Goal: Transaction & Acquisition: Purchase product/service

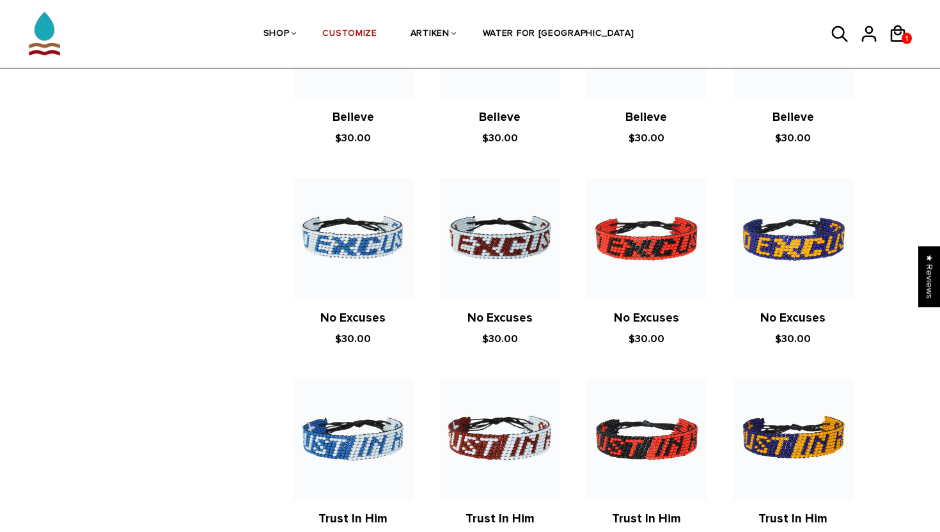
scroll to position [538, 0]
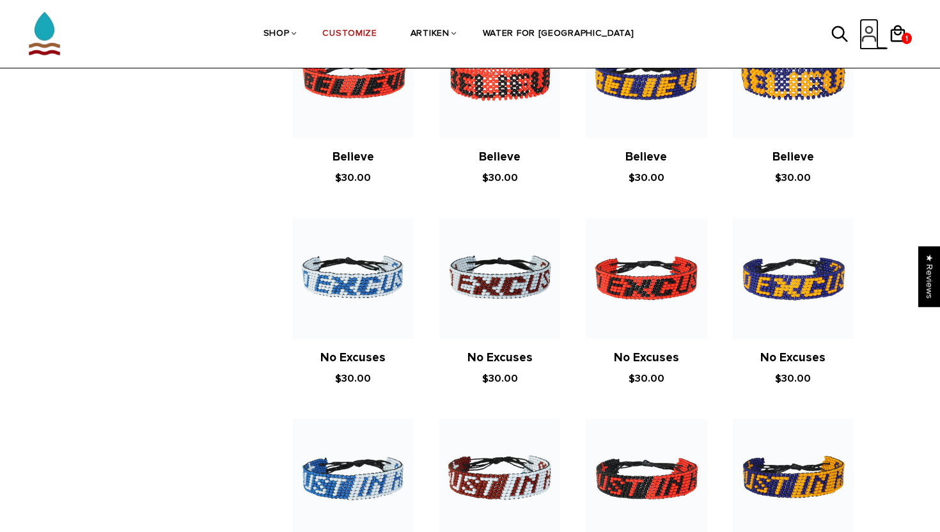
click at [874, 29] on icon at bounding box center [869, 34] width 19 height 31
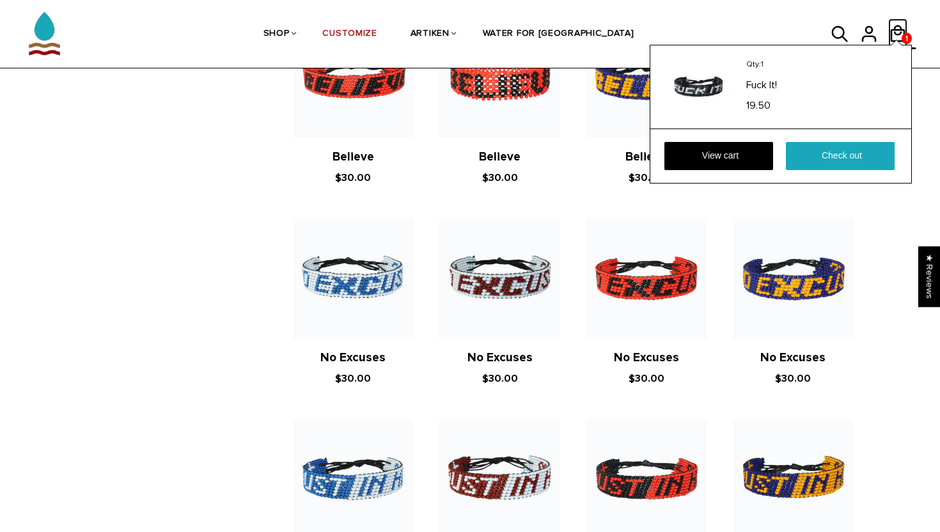
click at [906, 30] on icon at bounding box center [898, 34] width 19 height 31
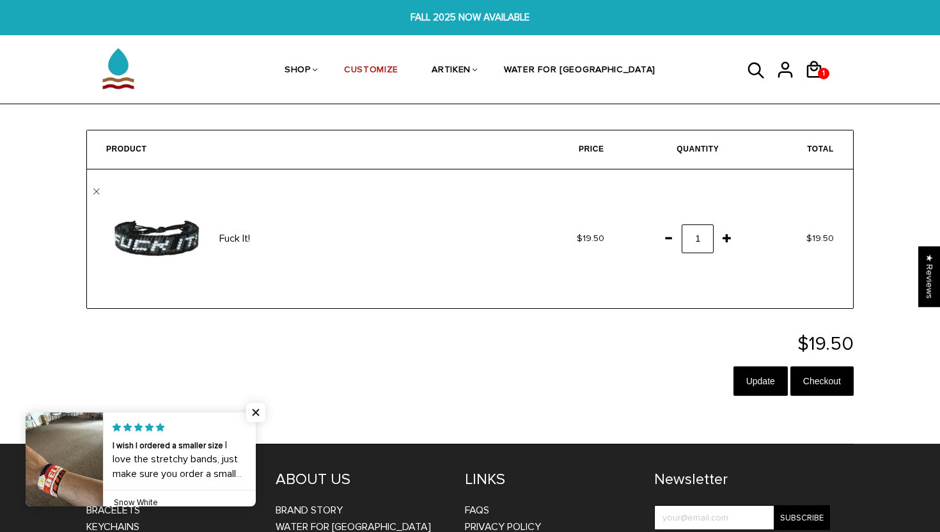
click at [663, 245] on span at bounding box center [669, 237] width 22 height 23
click at [765, 381] on input "Update" at bounding box center [761, 381] width 54 height 29
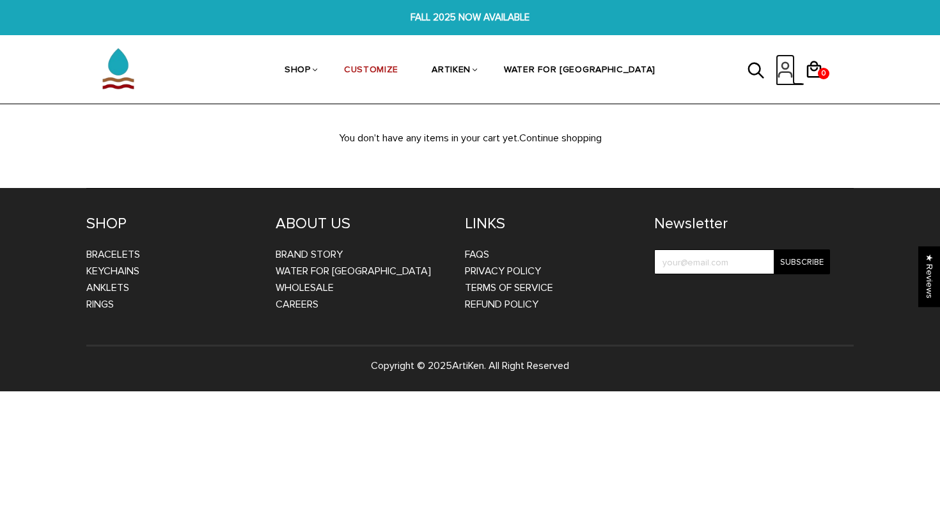
click at [786, 67] on icon at bounding box center [785, 69] width 19 height 31
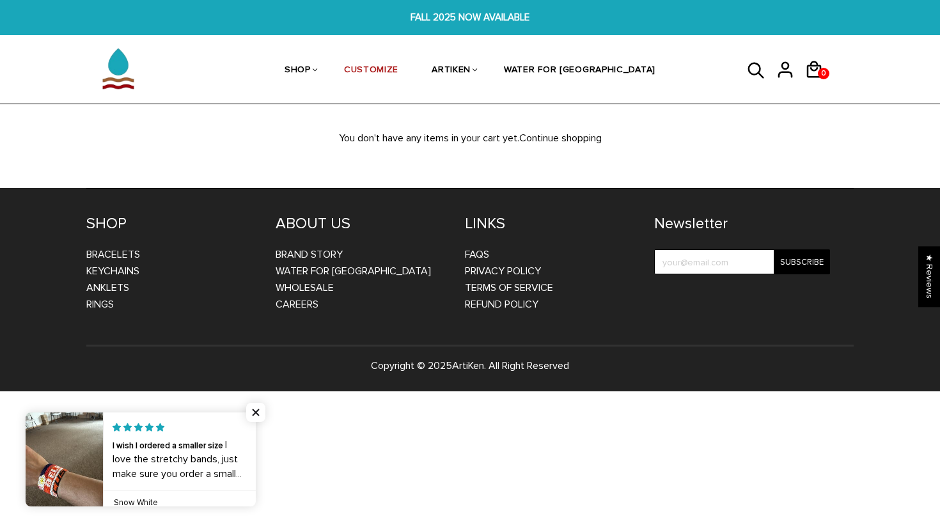
click at [256, 441] on link at bounding box center [256, 460] width 0 height 94
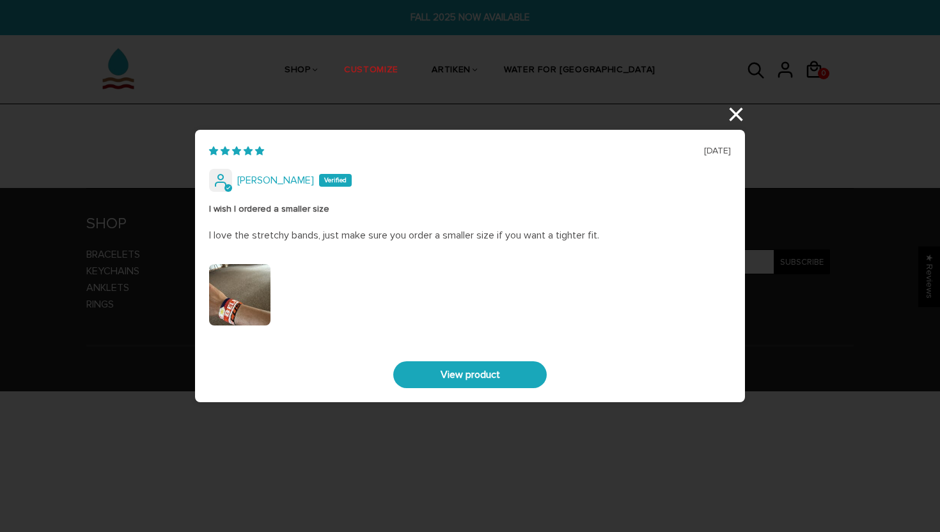
click at [736, 109] on div "07/09/2025 Phillip Grothus I wish I ordered a smaller size I love the stretchy …" at bounding box center [470, 266] width 940 height 532
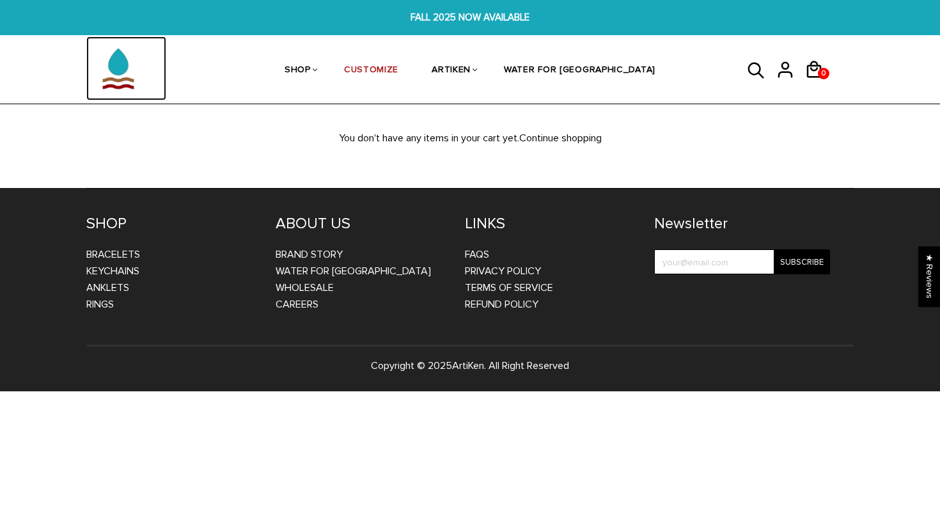
click at [127, 64] on img at bounding box center [118, 68] width 64 height 64
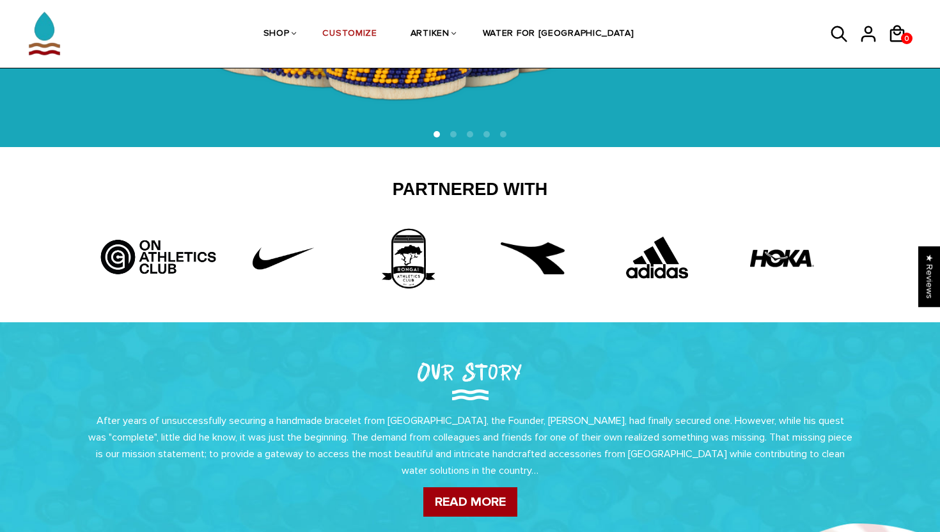
scroll to position [309, 0]
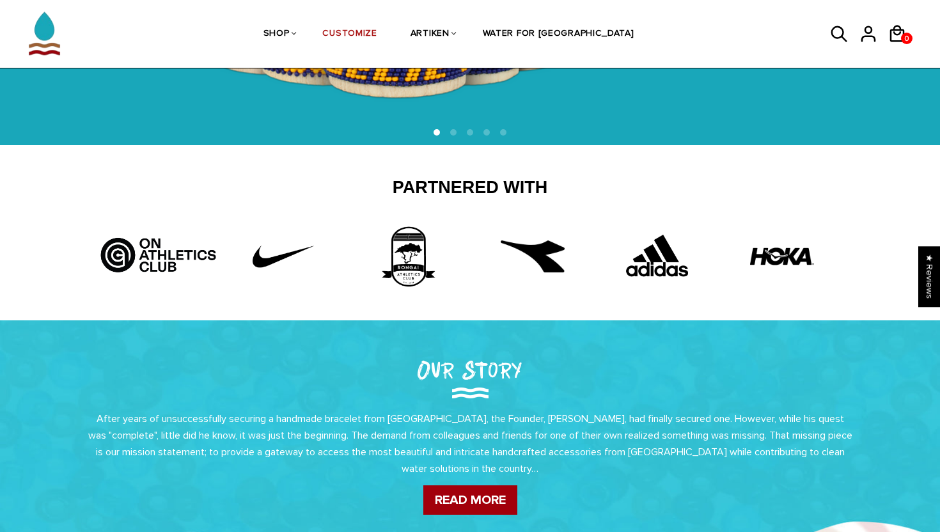
click at [541, 261] on img at bounding box center [533, 257] width 64 height 64
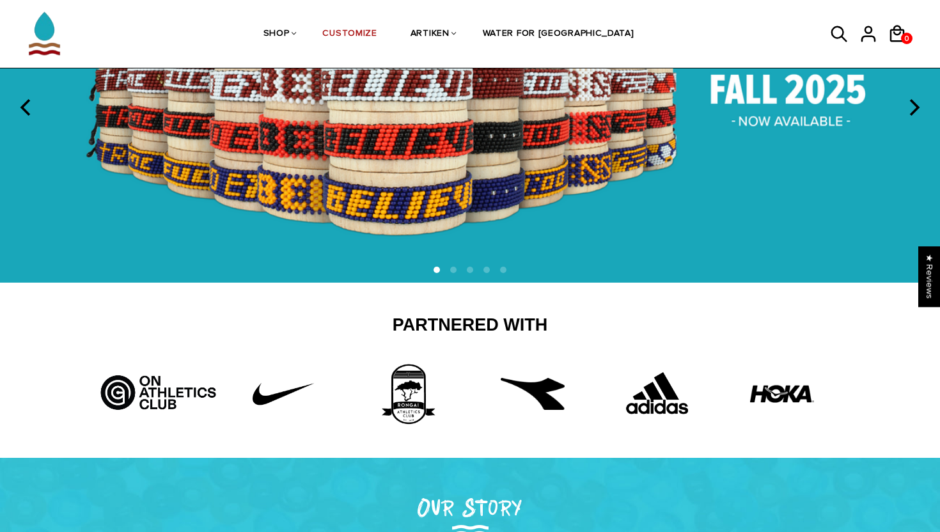
scroll to position [127, 0]
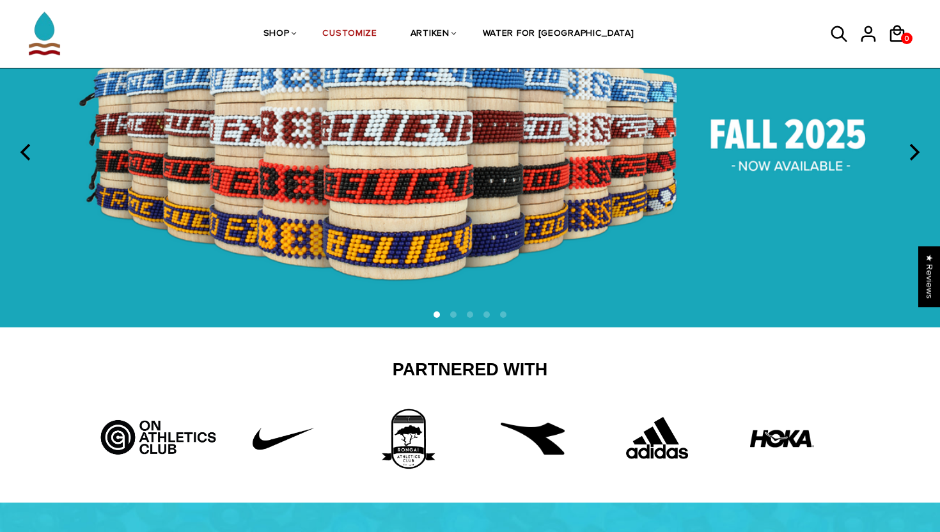
click at [923, 135] on img at bounding box center [470, 153] width 940 height 350
click at [908, 154] on icon "next" at bounding box center [913, 152] width 17 height 17
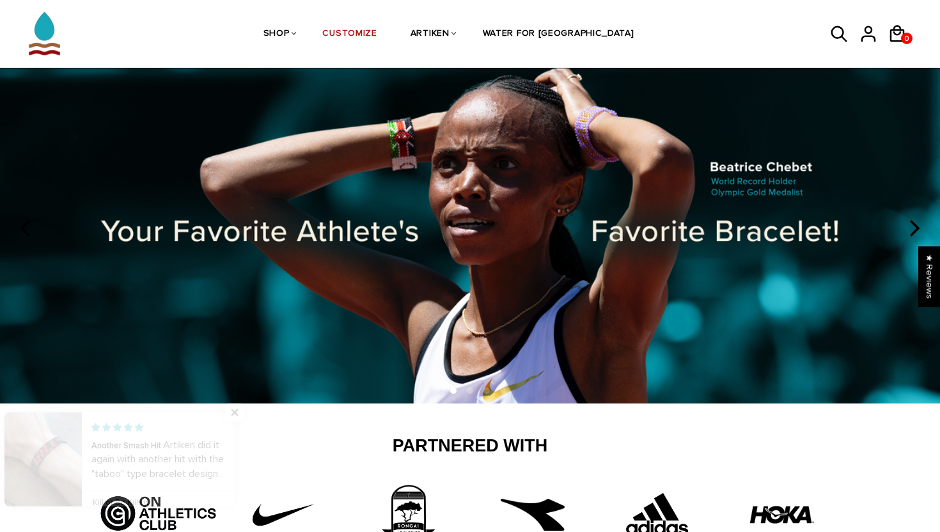
scroll to position [50, 0]
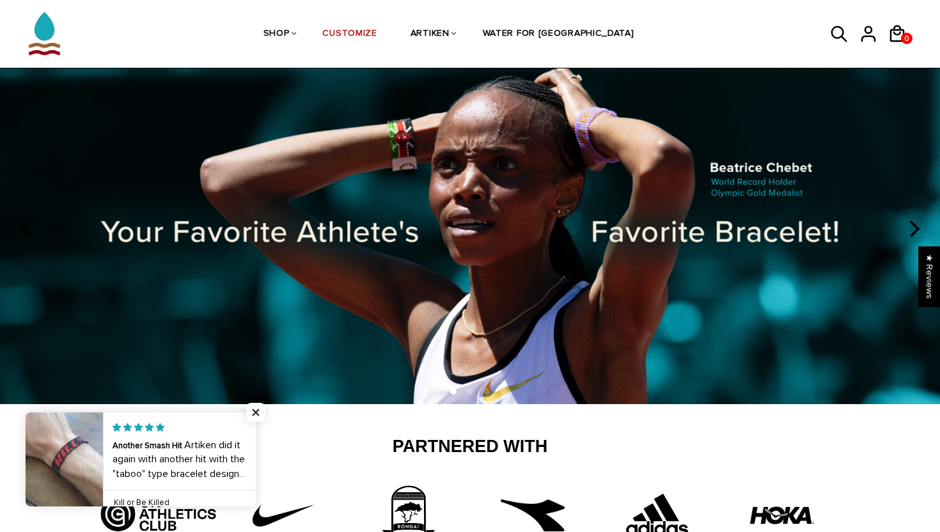
click at [915, 221] on icon "next" at bounding box center [913, 229] width 17 height 17
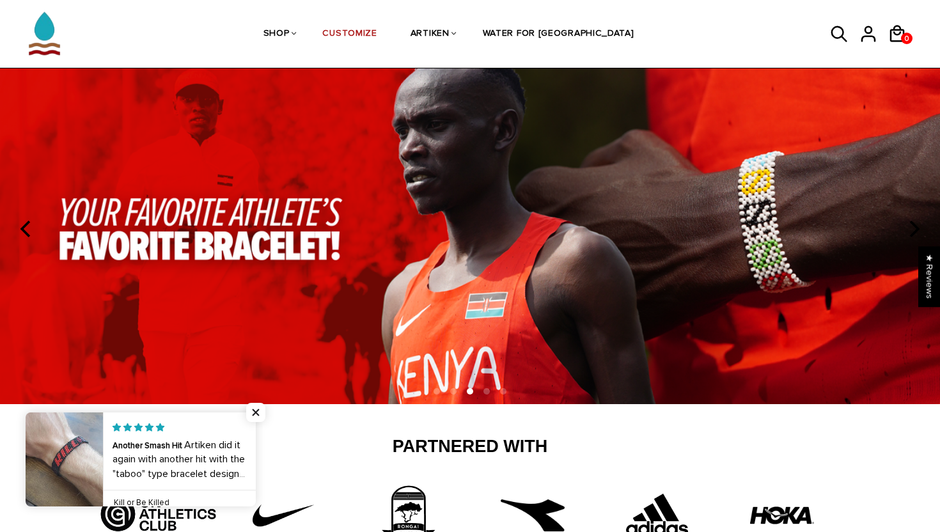
click at [915, 221] on icon "next" at bounding box center [913, 229] width 17 height 17
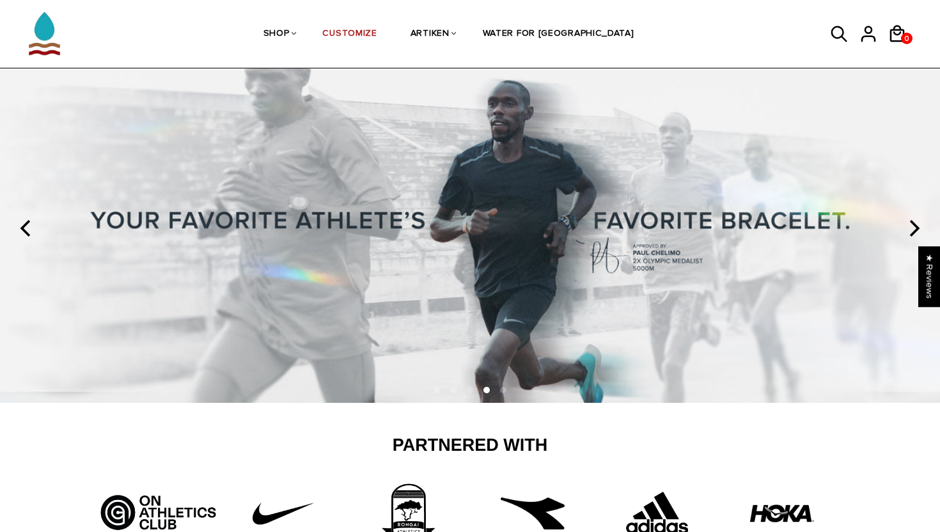
click at [915, 221] on icon "next" at bounding box center [913, 228] width 17 height 17
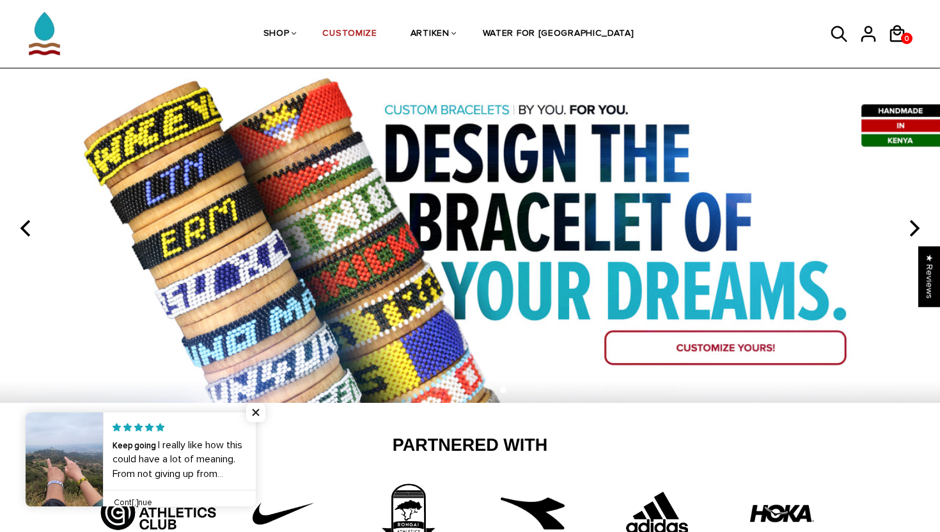
click at [915, 221] on icon "next" at bounding box center [913, 228] width 17 height 17
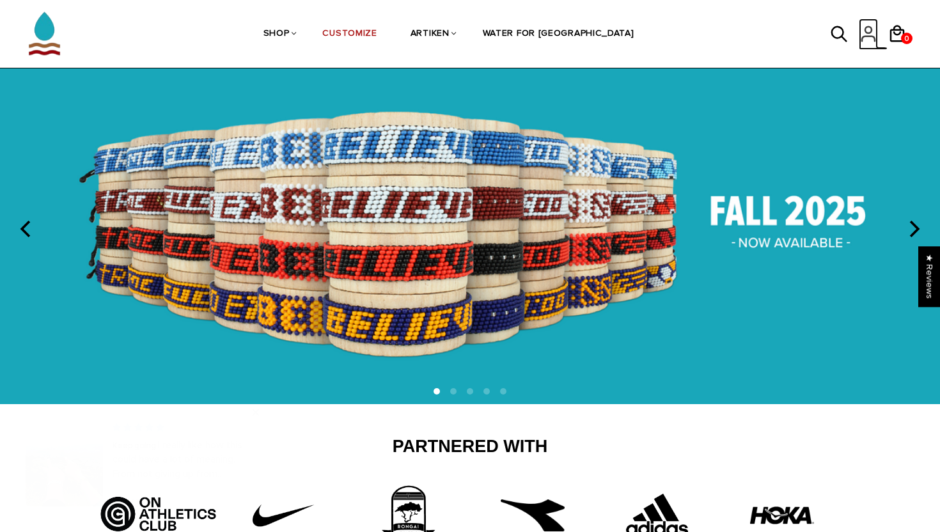
click at [867, 31] on icon at bounding box center [868, 34] width 19 height 31
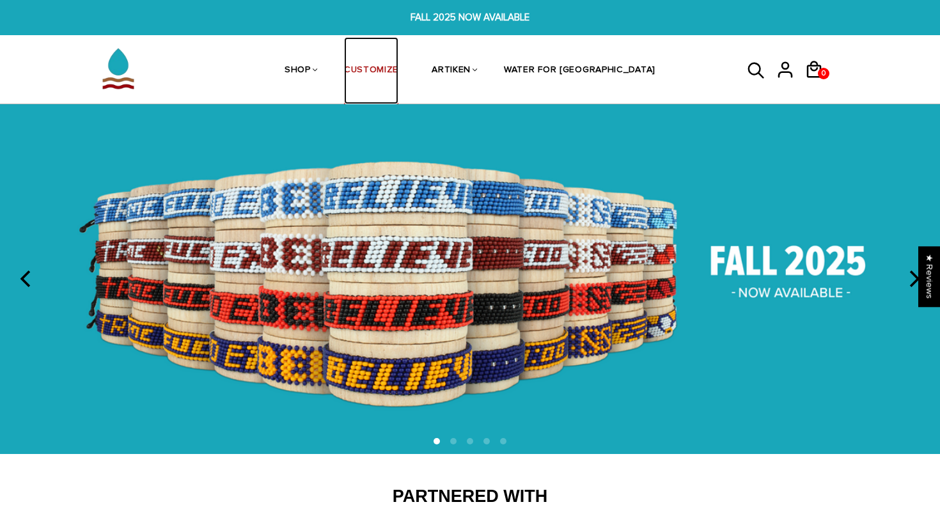
click at [399, 68] on link "CUSTOMIZE" at bounding box center [371, 71] width 54 height 68
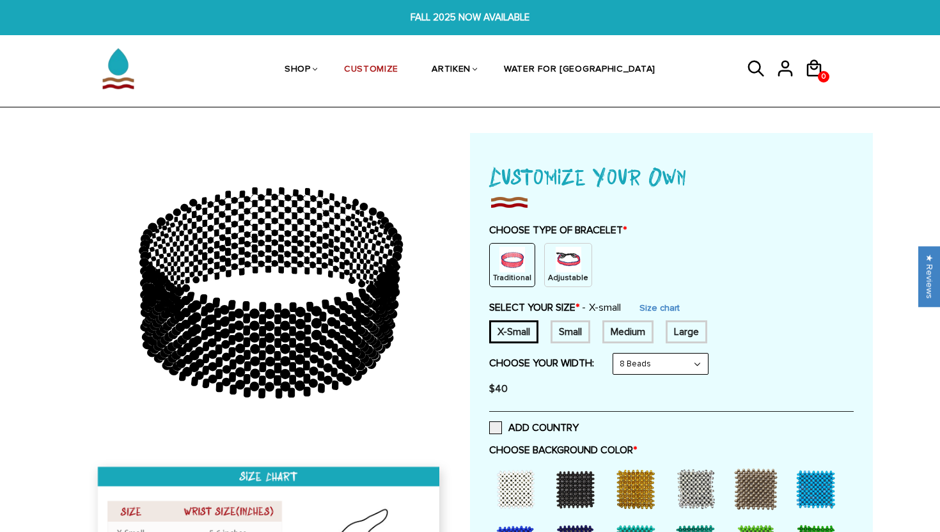
click at [564, 260] on img at bounding box center [569, 260] width 26 height 26
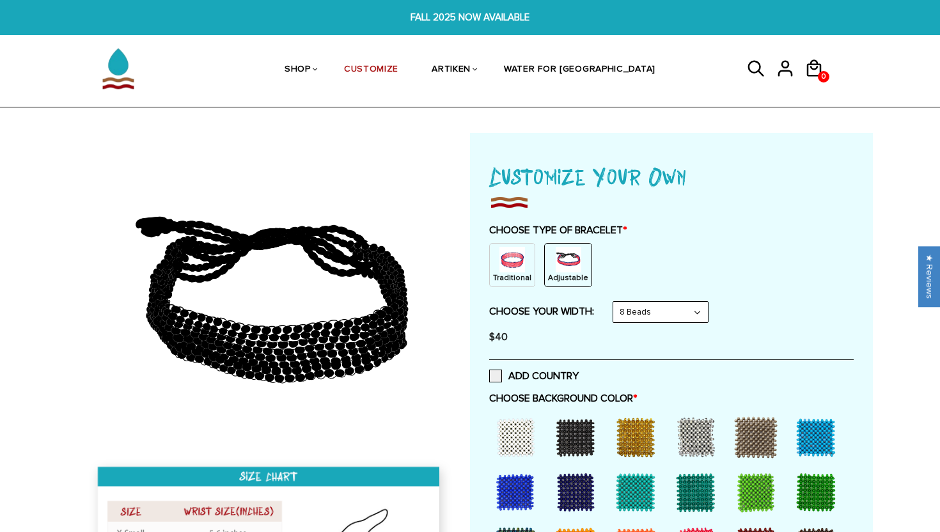
click at [644, 307] on select "8 Beads 6 Beads 10 Beads" at bounding box center [660, 312] width 95 height 20
click at [616, 302] on select "8 Beads 6 Beads 10 Beads" at bounding box center [660, 312] width 95 height 20
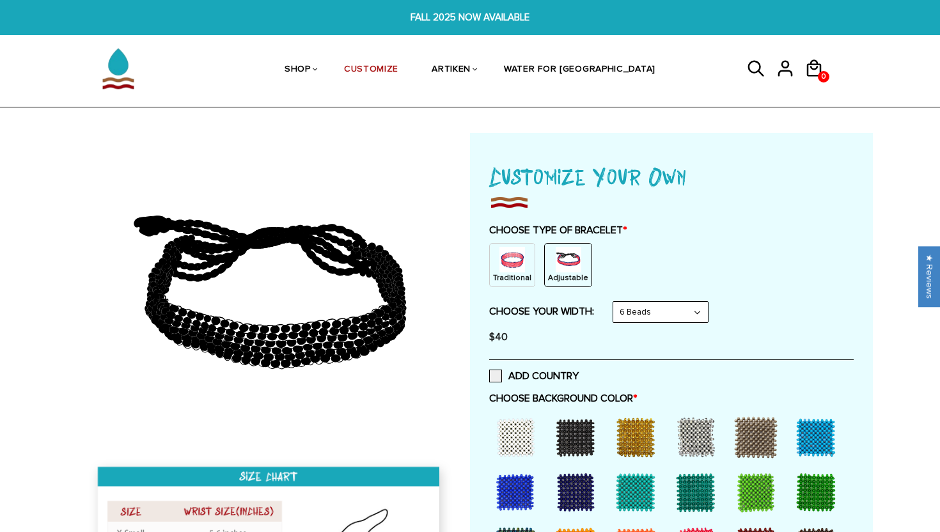
click at [647, 307] on select "8 Beads 6 Beads 10 Beads" at bounding box center [660, 312] width 95 height 20
select select "10-beads"
click at [616, 302] on select "8 Beads 6 Beads 10 Beads" at bounding box center [660, 312] width 95 height 20
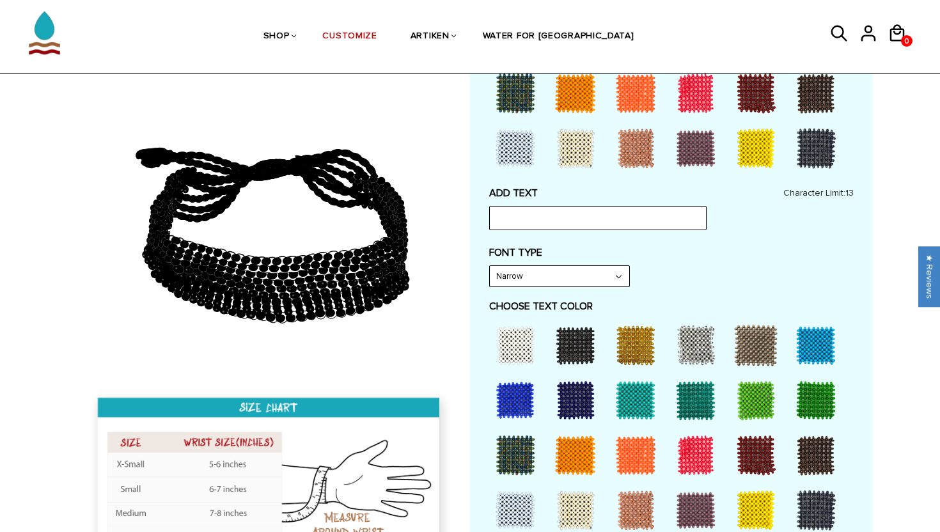
scroll to position [553, 0]
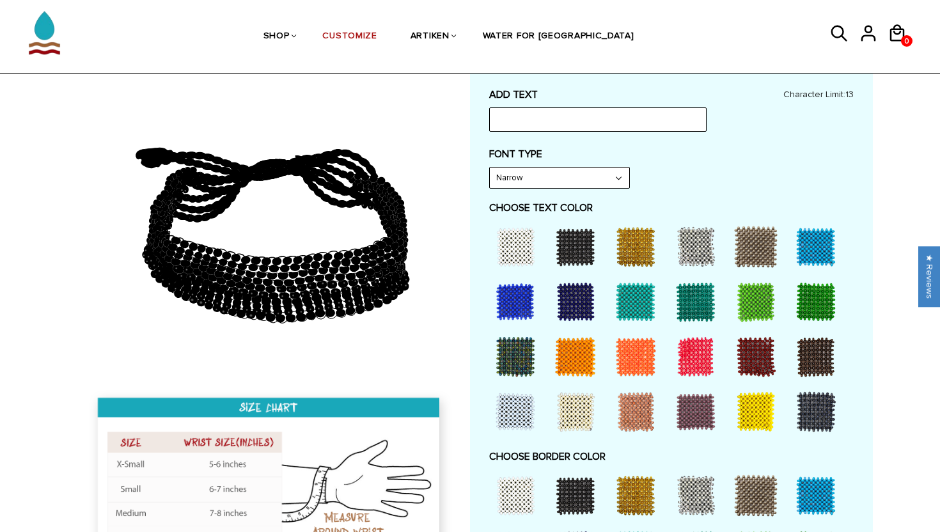
click at [545, 171] on select "Narrow Bold" at bounding box center [559, 178] width 139 height 20
click at [555, 117] on input "text" at bounding box center [597, 119] width 217 height 24
click at [649, 135] on div "ADD TEXT skljs Character Limit: 13 FONT TYPE Bold Bold FONT TYPE Narrow Narrow …" at bounding box center [671, 388] width 365 height 601
click at [645, 175] on div "FONT TYPE Narrow Narrow Bold" at bounding box center [671, 168] width 365 height 41
click at [589, 175] on select "Narrow Bold" at bounding box center [559, 178] width 139 height 20
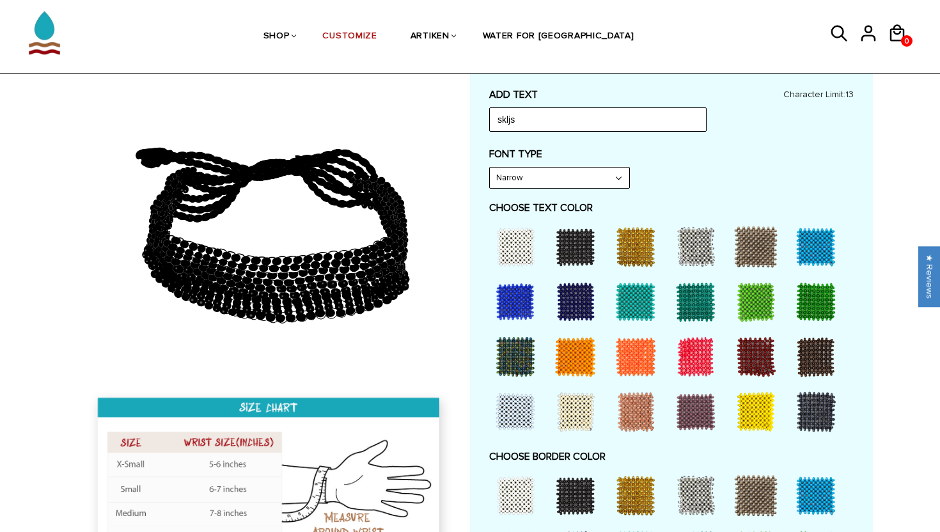
click at [731, 242] on div at bounding box center [756, 246] width 51 height 51
click at [681, 241] on div at bounding box center [695, 246] width 51 height 51
click at [635, 261] on div at bounding box center [635, 246] width 51 height 51
click at [634, 304] on div at bounding box center [635, 301] width 51 height 51
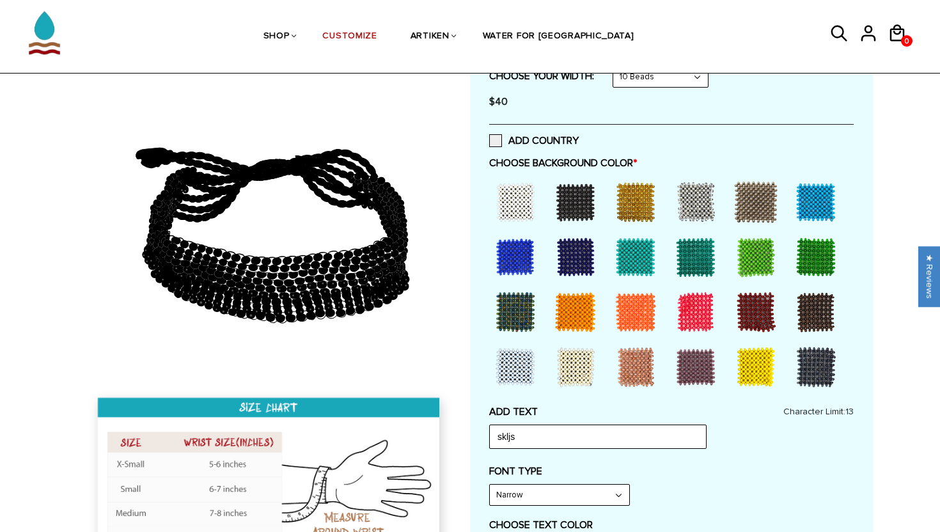
scroll to position [242, 0]
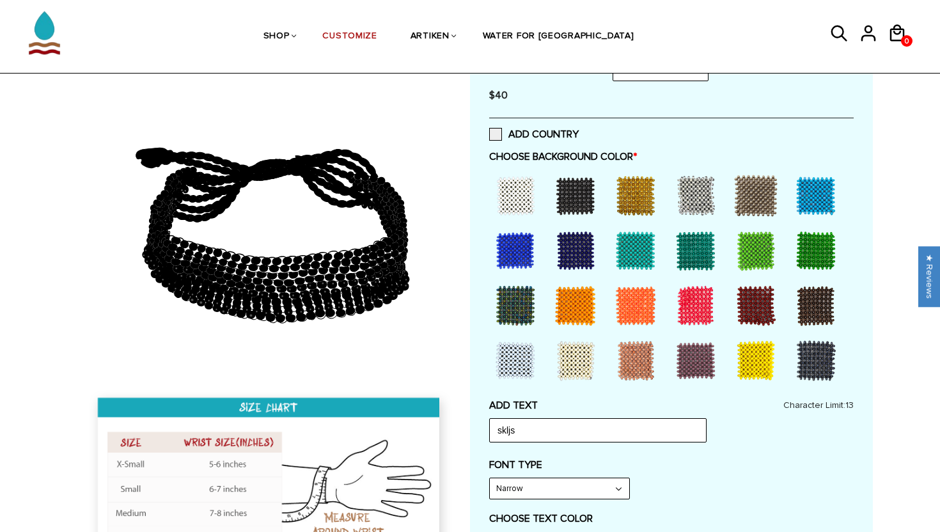
click at [571, 186] on div at bounding box center [575, 195] width 51 height 51
click at [637, 217] on div at bounding box center [635, 195] width 51 height 51
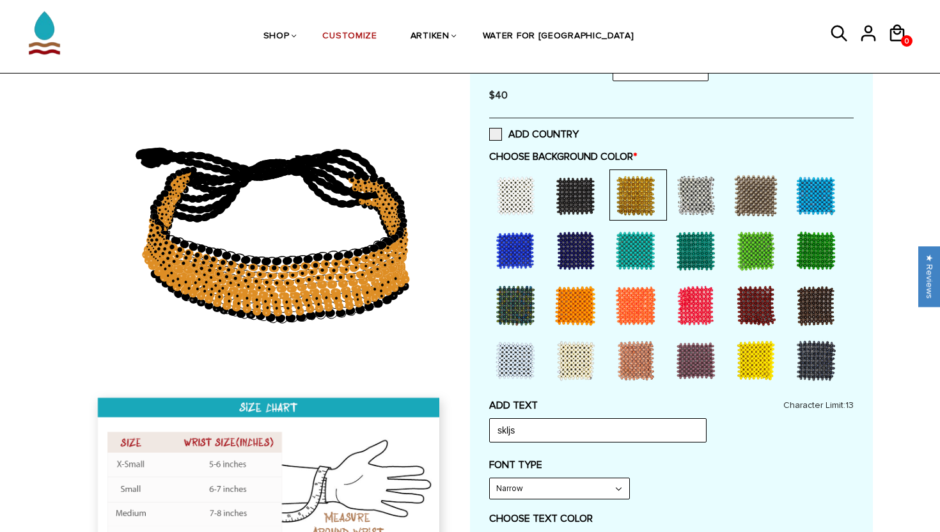
click at [643, 302] on div at bounding box center [635, 305] width 51 height 51
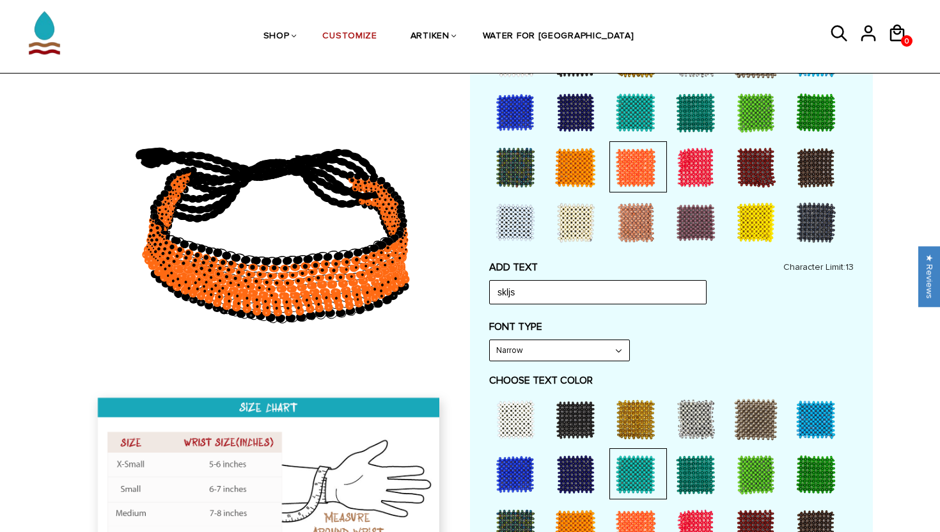
scroll to position [435, 0]
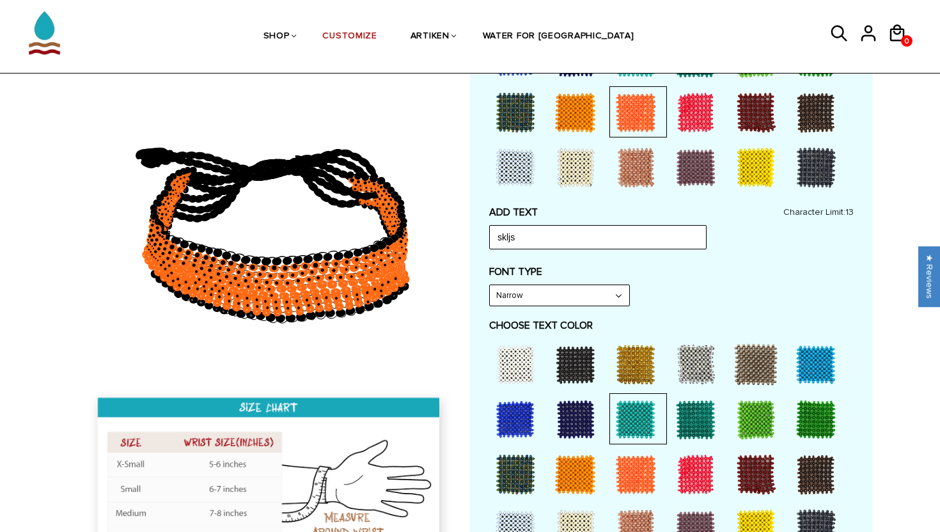
click at [637, 403] on div at bounding box center [635, 419] width 51 height 51
click at [636, 366] on div at bounding box center [635, 364] width 51 height 51
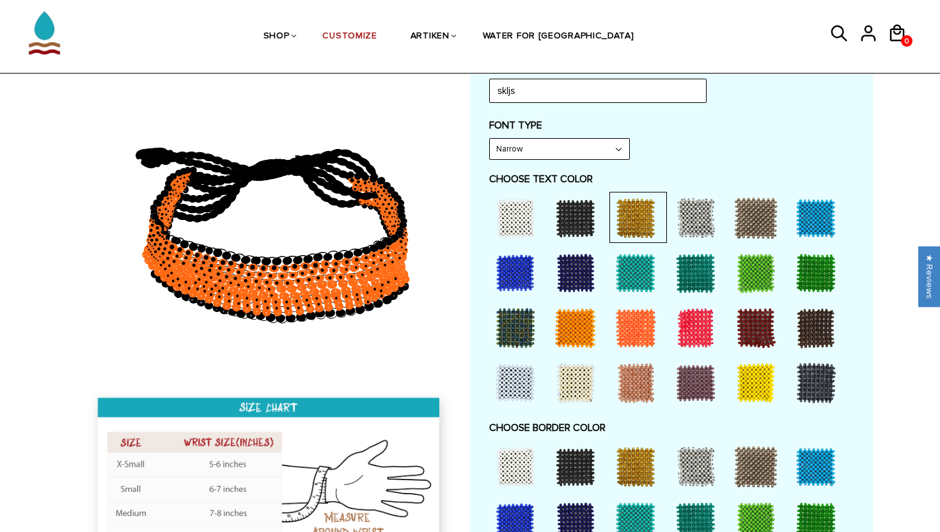
click at [636, 366] on div at bounding box center [635, 383] width 51 height 51
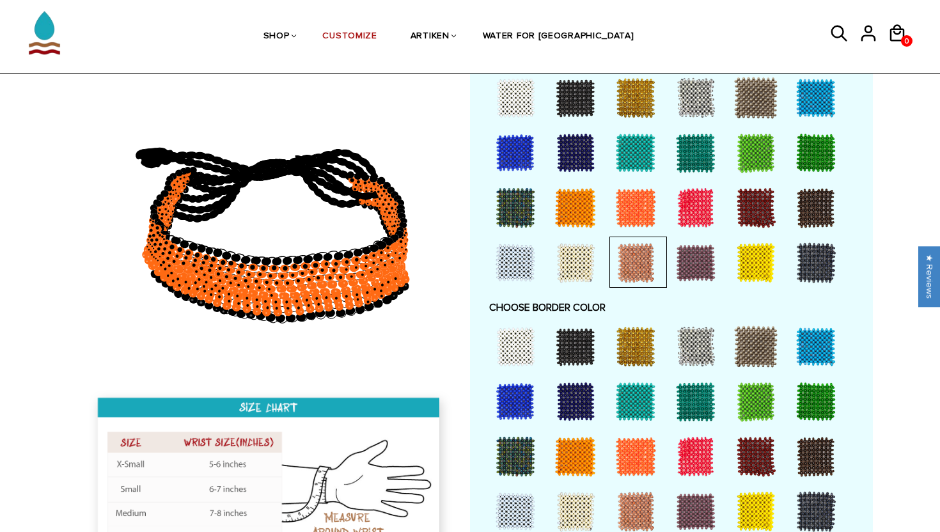
scroll to position [779, 0]
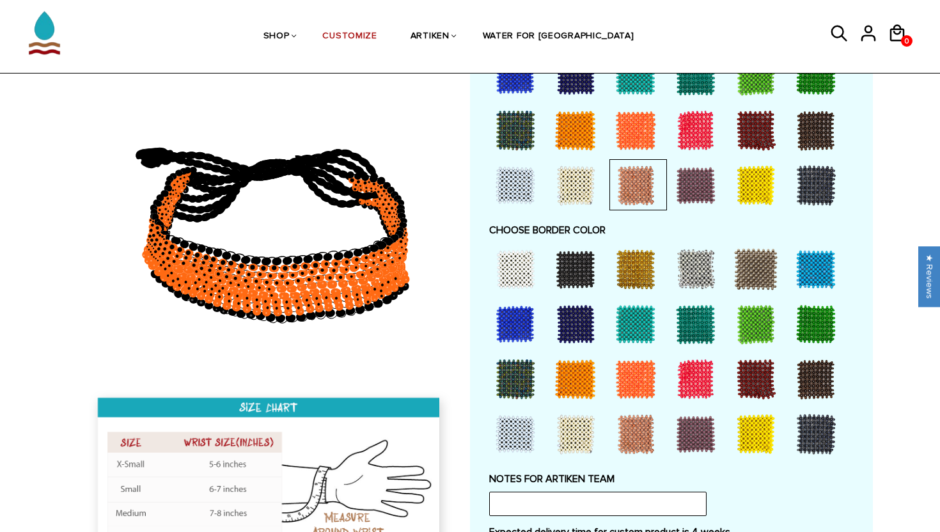
click at [642, 333] on div at bounding box center [635, 324] width 51 height 51
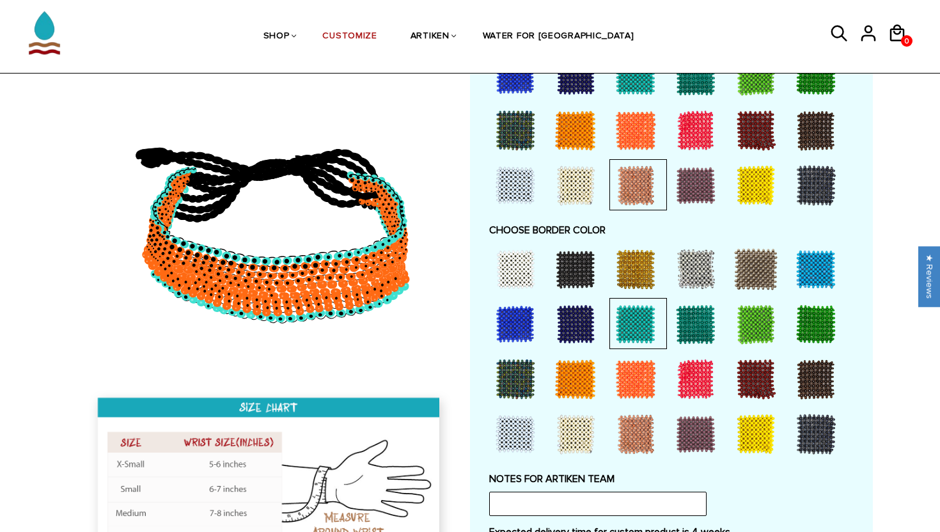
click at [642, 336] on div at bounding box center [635, 324] width 51 height 51
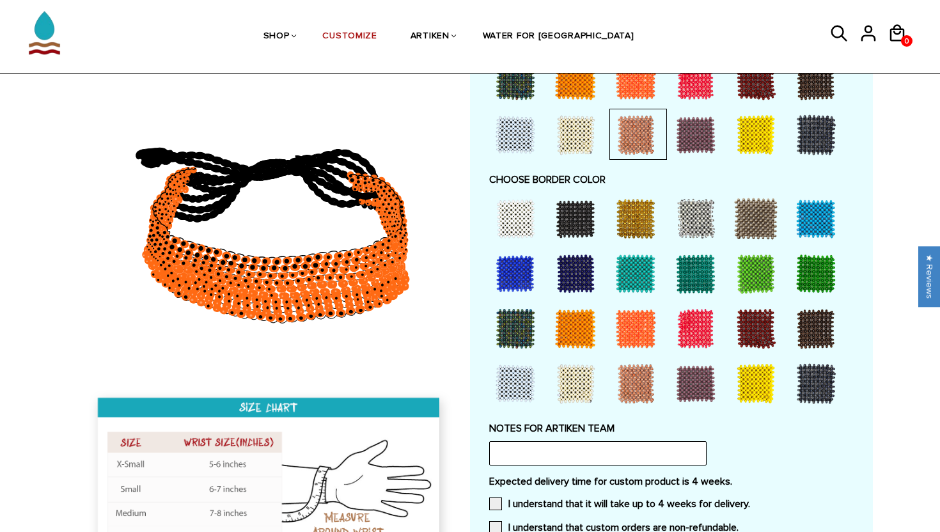
scroll to position [882, 0]
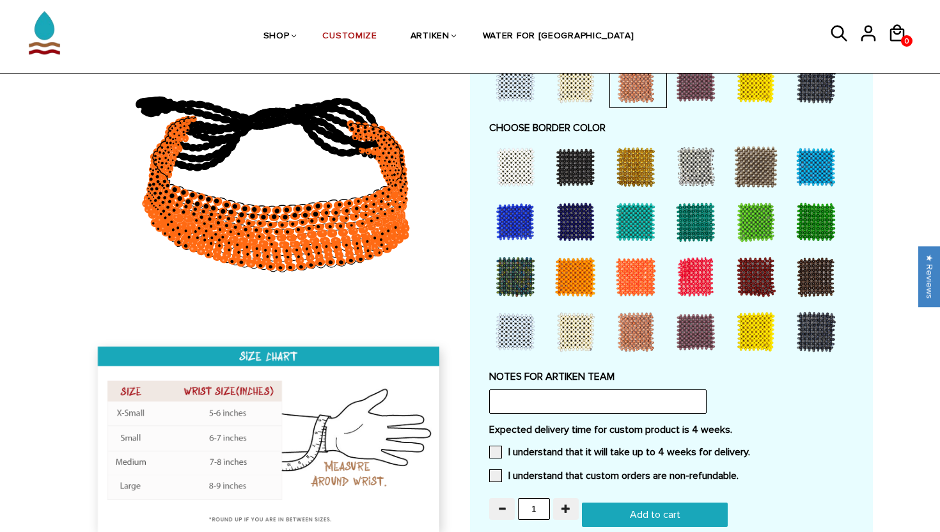
click at [628, 257] on div at bounding box center [635, 276] width 51 height 51
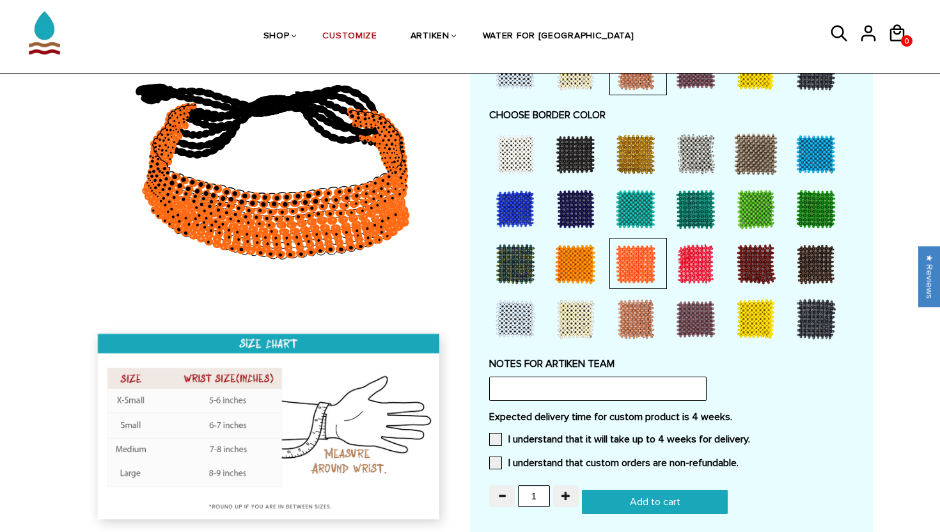
scroll to position [742, 0]
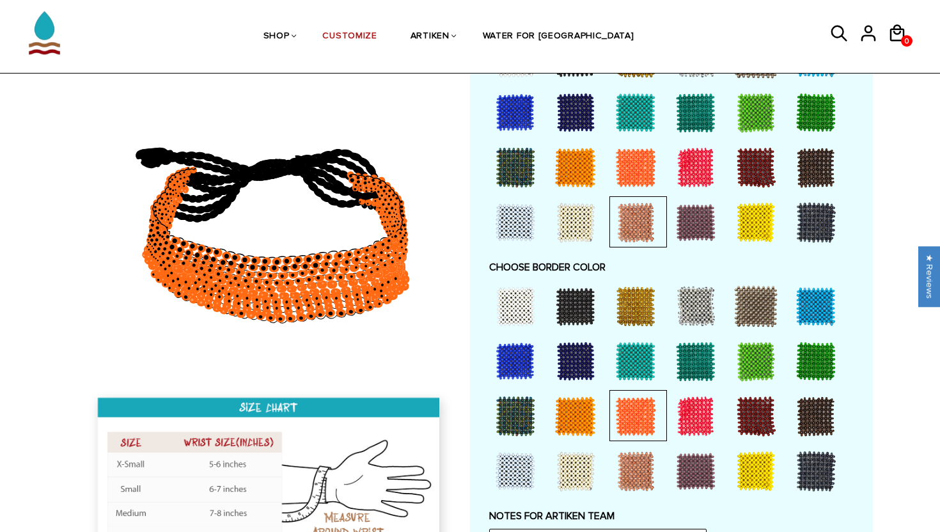
drag, startPoint x: 393, startPoint y: 280, endPoint x: 285, endPoint y: 280, distance: 107.5
click at [285, 280] on g at bounding box center [275, 244] width 268 height 145
drag, startPoint x: 285, startPoint y: 280, endPoint x: 457, endPoint y: 271, distance: 171.7
click at [289, 280] on icon at bounding box center [289, 284] width 10 height 8
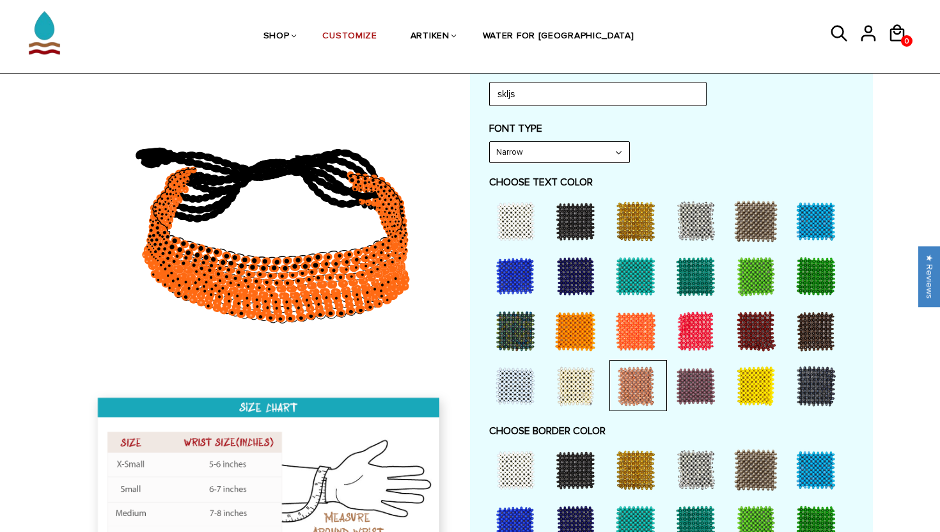
scroll to position [454, 0]
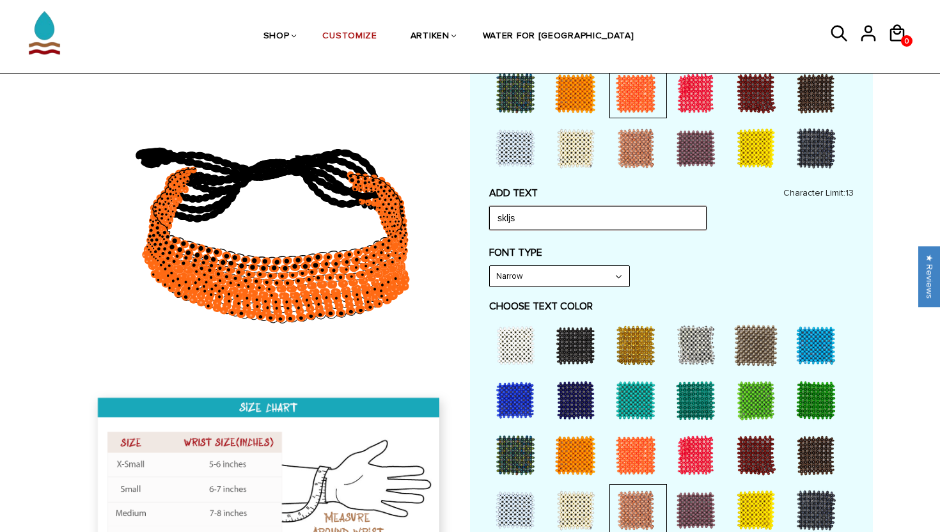
click at [537, 226] on input "skljs" at bounding box center [597, 218] width 217 height 24
type input "Hey"
click at [550, 297] on div "ADD TEXT Hey Character Limit: 13 FONT TYPE Bold Bold FONT TYPE Narrow Narrow Bo…" at bounding box center [671, 487] width 365 height 601
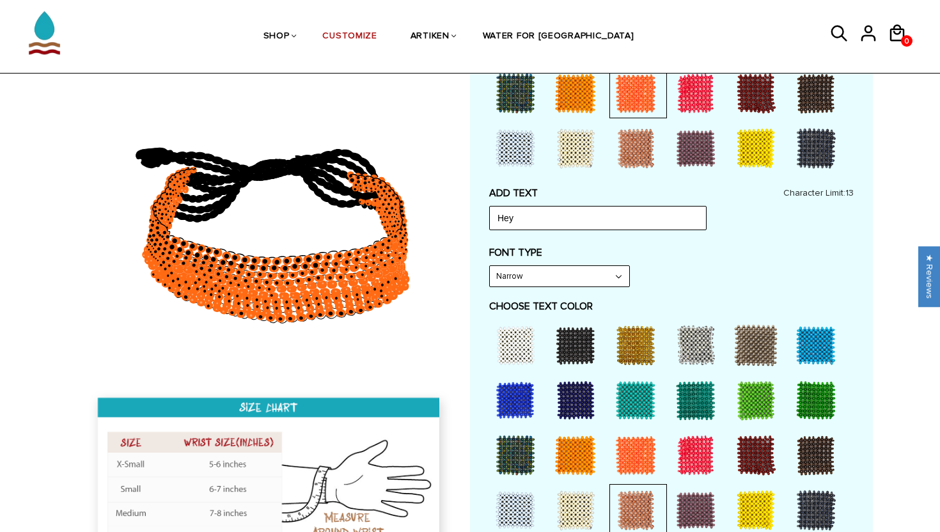
click at [550, 281] on select "Narrow Bold" at bounding box center [559, 276] width 139 height 20
select select "Bold"
click at [490, 266] on select "Narrow Bold" at bounding box center [559, 276] width 139 height 20
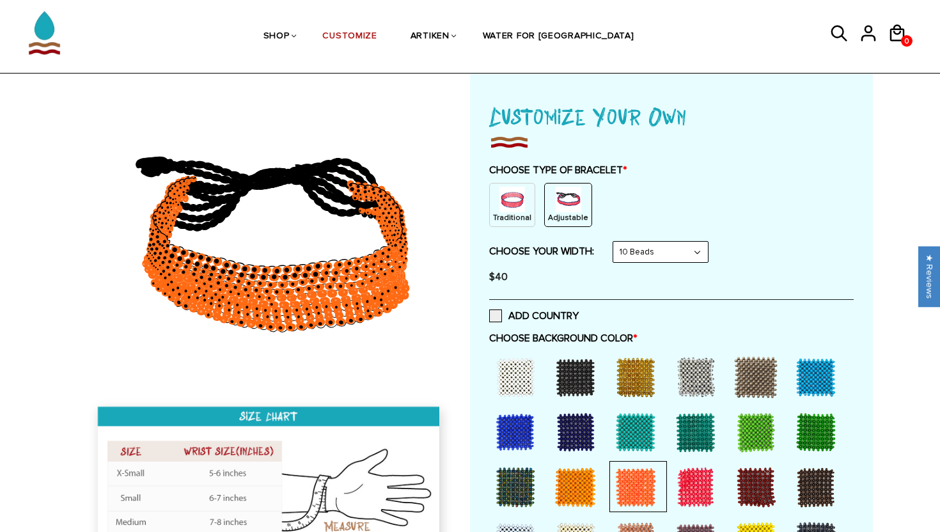
scroll to position [0, 0]
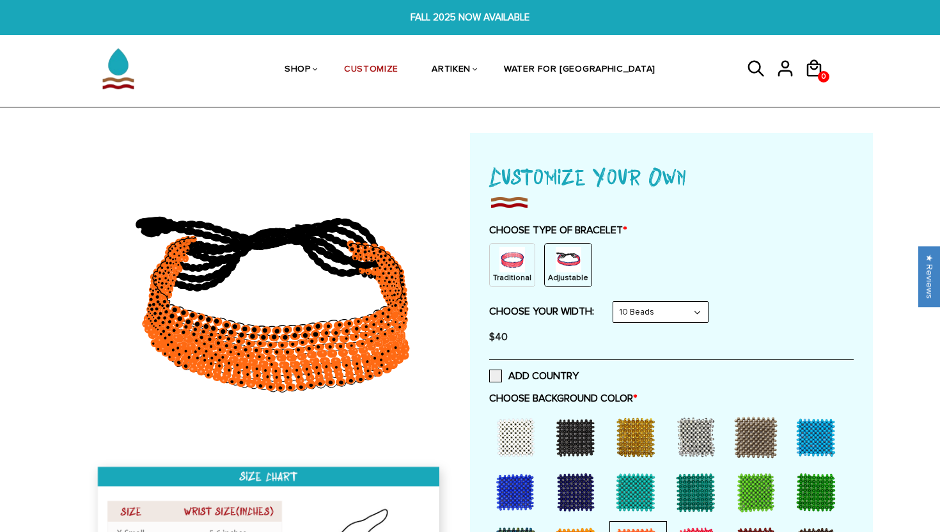
click at [556, 264] on img at bounding box center [569, 260] width 26 height 26
click at [519, 377] on label "ADD COUNTRY" at bounding box center [534, 376] width 90 height 13
click at [579, 372] on input "ADD COUNTRY" at bounding box center [579, 372] width 0 height 0
select select "Bold"
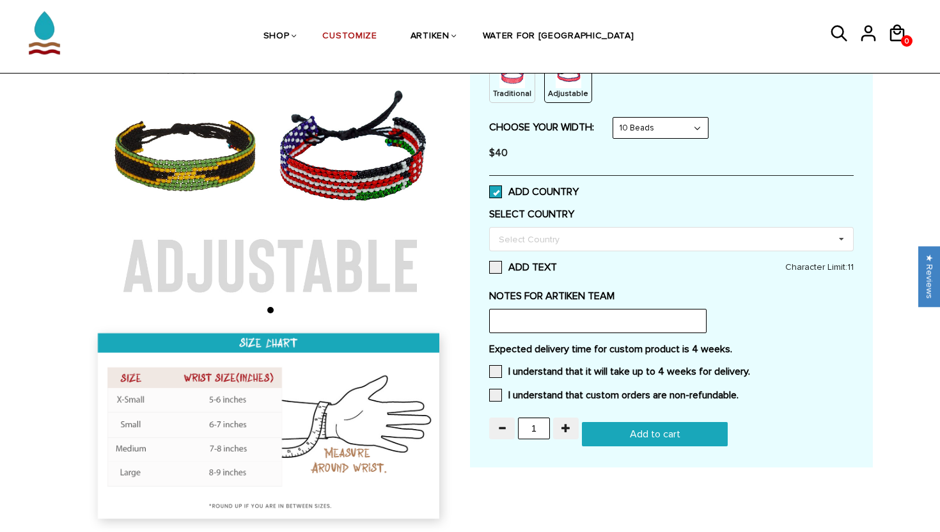
scroll to position [145, 0]
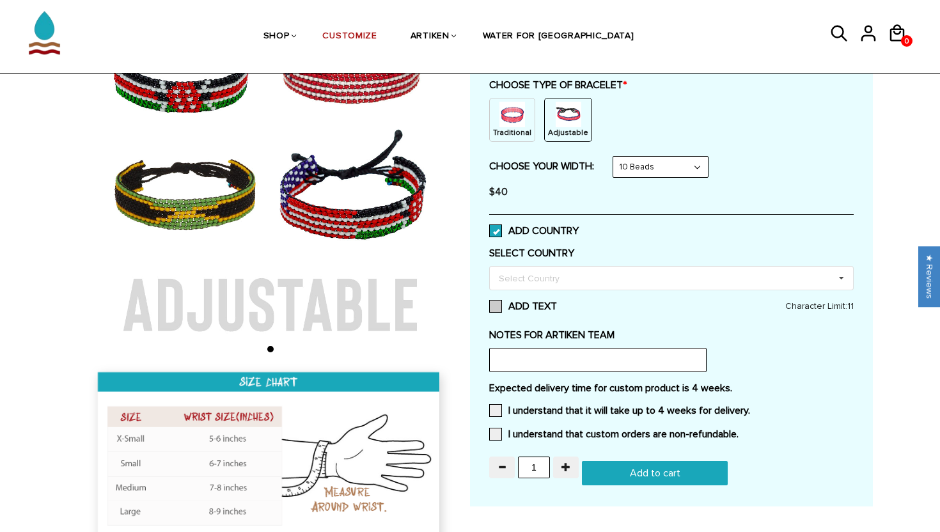
click at [500, 304] on span at bounding box center [495, 306] width 13 height 13
click at [557, 303] on input "ADD TEXT" at bounding box center [557, 303] width 0 height 0
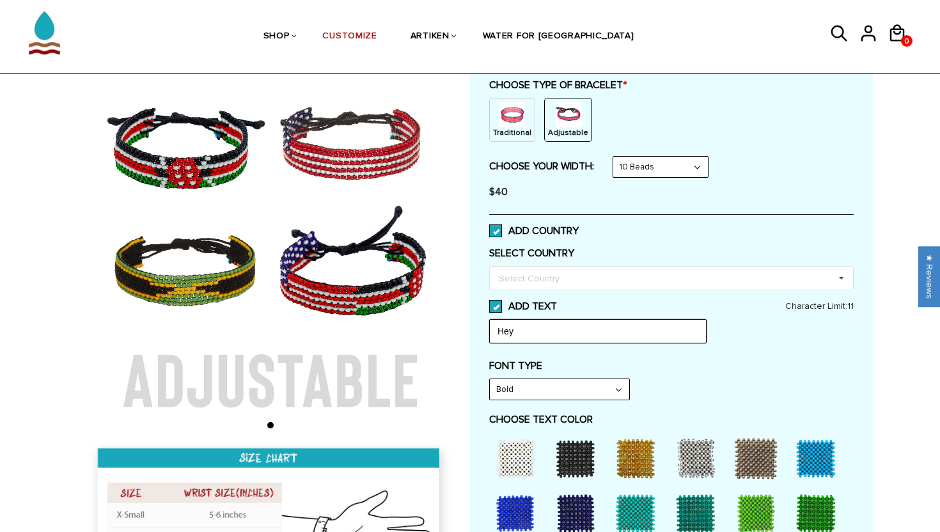
click at [521, 335] on input "Hey" at bounding box center [597, 331] width 217 height 24
click at [523, 285] on div "Select Country" at bounding box center [537, 278] width 83 height 15
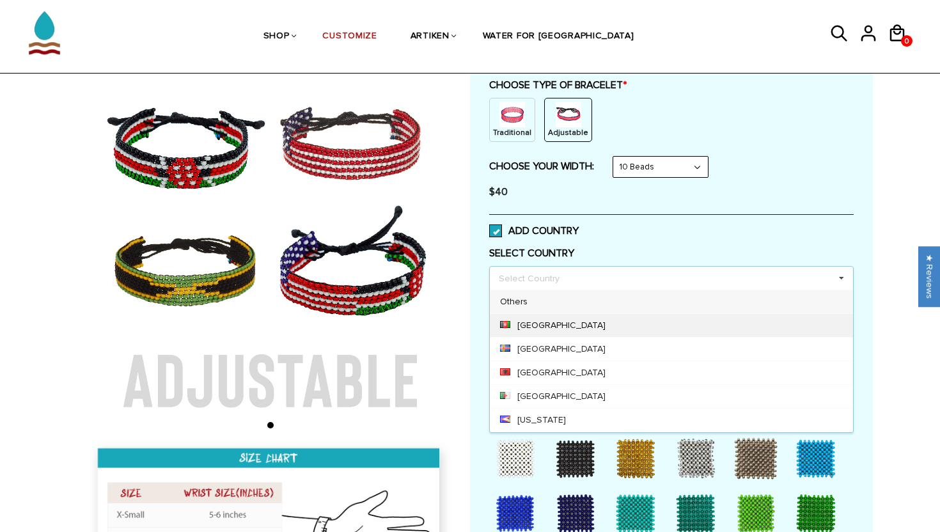
click at [533, 314] on div "Afghanistan" at bounding box center [671, 325] width 363 height 24
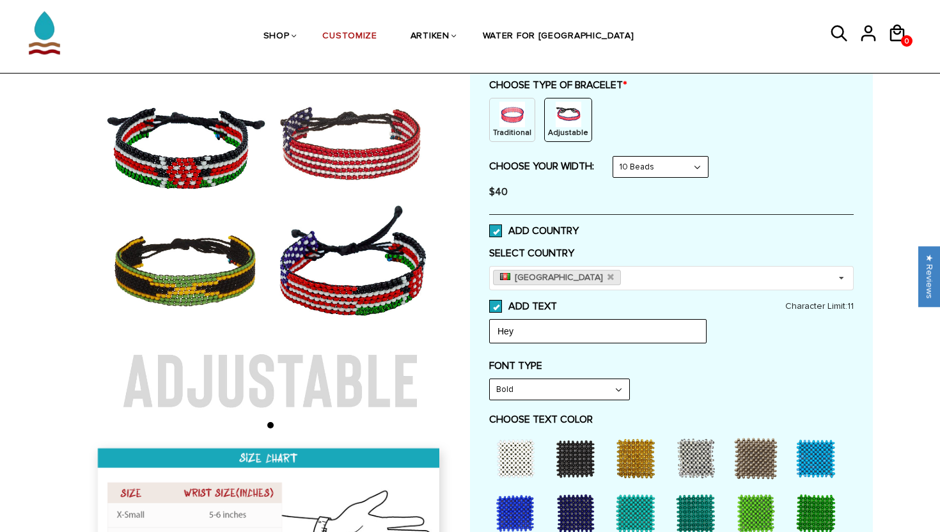
click at [603, 226] on div "ADD COUNTRY" at bounding box center [671, 230] width 365 height 33
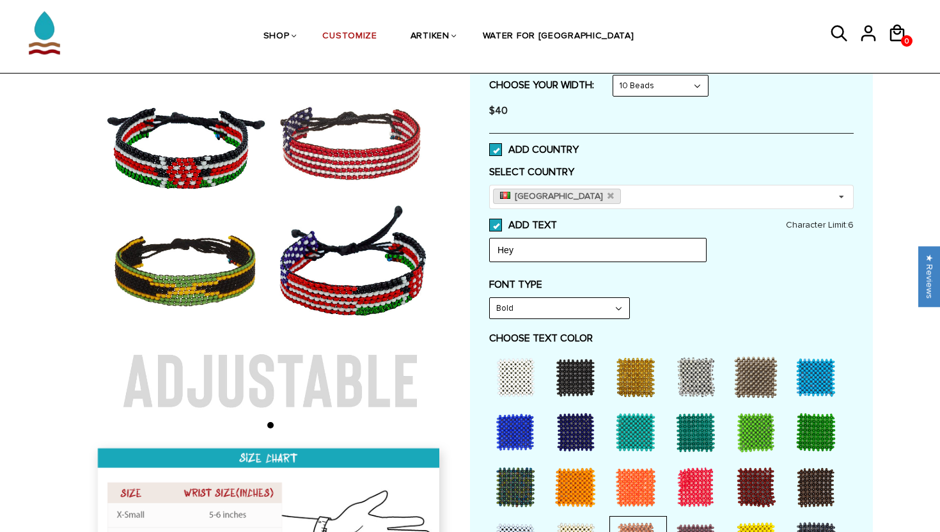
scroll to position [269, 0]
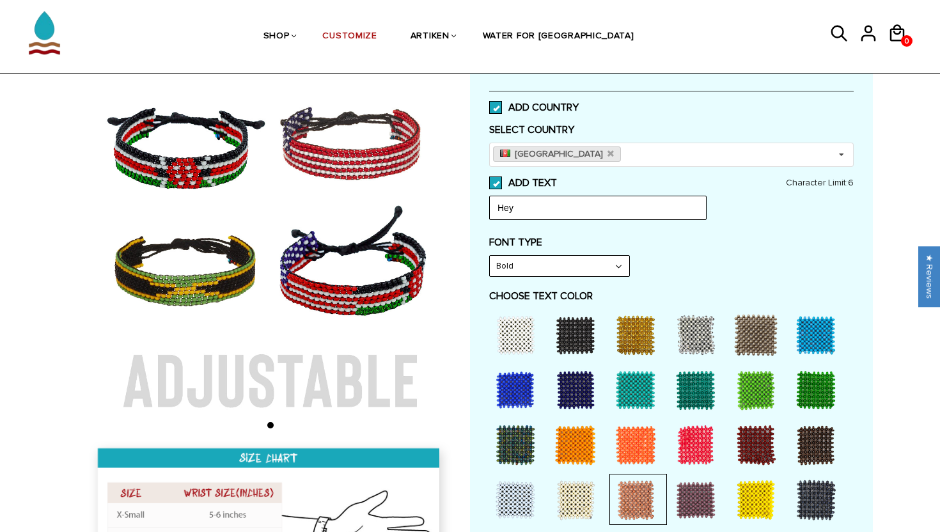
click at [332, 395] on img at bounding box center [270, 248] width 368 height 368
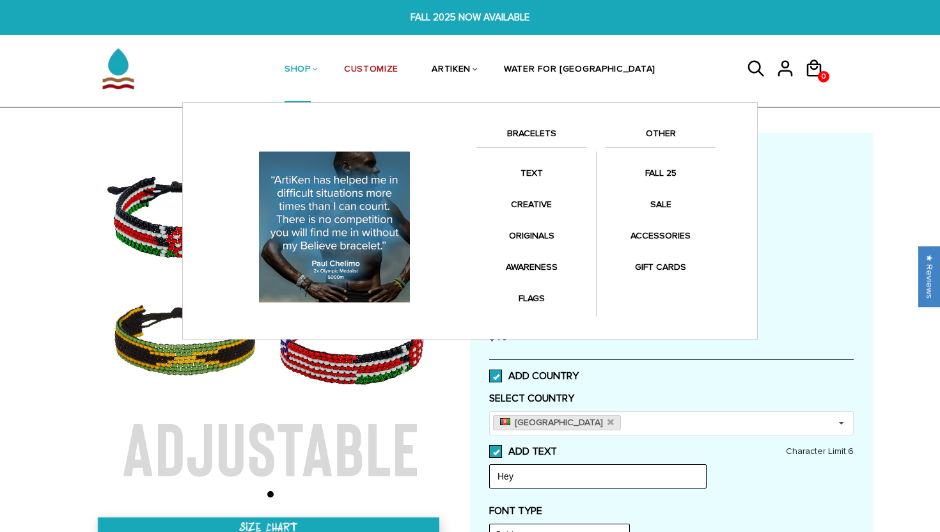
click at [311, 79] on link "SHOP" at bounding box center [298, 70] width 26 height 66
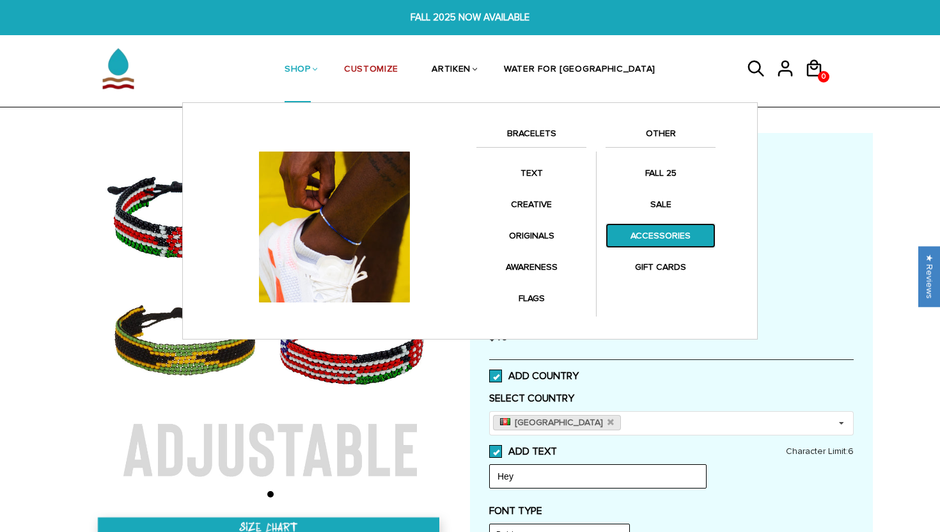
click at [658, 234] on link "ACCESSORIES" at bounding box center [661, 235] width 110 height 25
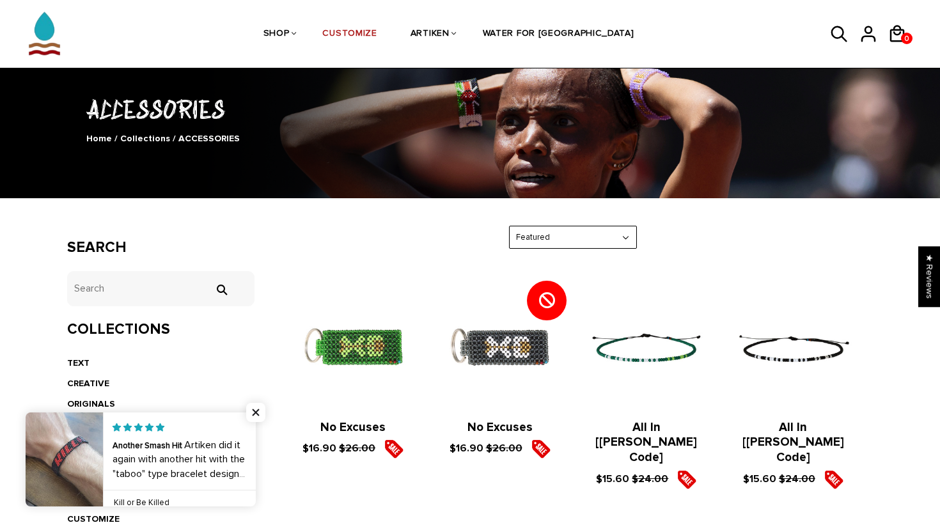
scroll to position [77, 0]
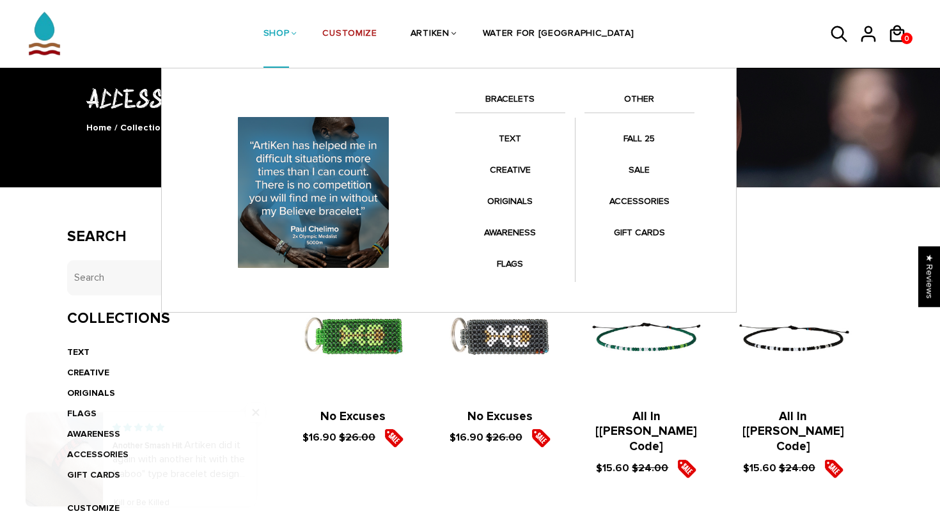
click at [290, 38] on link "SHOP" at bounding box center [277, 35] width 26 height 68
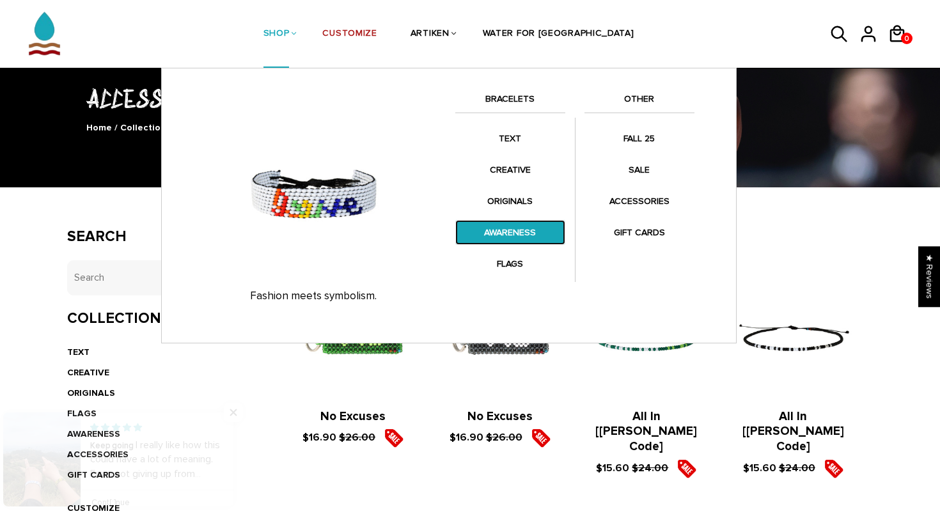
click at [512, 239] on link "AWARENESS" at bounding box center [510, 232] width 110 height 25
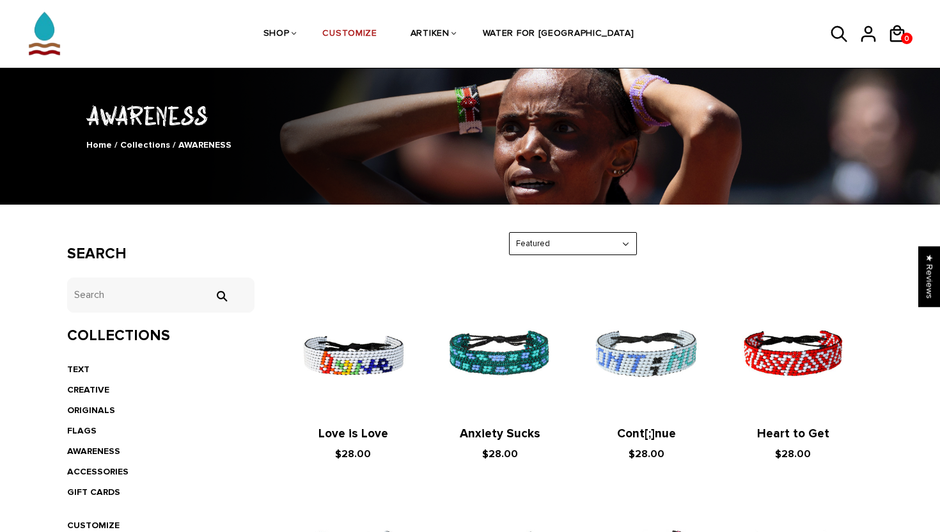
scroll to position [69, 0]
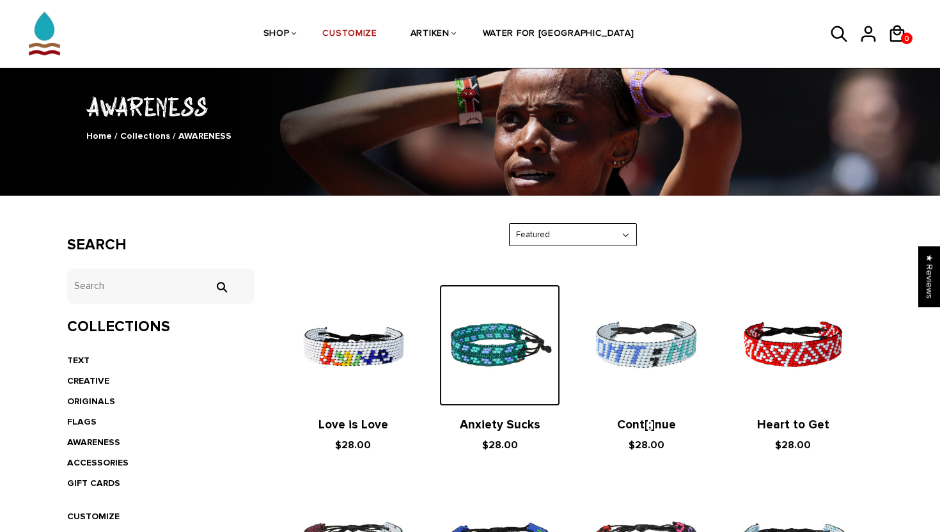
click at [524, 349] on img at bounding box center [499, 345] width 121 height 121
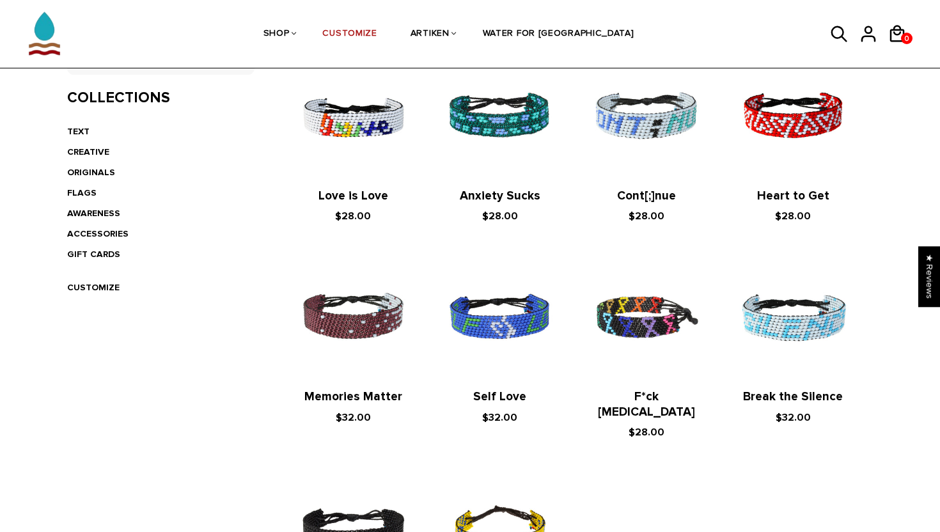
scroll to position [273, 0]
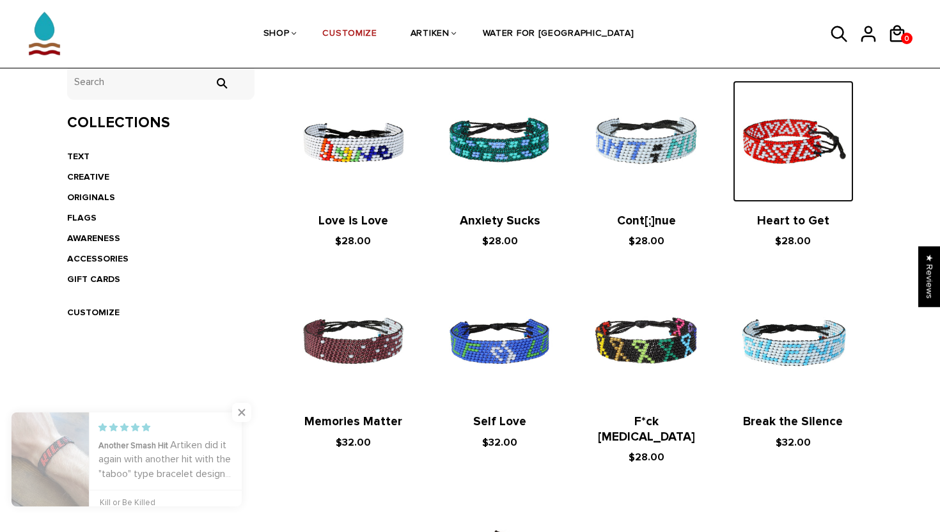
click at [757, 186] on img at bounding box center [793, 141] width 121 height 121
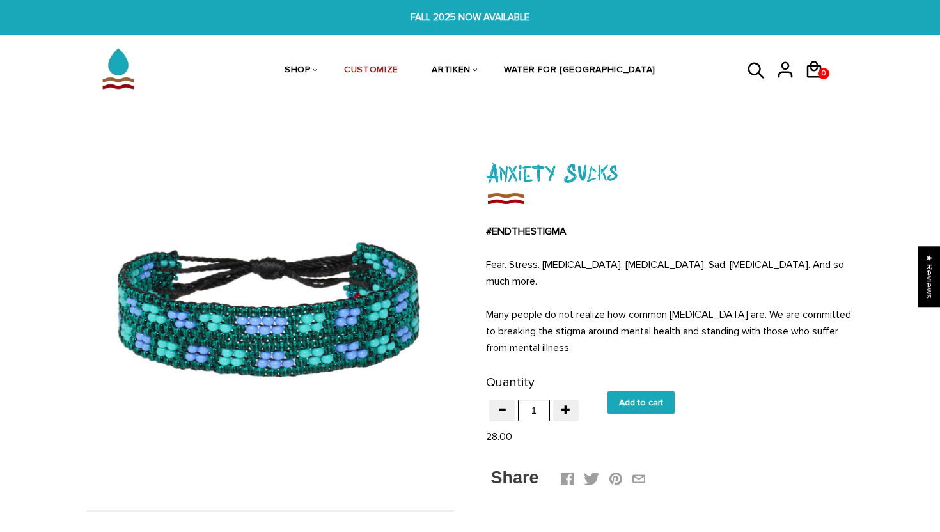
click at [390, 323] on img at bounding box center [270, 314] width 368 height 368
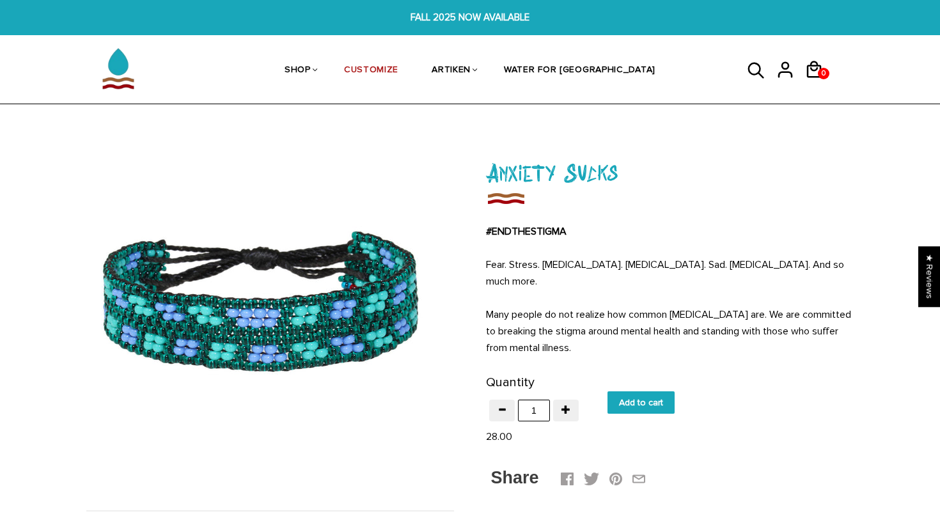
drag, startPoint x: 382, startPoint y: 327, endPoint x: 332, endPoint y: 328, distance: 49.9
click at [333, 328] on div at bounding box center [270, 314] width 368 height 368
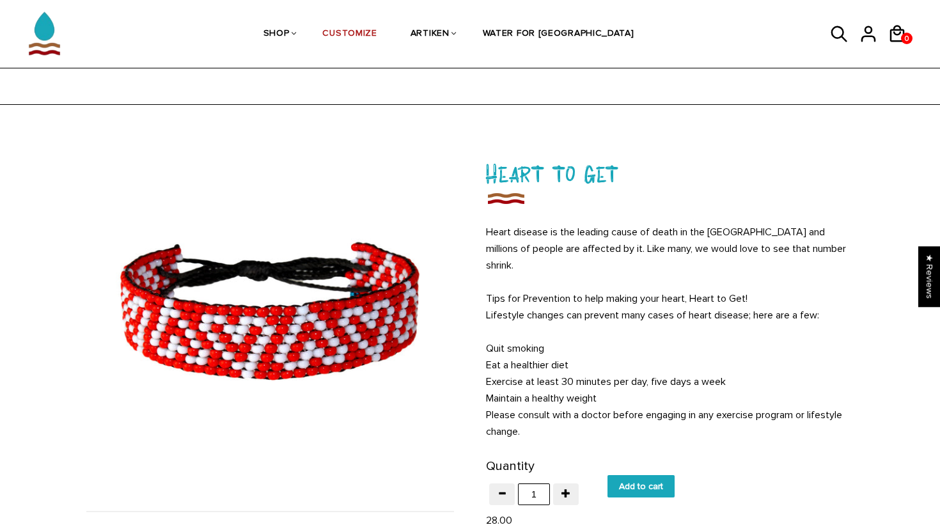
scroll to position [343, 0]
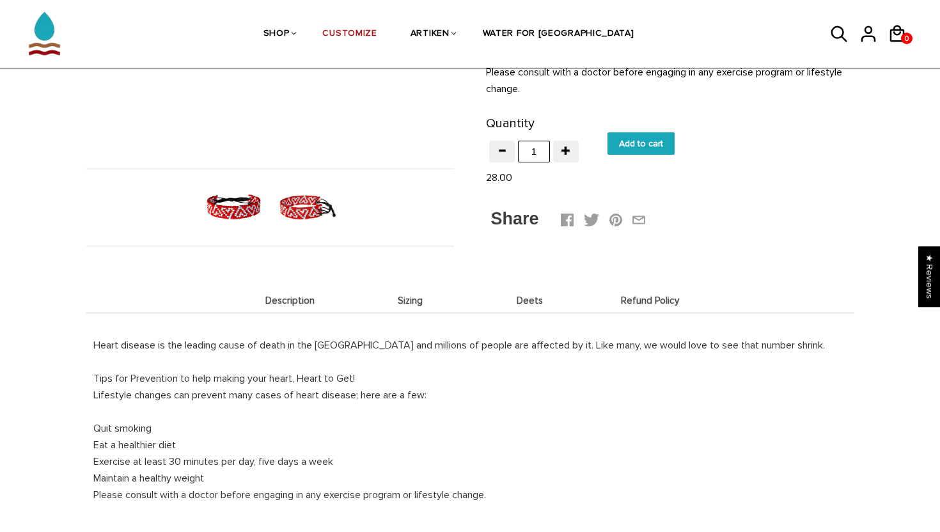
click at [303, 217] on img at bounding box center [307, 208] width 66 height 66
click at [390, 296] on span "Sizing" at bounding box center [411, 301] width 114 height 11
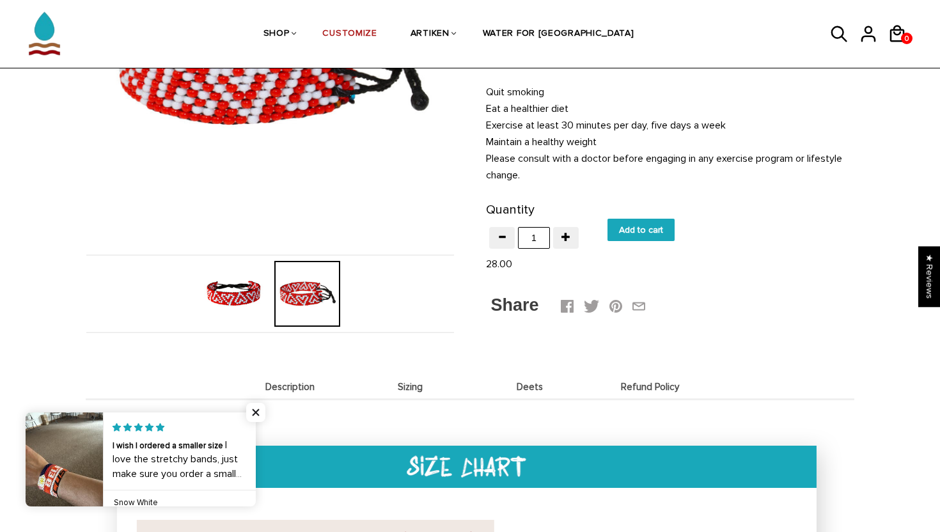
scroll to position [280, 0]
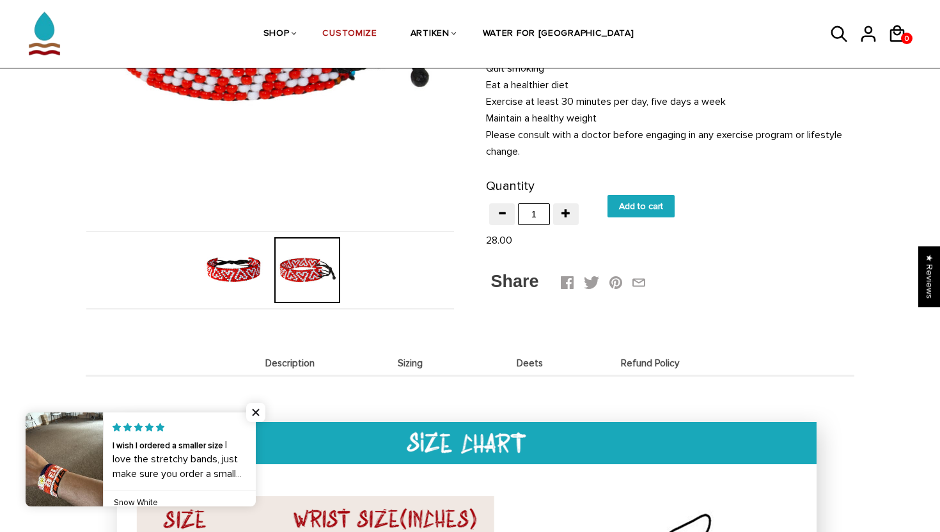
click at [434, 358] on span "Sizing" at bounding box center [411, 363] width 114 height 11
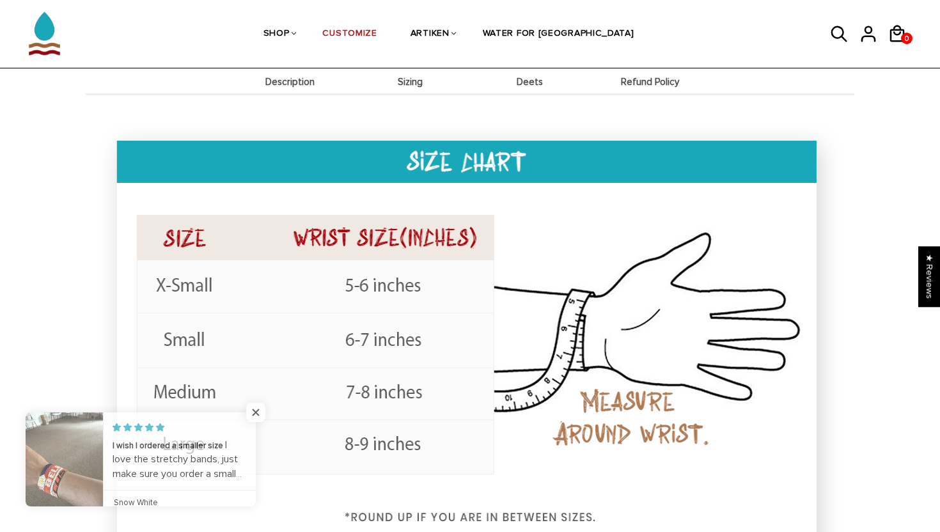
scroll to position [496, 0]
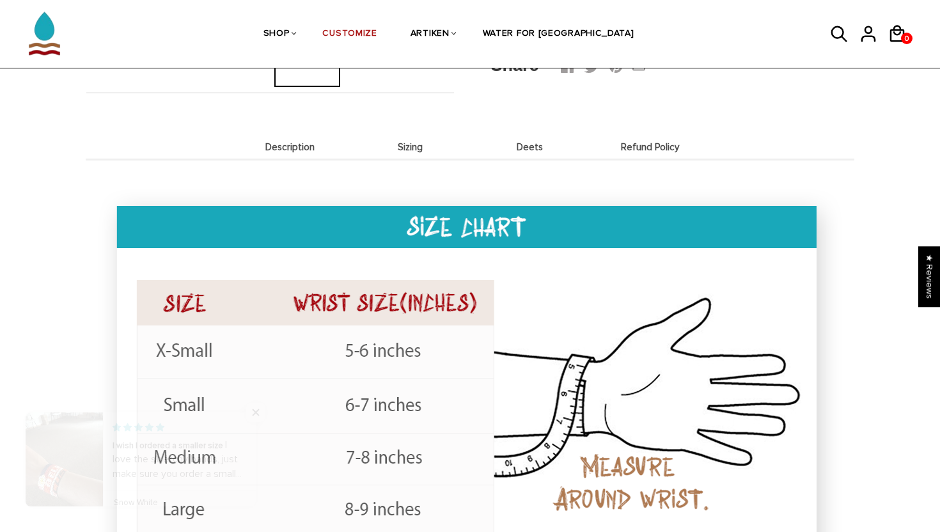
click at [637, 142] on span "Refund Policy" at bounding box center [651, 147] width 114 height 11
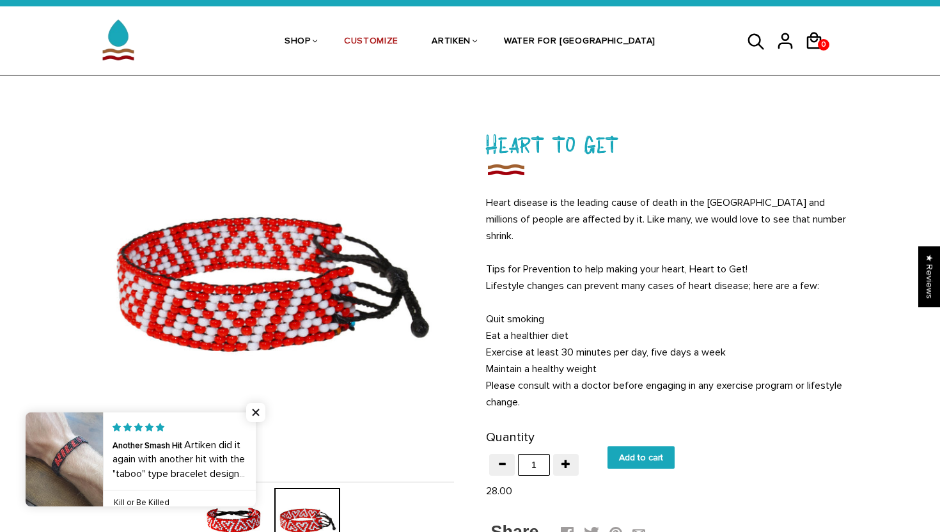
scroll to position [23, 0]
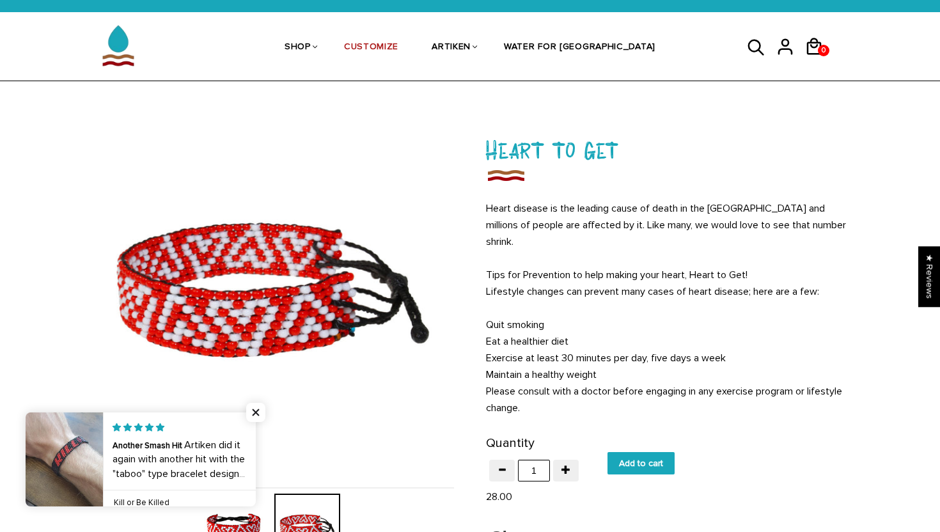
click at [256, 444] on link at bounding box center [256, 460] width 0 height 94
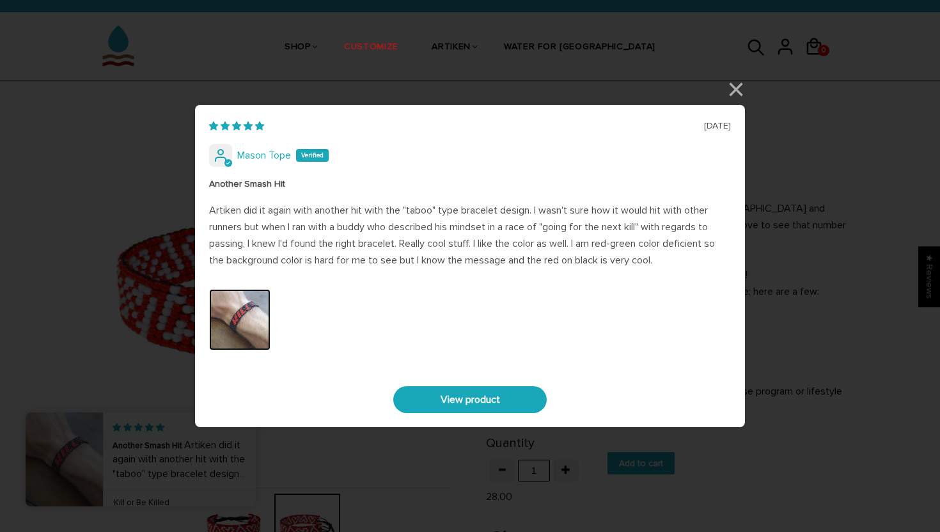
click at [248, 320] on img "Link to user picture 0" at bounding box center [239, 319] width 61 height 61
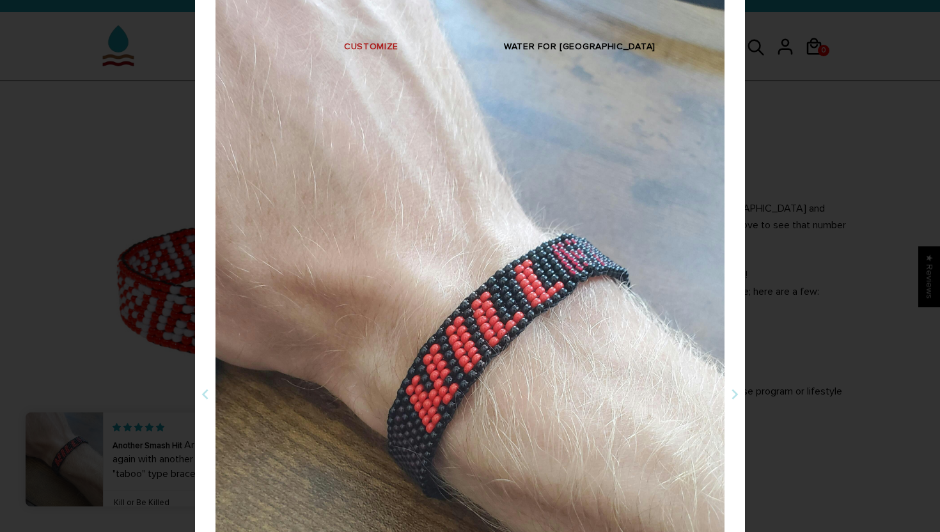
scroll to position [144, 0]
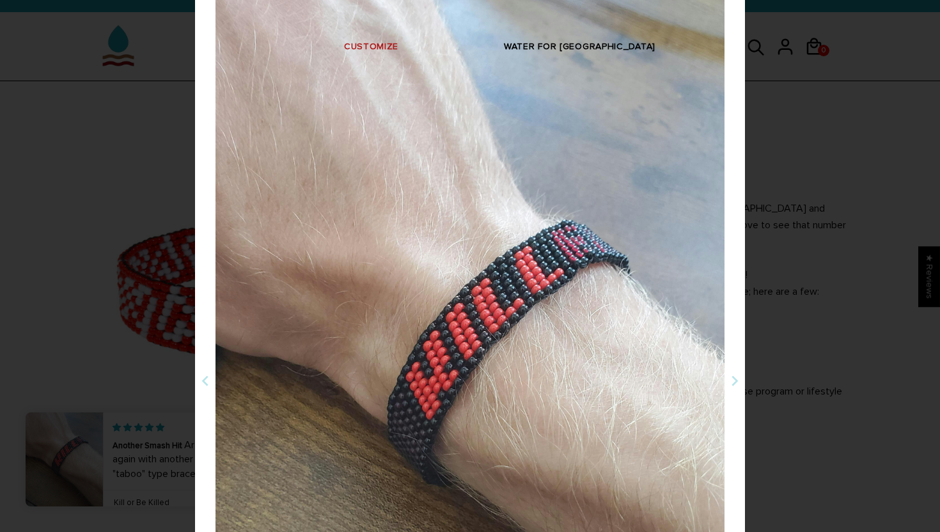
click at [825, 221] on div "06/26/2025 Mason Tope Another Smash Hit Artiken did it again with another hit w…" at bounding box center [470, 122] width 940 height 532
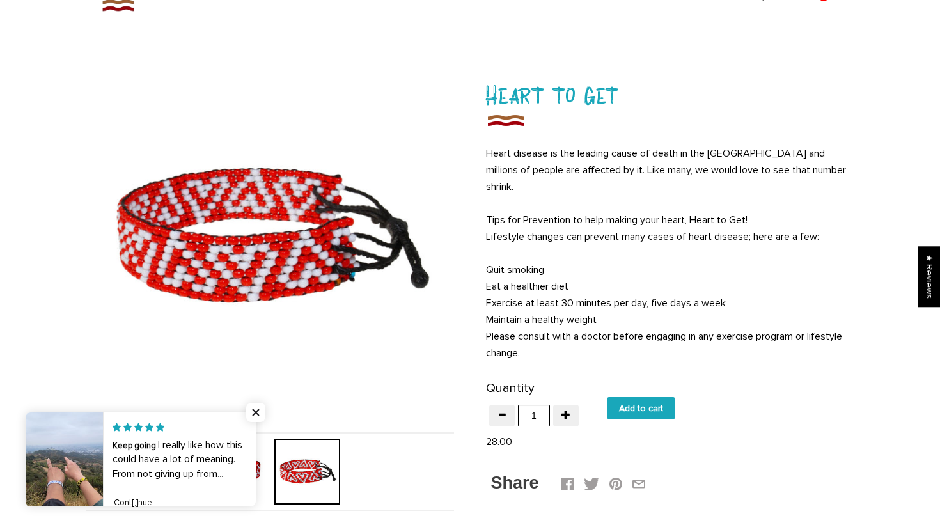
scroll to position [159, 0]
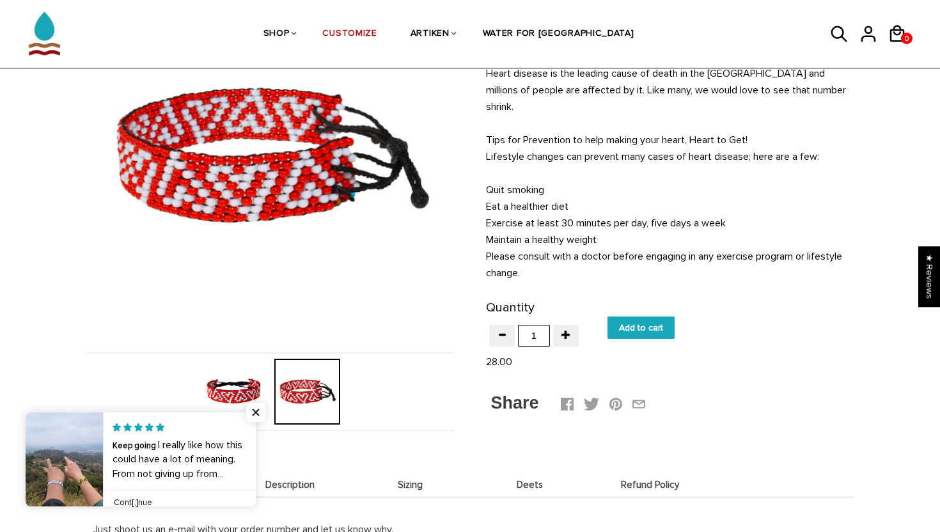
click at [249, 373] on img at bounding box center [234, 392] width 66 height 66
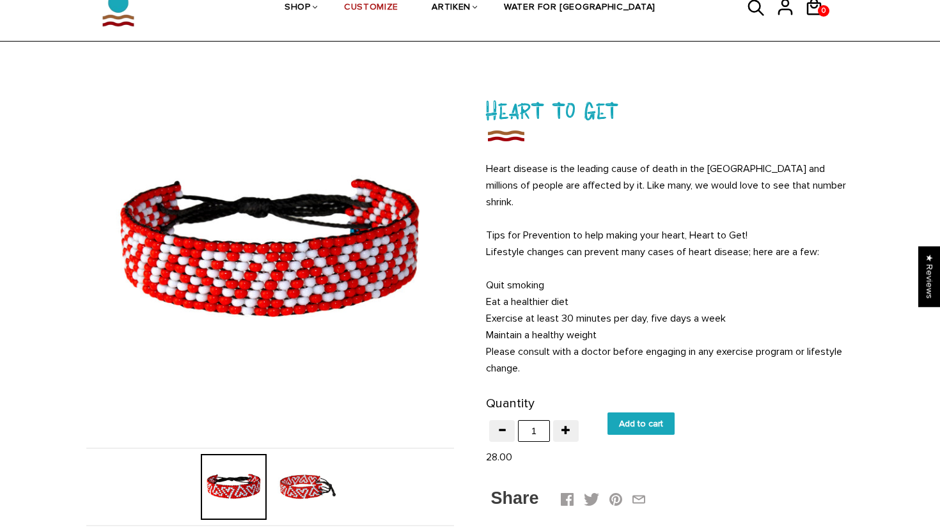
scroll to position [0, 0]
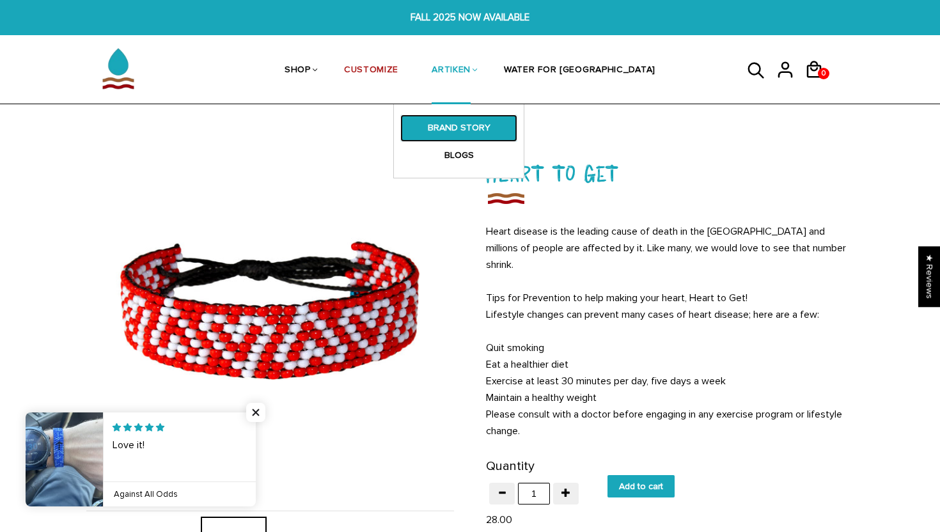
click at [502, 127] on link "BRAND STORY" at bounding box center [458, 128] width 117 height 27
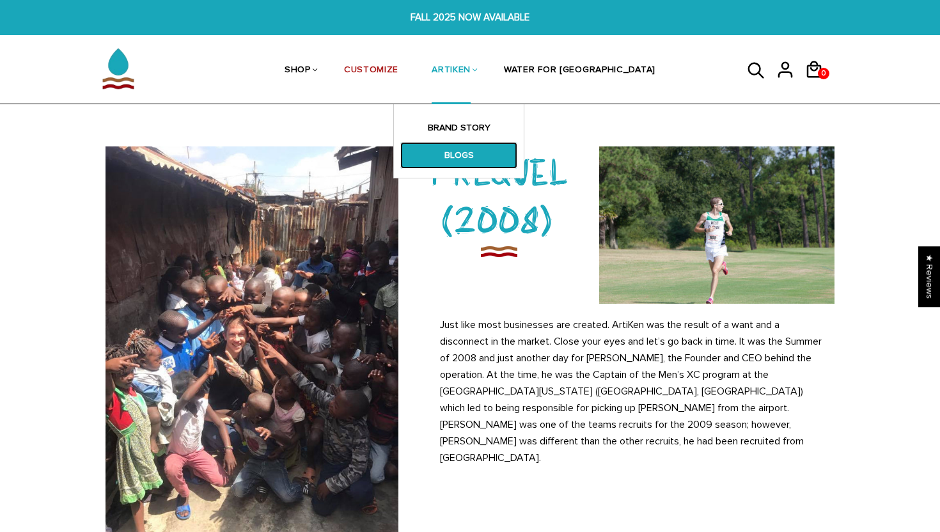
click at [486, 155] on link "BLOGS" at bounding box center [458, 155] width 117 height 27
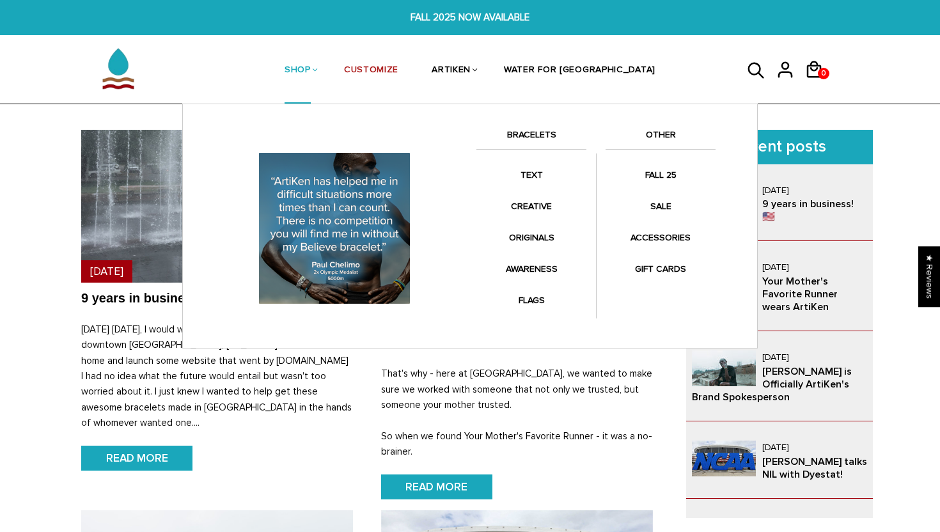
click at [311, 86] on link "SHOP" at bounding box center [298, 71] width 26 height 68
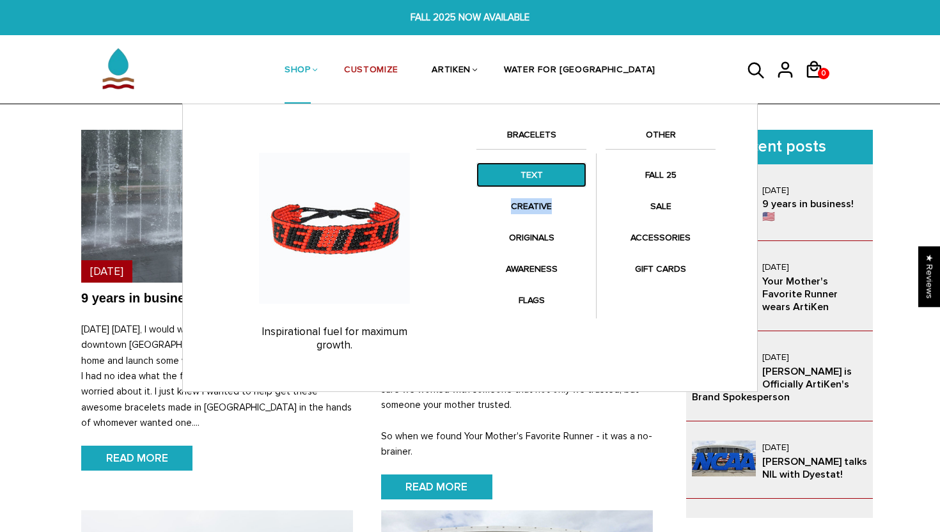
click at [550, 173] on link "TEXT" at bounding box center [532, 174] width 110 height 25
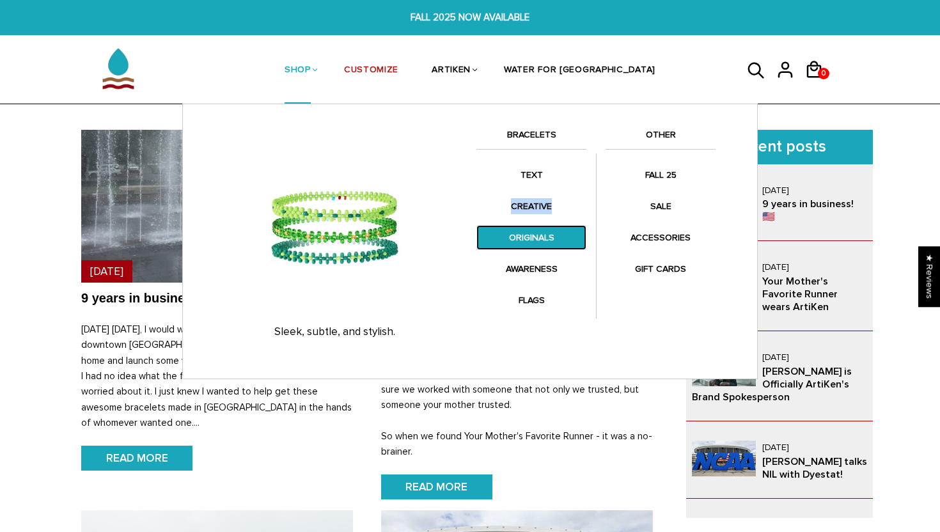
click at [542, 248] on link "ORIGINALS" at bounding box center [532, 237] width 110 height 25
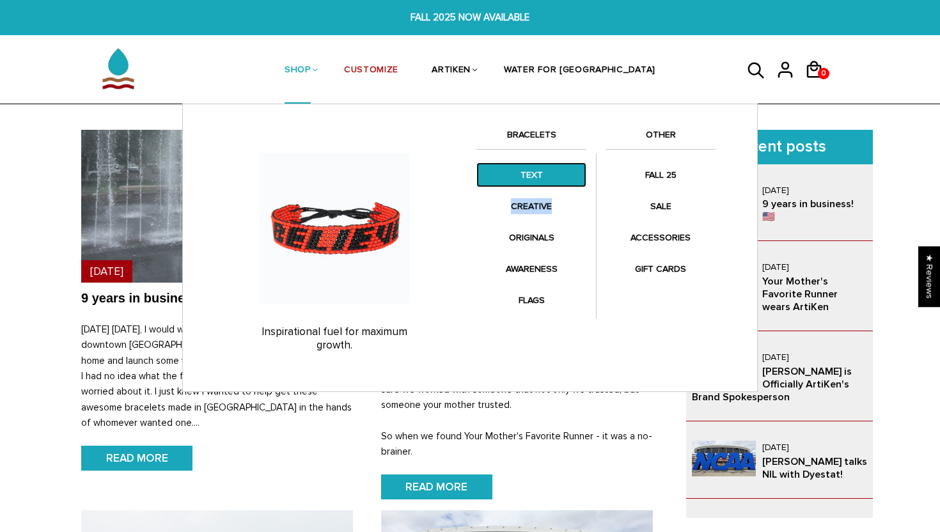
click at [516, 180] on link "TEXT" at bounding box center [532, 174] width 110 height 25
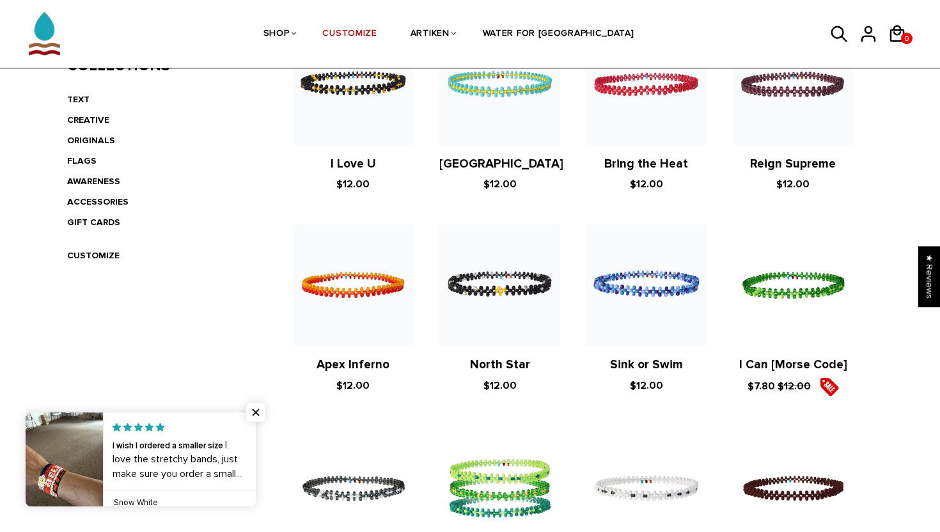
scroll to position [260, 0]
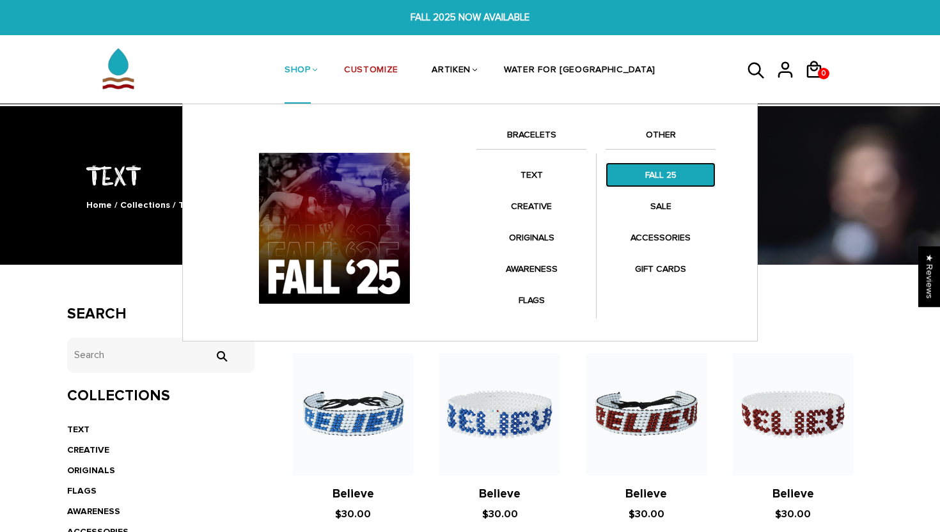
click at [647, 179] on link "FALL 25" at bounding box center [661, 174] width 110 height 25
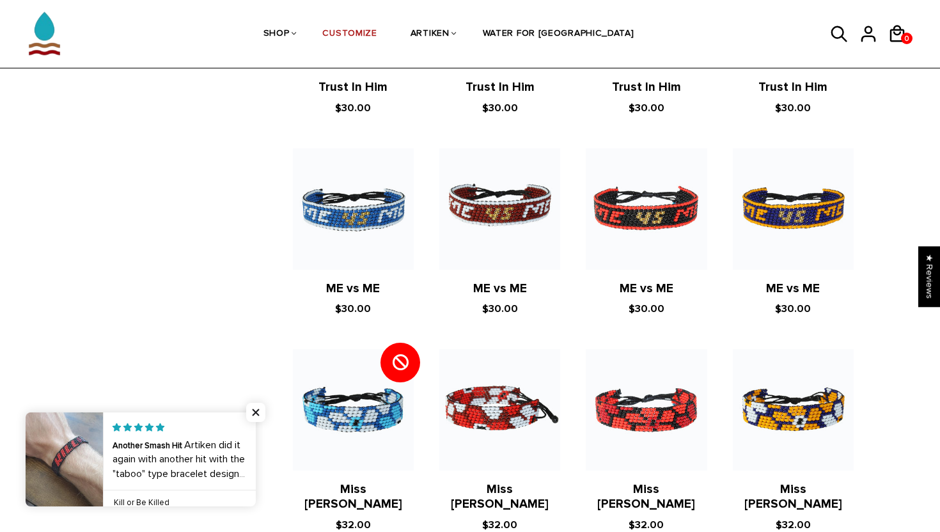
scroll to position [1611, 0]
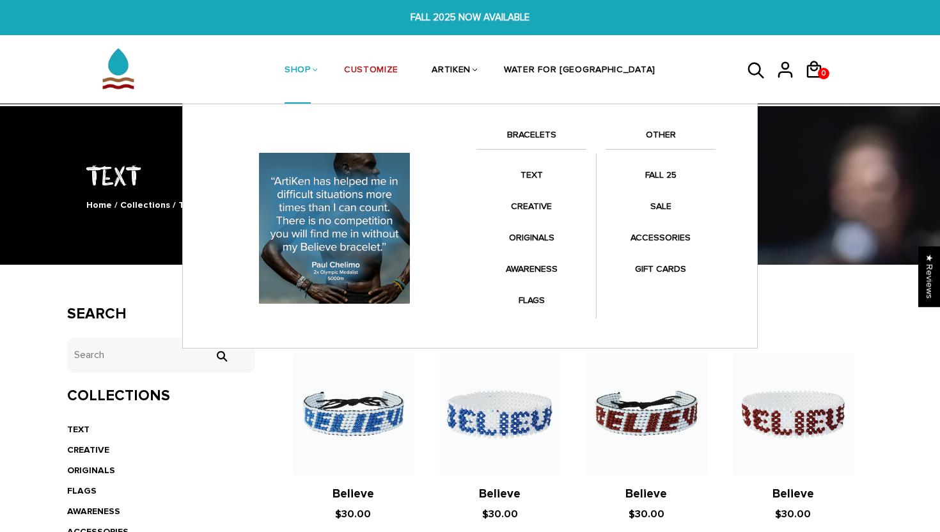
click at [317, 81] on li "SHOP BRACELETS TEXT Inspirational fuel for maximum growth." at bounding box center [297, 70] width 59 height 68
click at [789, 138] on div "TEXT Home / Collections / TEXT" at bounding box center [470, 185] width 940 height 162
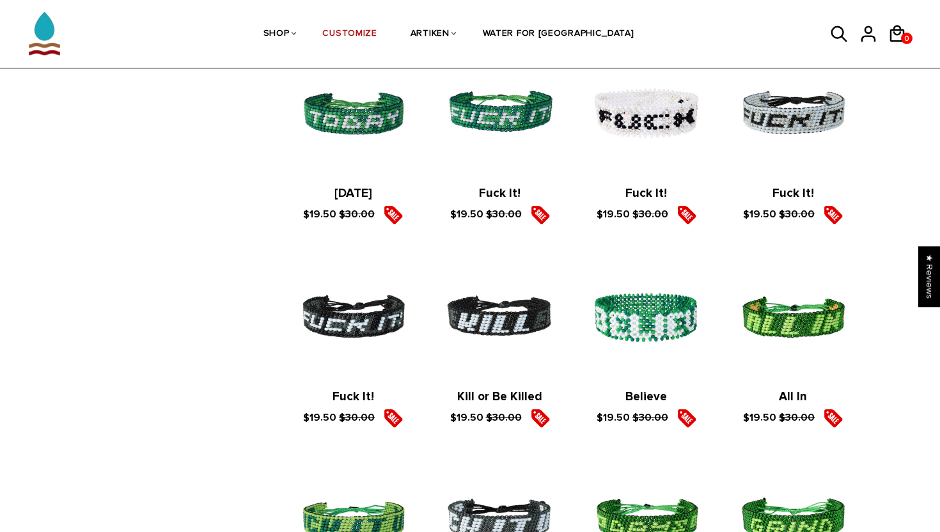
scroll to position [1685, 0]
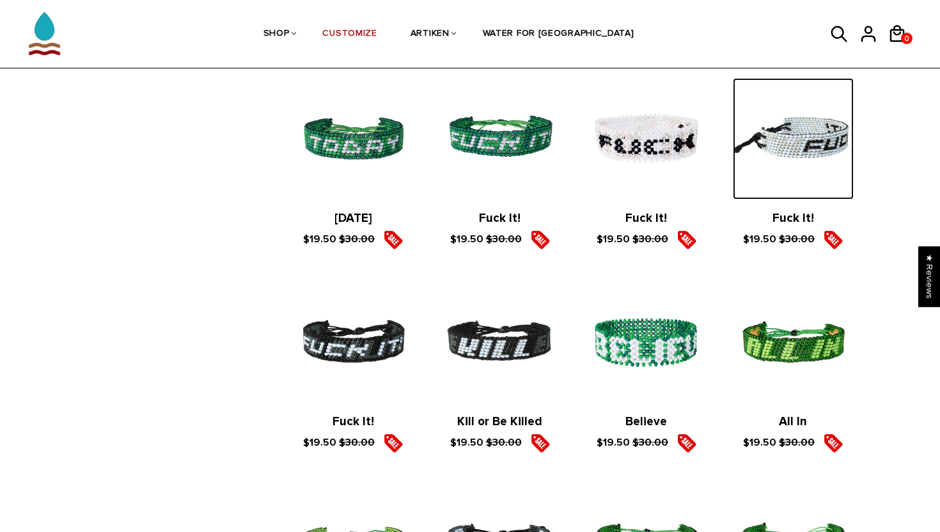
click at [754, 152] on img at bounding box center [793, 138] width 121 height 121
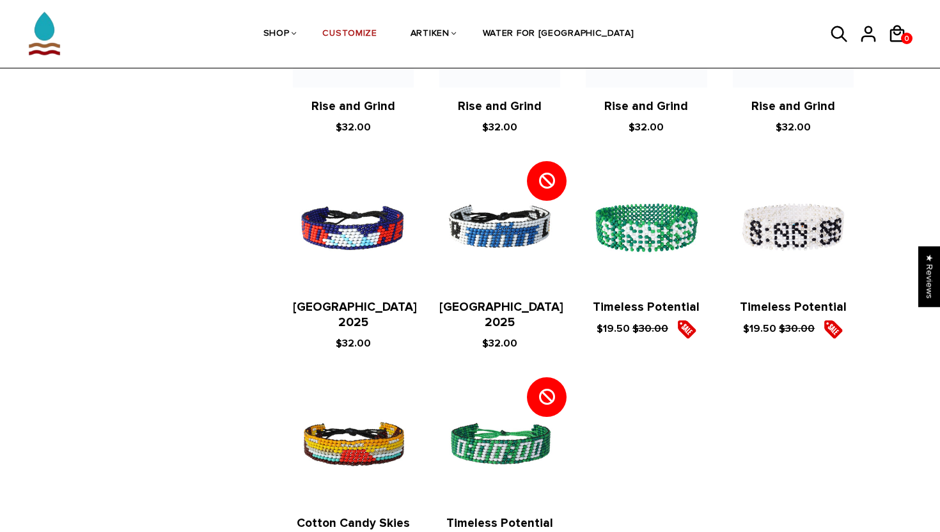
scroll to position [1211, 0]
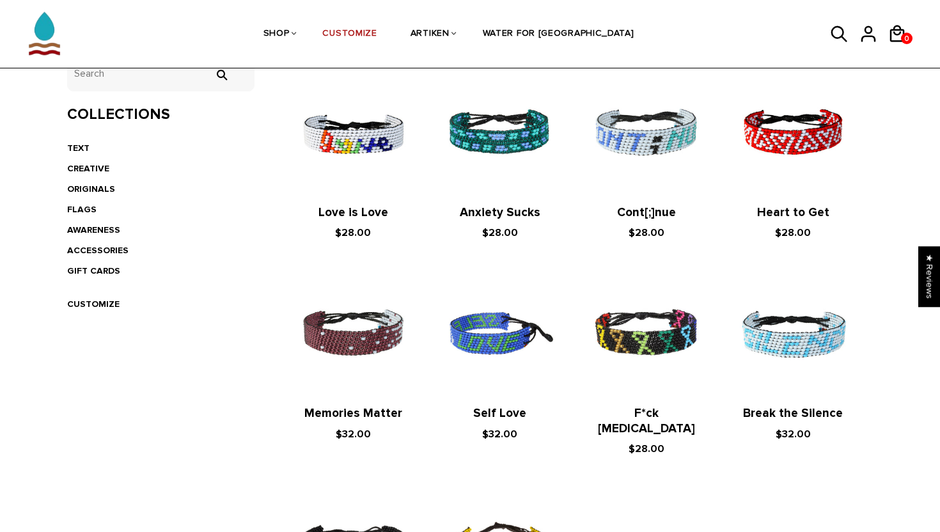
scroll to position [282, 0]
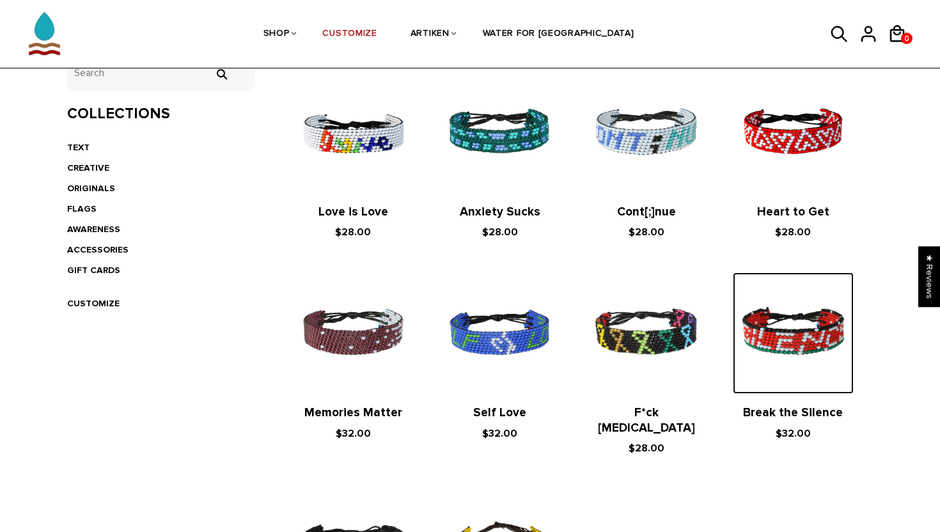
click at [798, 332] on img at bounding box center [793, 333] width 121 height 121
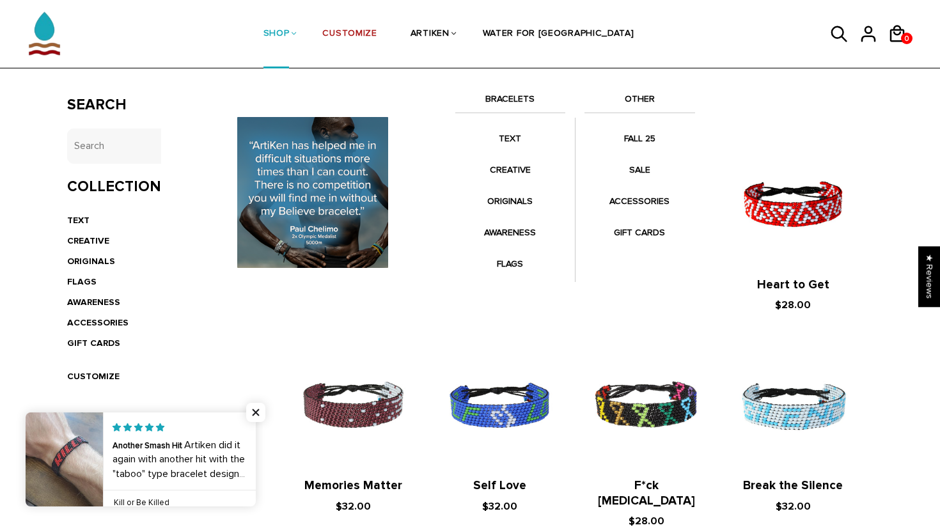
scroll to position [194, 0]
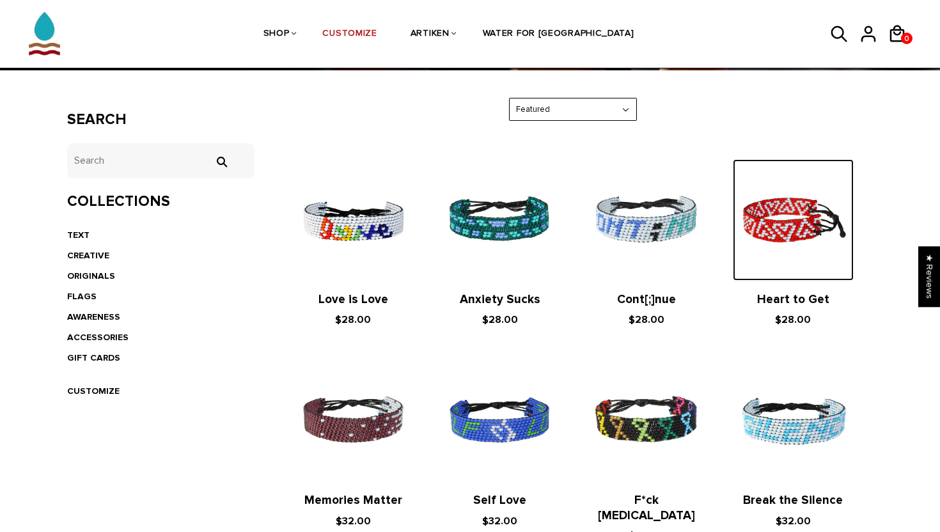
click at [777, 228] on img at bounding box center [793, 219] width 121 height 121
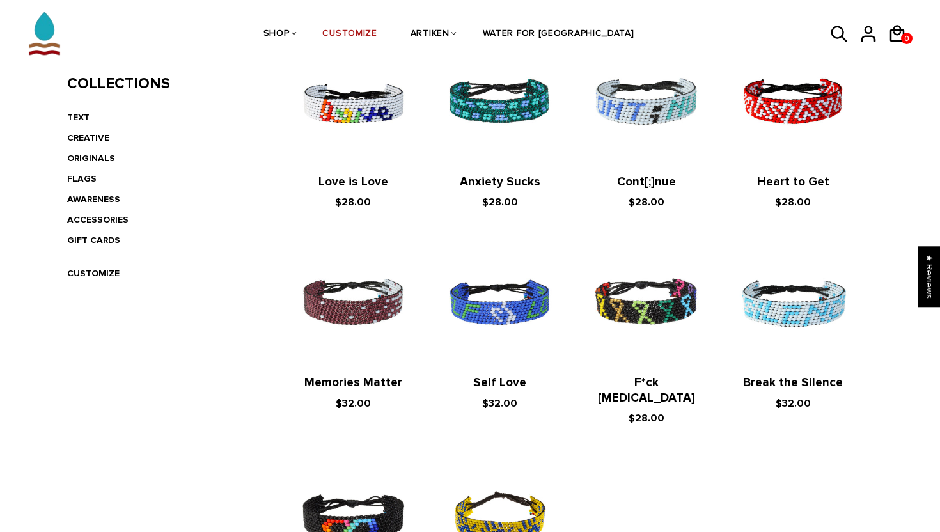
scroll to position [317, 0]
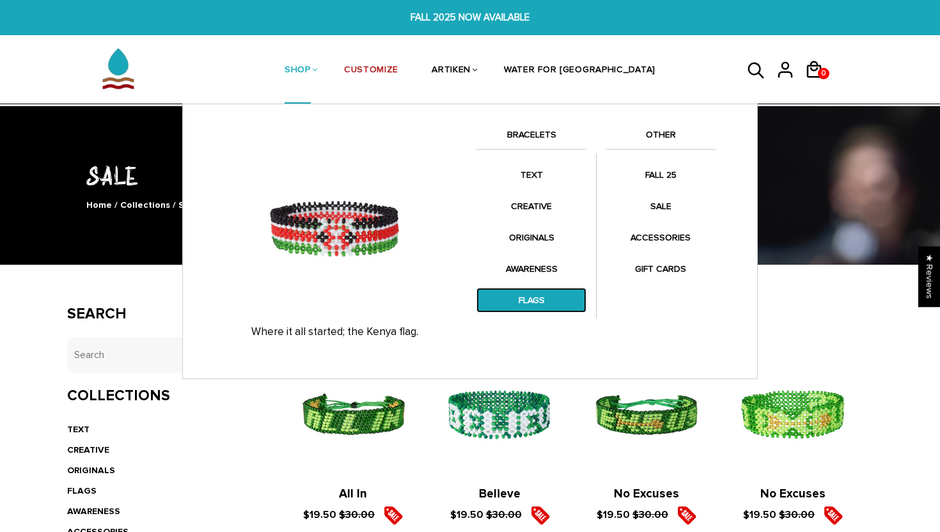
click at [537, 296] on link "FLAGS" at bounding box center [532, 300] width 110 height 25
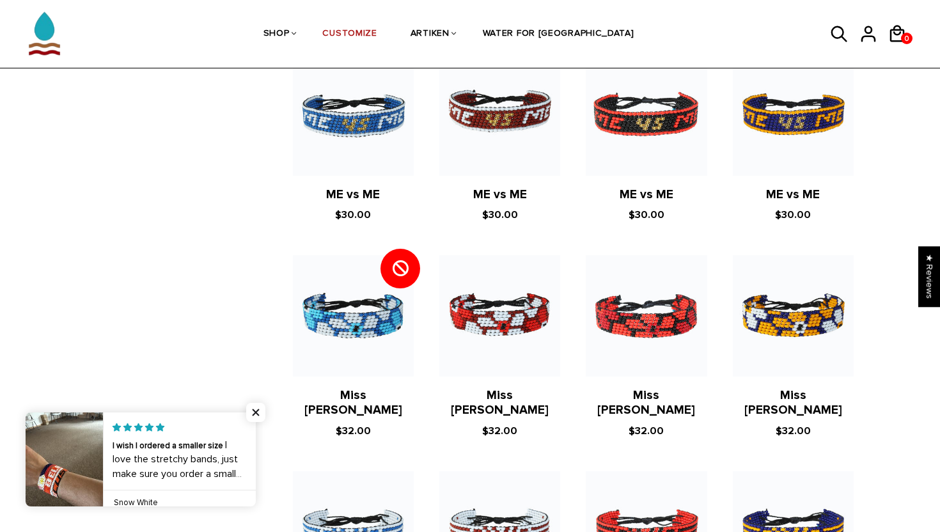
scroll to position [1703, 0]
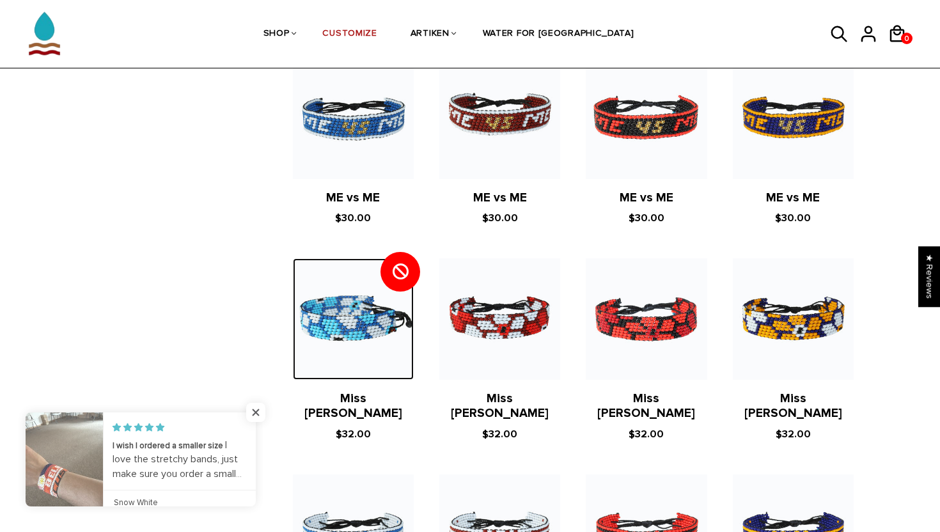
click at [361, 345] on img at bounding box center [353, 318] width 121 height 121
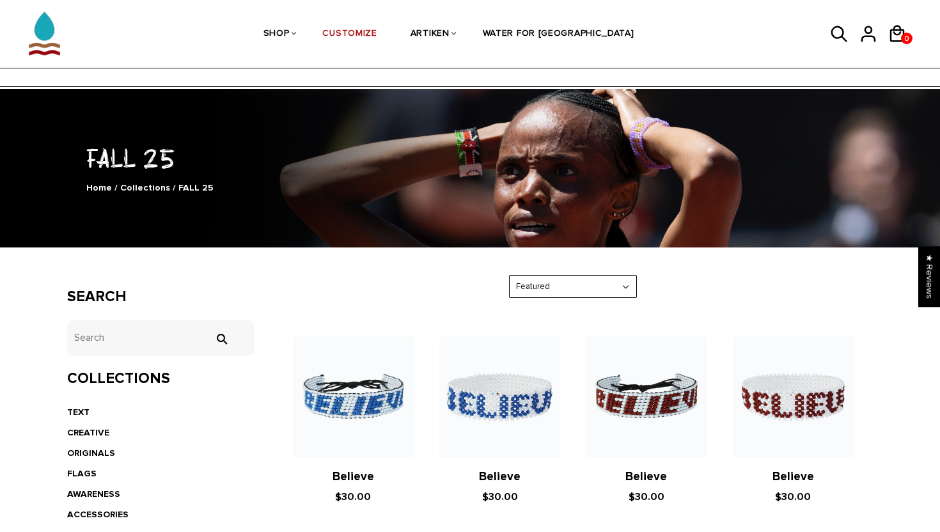
scroll to position [0, 0]
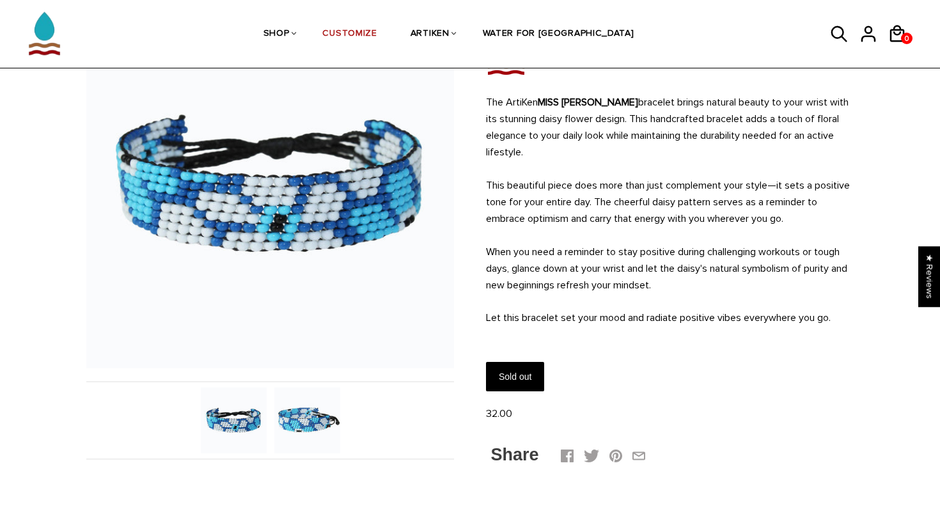
scroll to position [130, 0]
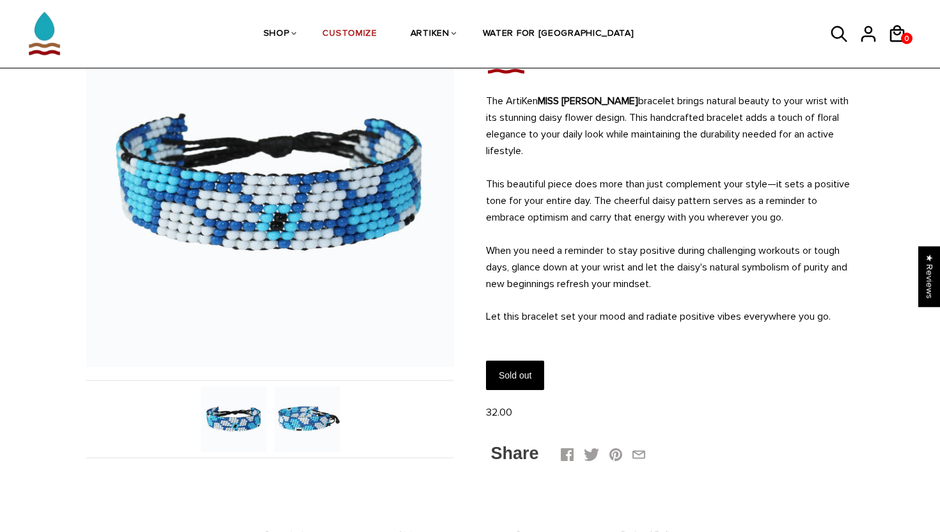
click at [307, 413] on img at bounding box center [307, 419] width 66 height 66
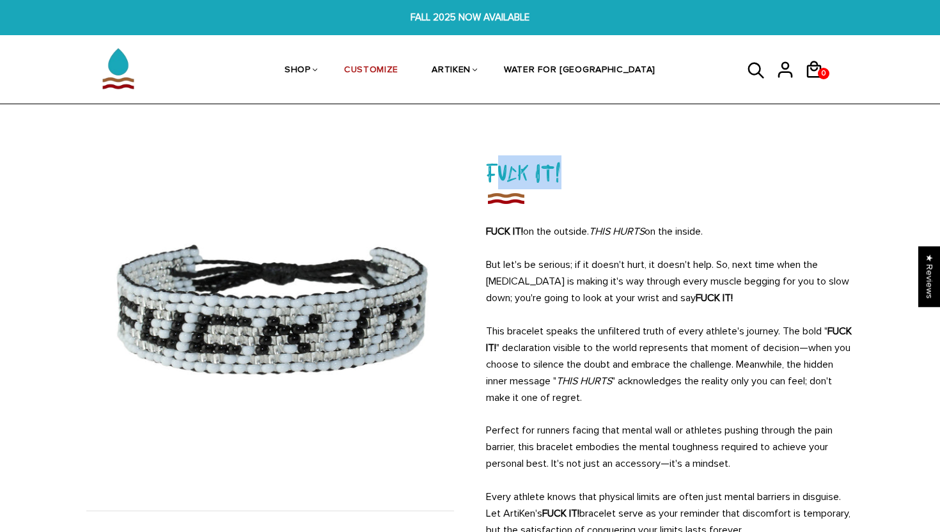
drag, startPoint x: 495, startPoint y: 166, endPoint x: 622, endPoint y: 168, distance: 127.3
click at [622, 168] on h1 "Fuck It!" at bounding box center [670, 172] width 368 height 34
drag, startPoint x: 646, startPoint y: 295, endPoint x: 660, endPoint y: 295, distance: 13.4
click at [696, 295] on strong "FUCK IT!" at bounding box center [714, 298] width 37 height 13
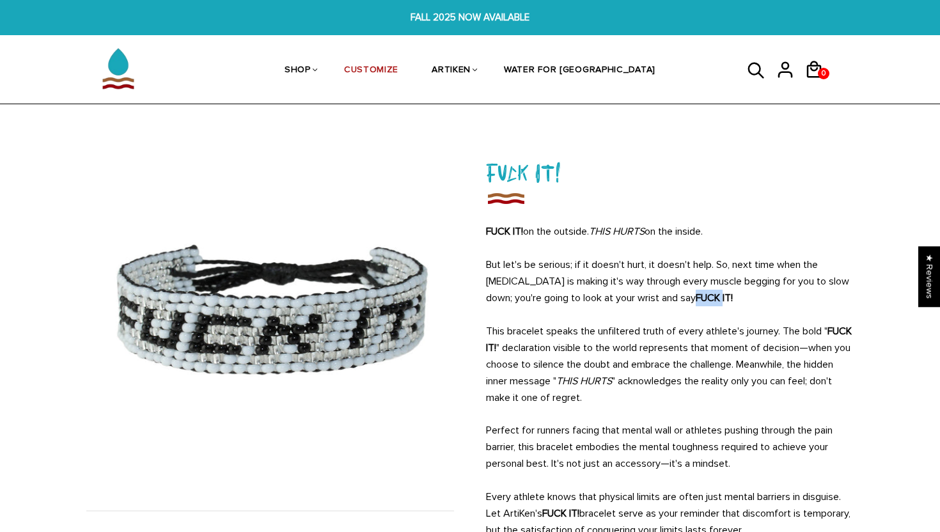
drag, startPoint x: 667, startPoint y: 295, endPoint x: 645, endPoint y: 299, distance: 22.2
click at [696, 299] on strong "FUCK IT!" at bounding box center [714, 298] width 37 height 13
click at [732, 292] on p "But let's be serious; if it doesn't hurt, it doesn't help. So, next time when t…" at bounding box center [670, 282] width 368 height 50
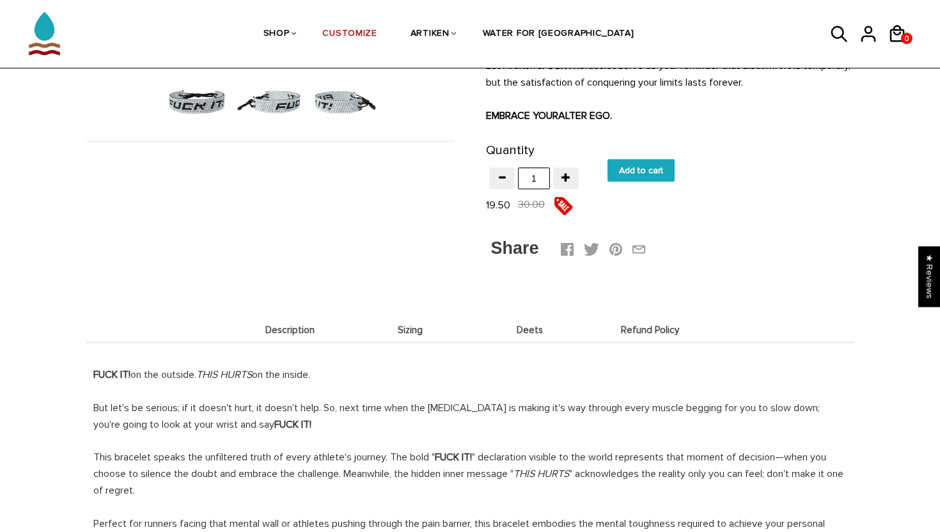
scroll to position [182, 0]
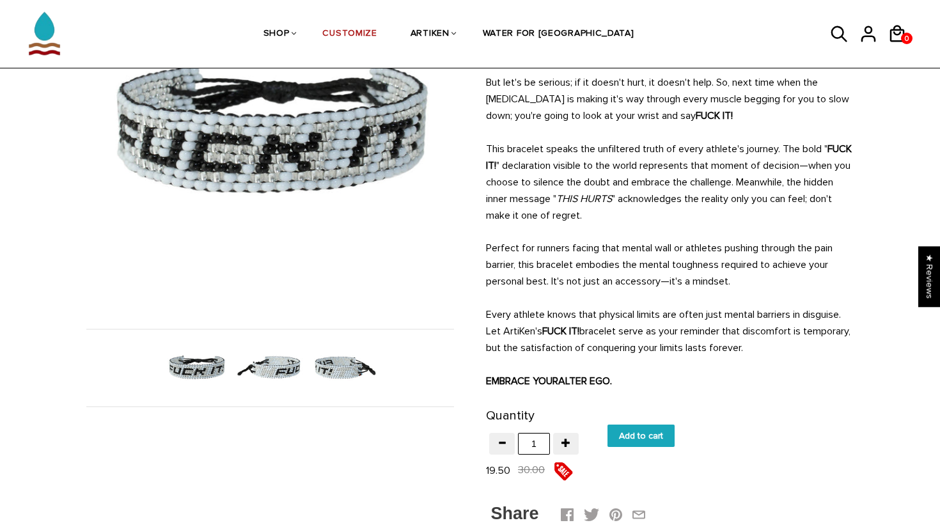
click at [494, 472] on span "19.50" at bounding box center [498, 470] width 24 height 13
drag, startPoint x: 494, startPoint y: 472, endPoint x: 508, endPoint y: 472, distance: 13.4
click at [496, 472] on span "19.50" at bounding box center [498, 470] width 24 height 13
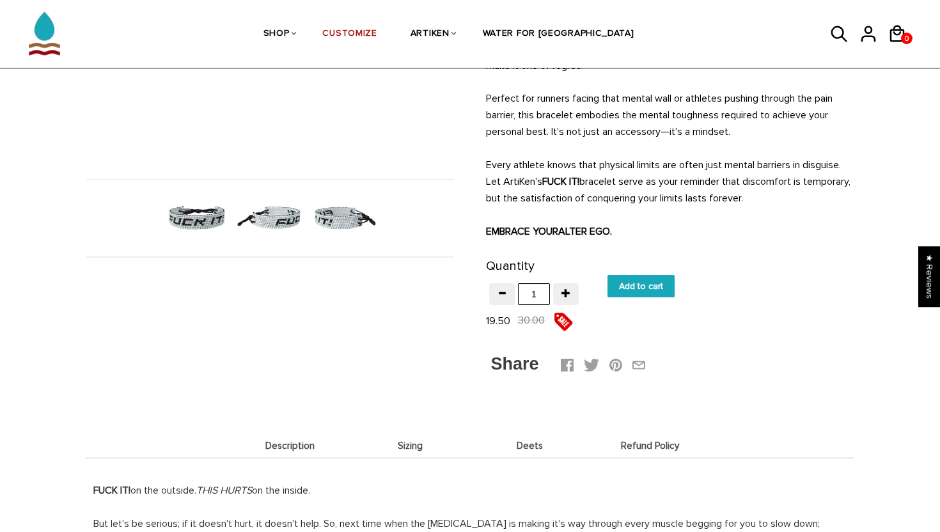
scroll to position [417, 0]
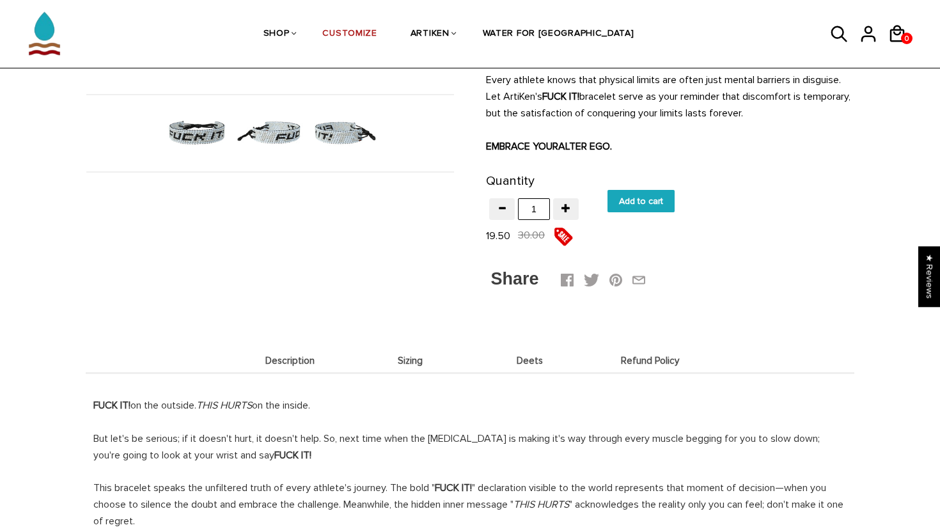
click at [302, 361] on span "Description" at bounding box center [290, 361] width 114 height 11
click at [360, 362] on span "Sizing" at bounding box center [411, 361] width 114 height 11
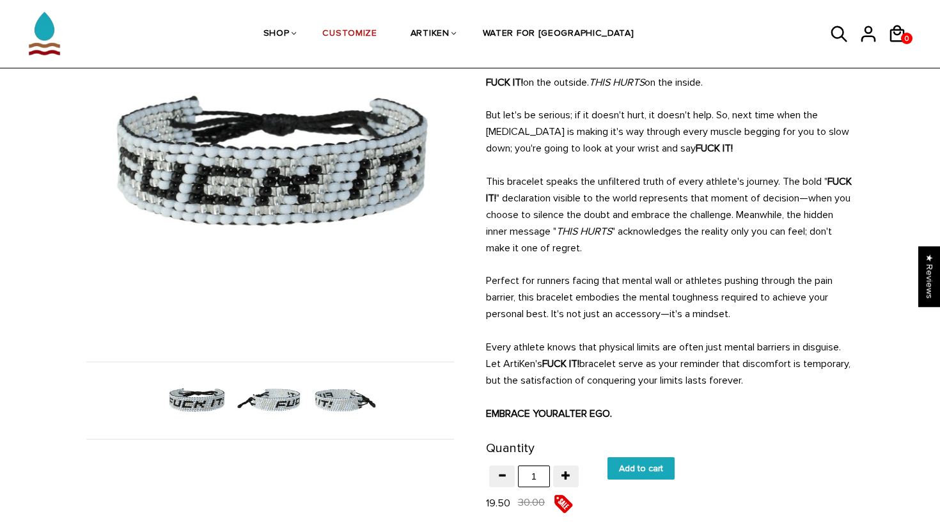
scroll to position [164, 0]
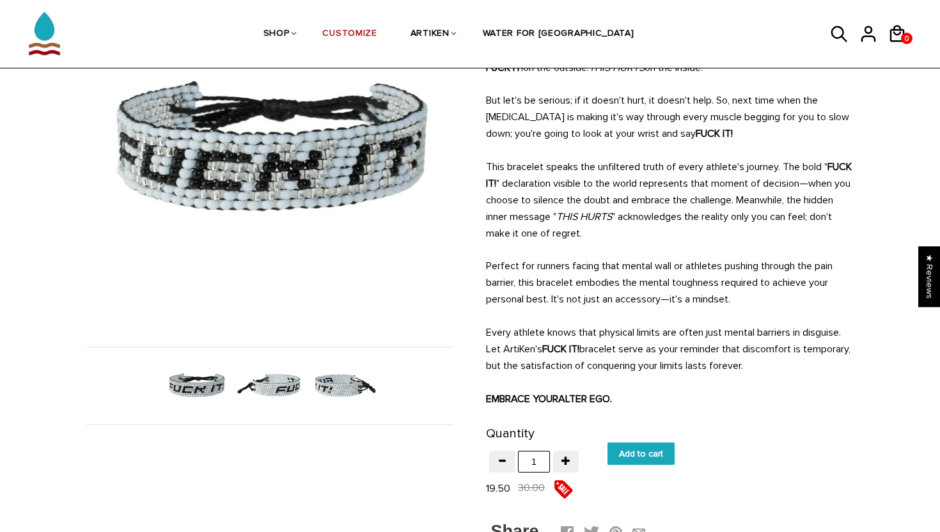
click at [645, 447] on input "Add to cart" at bounding box center [641, 454] width 67 height 22
type input "Add to cart"
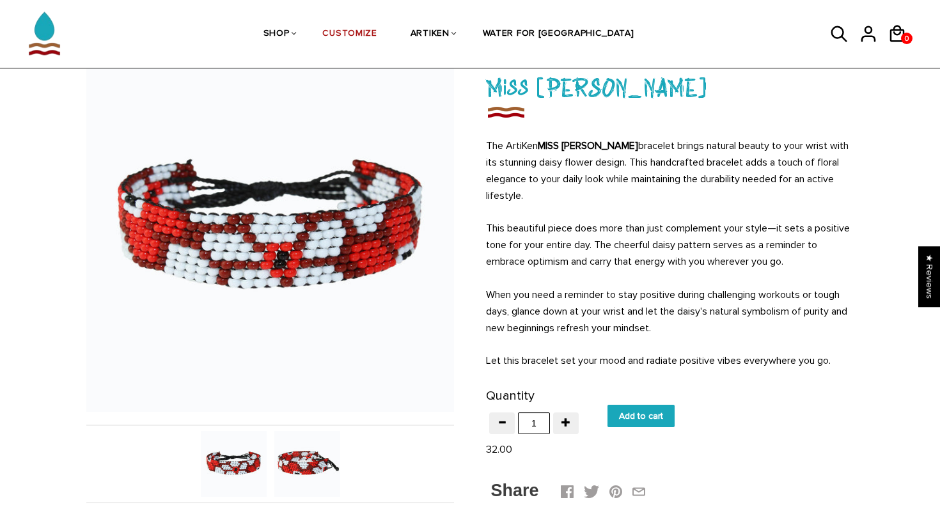
scroll to position [88, 0]
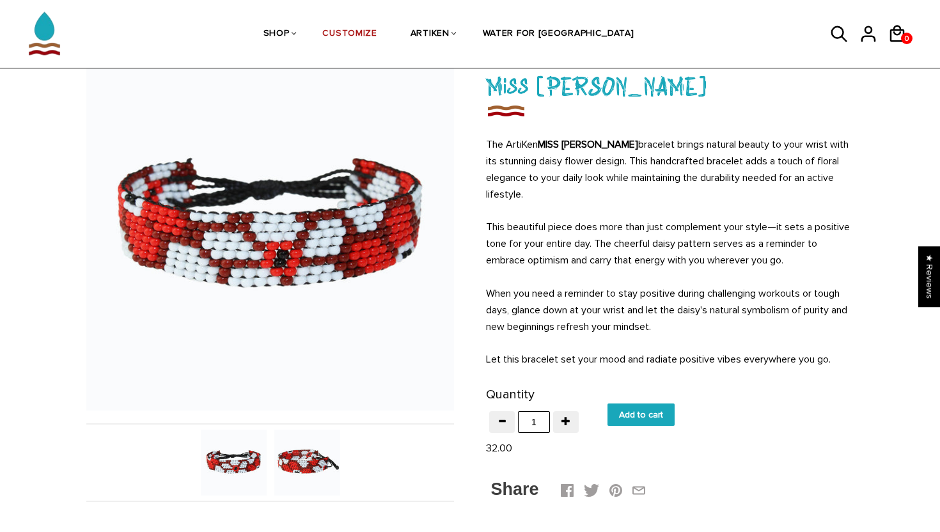
click at [305, 445] on img at bounding box center [307, 463] width 66 height 66
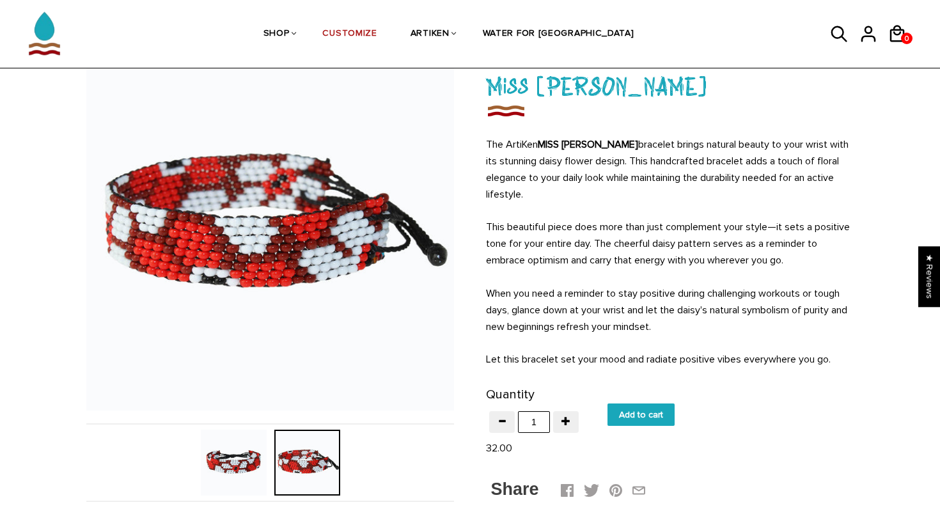
click at [644, 411] on input "Add to cart" at bounding box center [641, 415] width 67 height 22
type input "Add to cart"
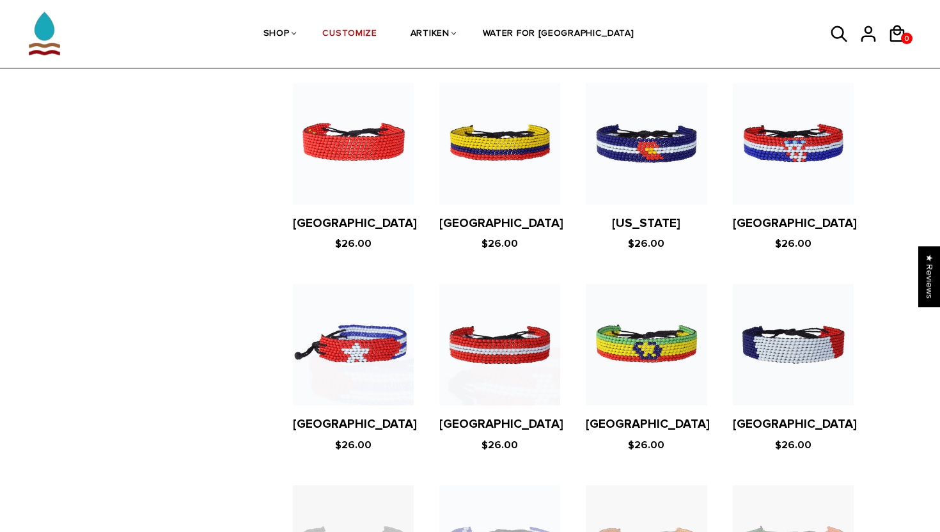
scroll to position [1535, 0]
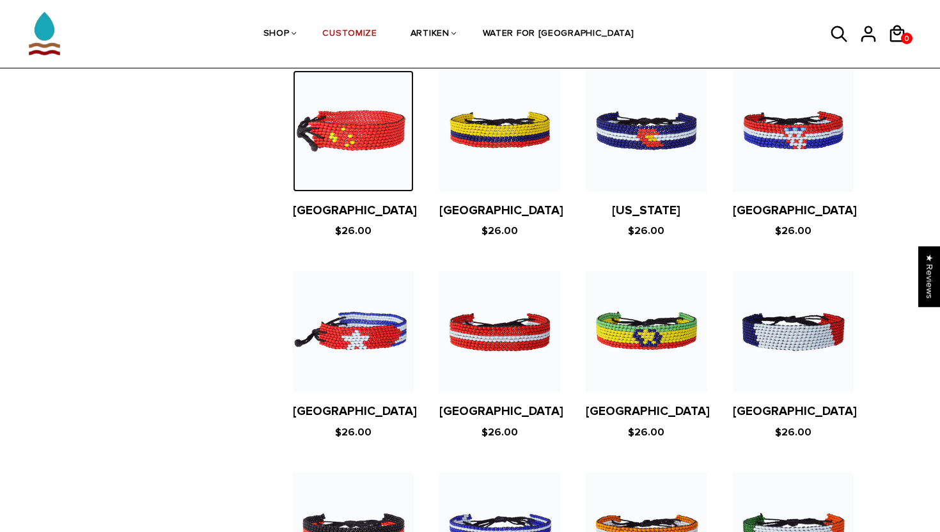
click at [360, 118] on img at bounding box center [353, 130] width 121 height 121
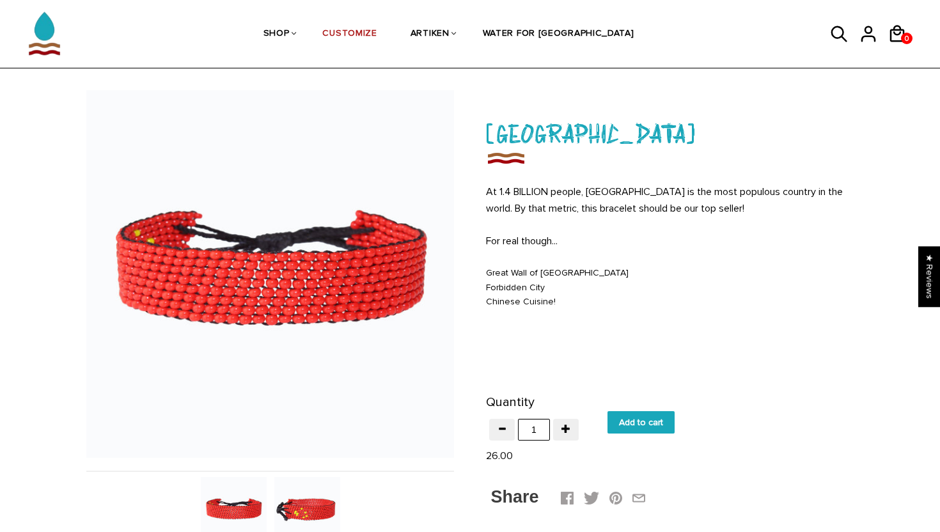
scroll to position [42, 0]
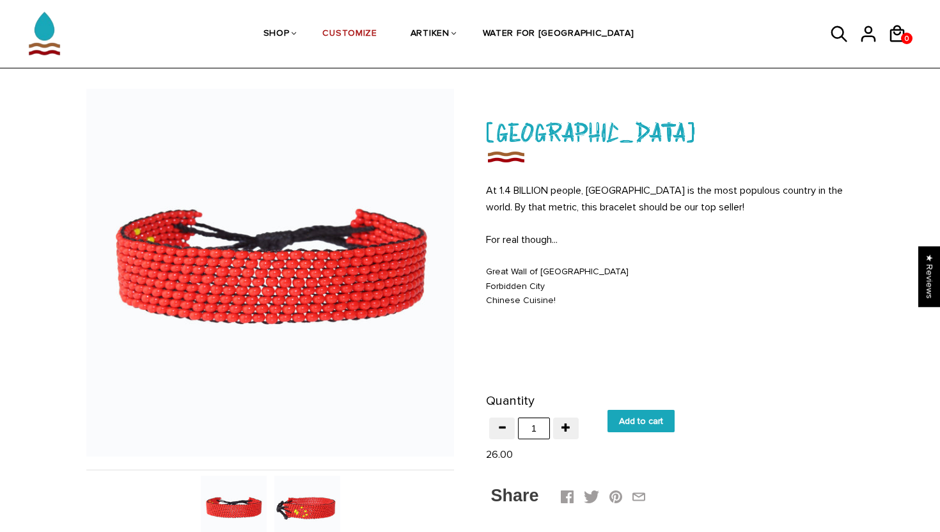
click at [300, 516] on img at bounding box center [307, 509] width 66 height 66
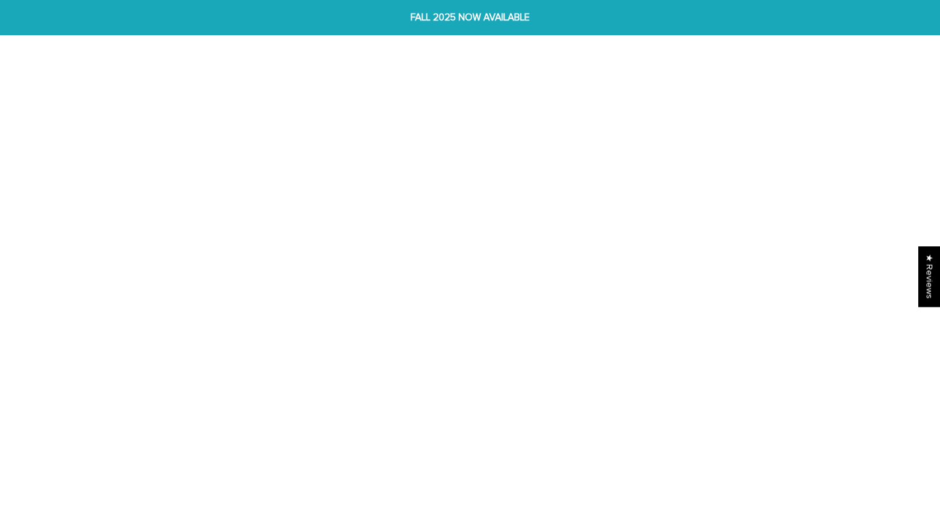
scroll to position [164, 0]
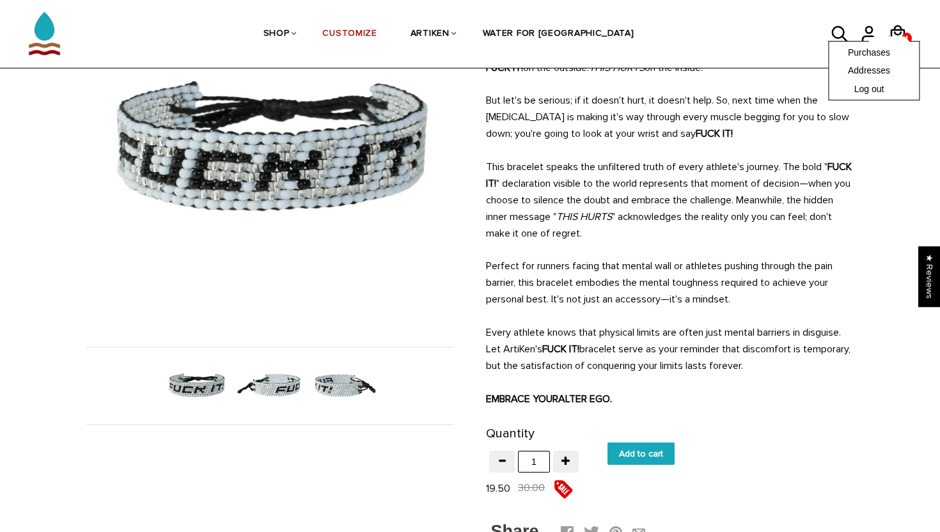
click at [906, 41] on div "Purchases Addresses Log out" at bounding box center [873, 70] width 91 height 59
click at [908, 41] on div "Purchases Addresses Log out" at bounding box center [873, 70] width 91 height 59
click at [902, 41] on div "Purchases Addresses Log out" at bounding box center [873, 70] width 91 height 59
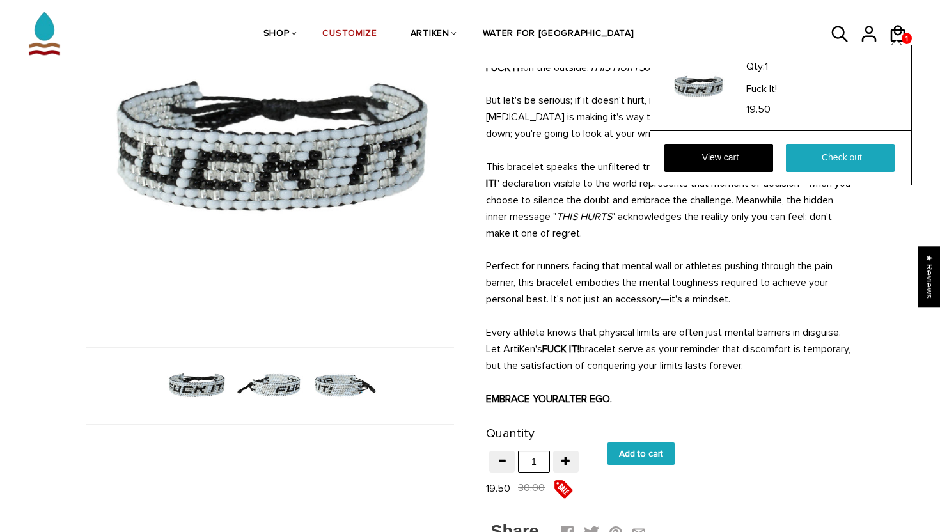
click at [898, 45] on div "Qty: 1 Fuck It! 19.50 View cart Check out" at bounding box center [781, 115] width 262 height 141
click at [861, 160] on link "Check out" at bounding box center [840, 158] width 109 height 28
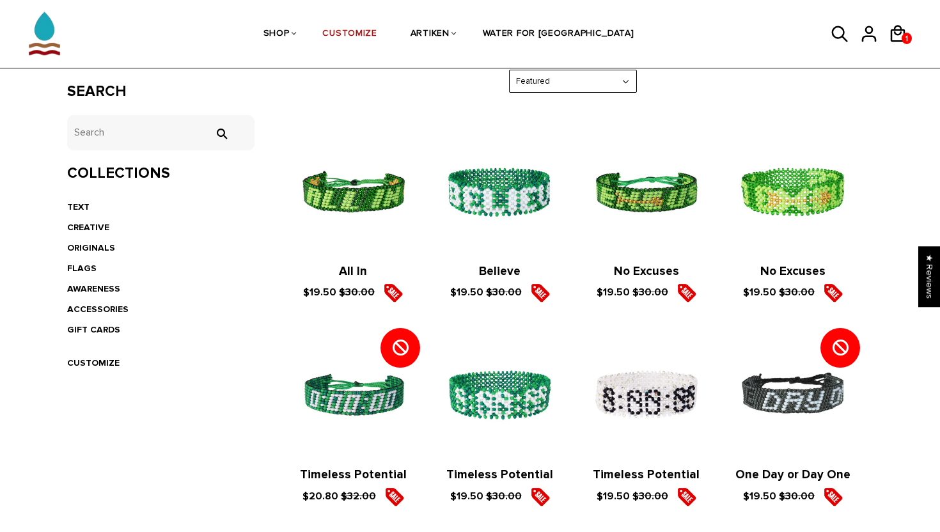
scroll to position [224, 0]
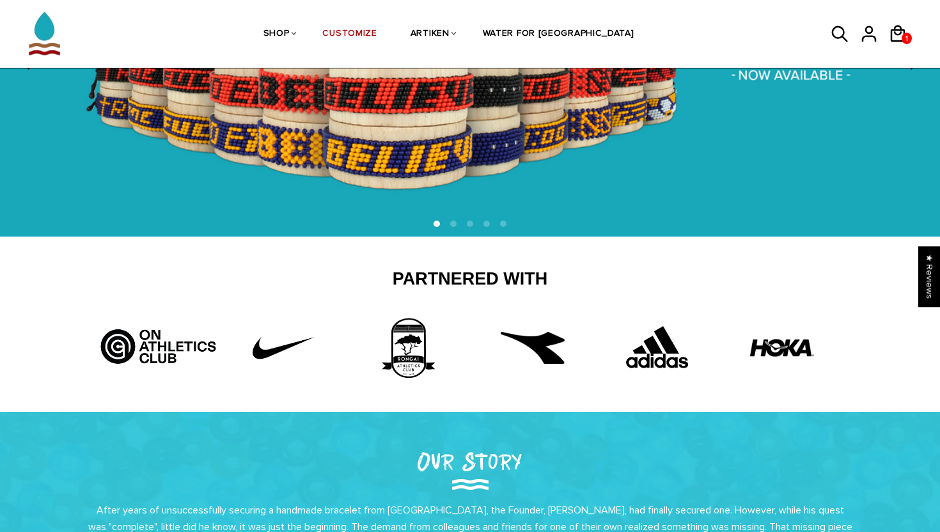
scroll to position [129, 0]
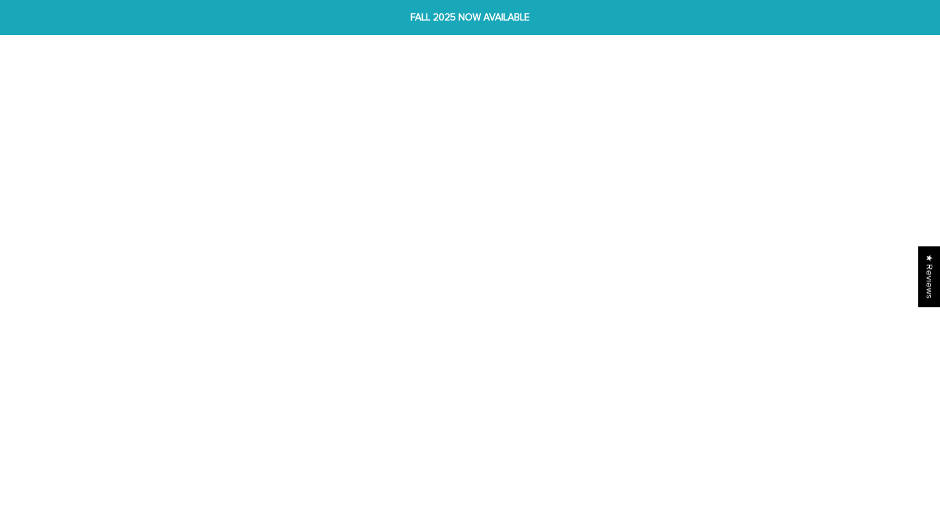
scroll to position [164, 0]
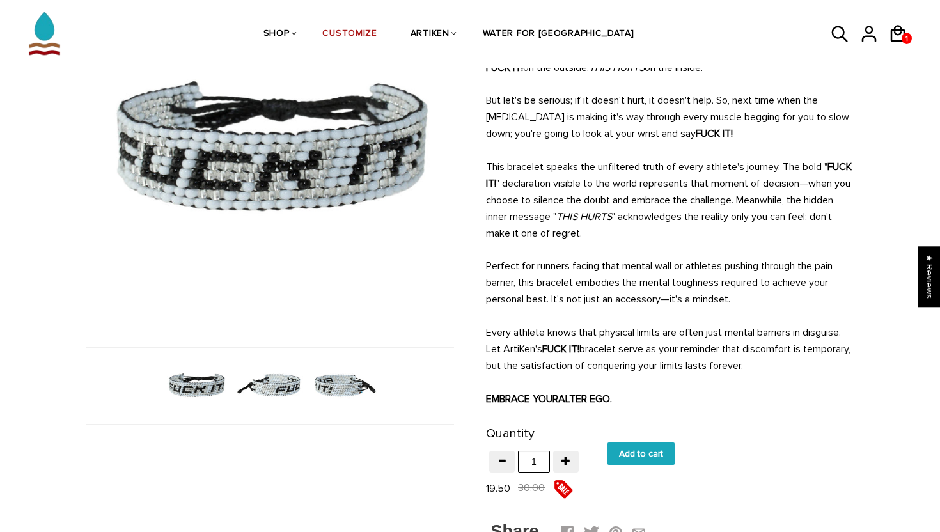
click at [856, 33] on link at bounding box center [845, 33] width 29 height 33
click at [872, 41] on div "Purchases Addresses Log out" at bounding box center [873, 70] width 91 height 59
click at [900, 41] on div "Purchases Addresses Log out" at bounding box center [873, 70] width 91 height 59
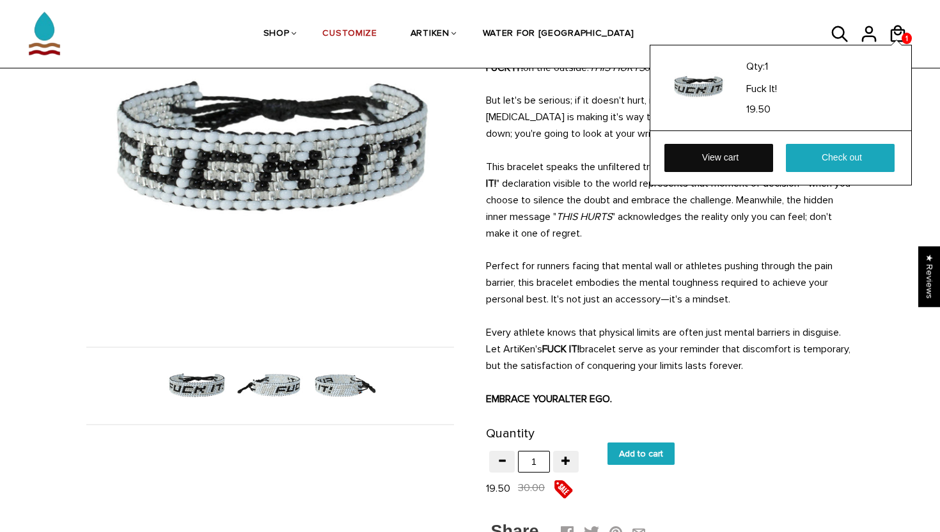
click at [755, 161] on link "View cart" at bounding box center [719, 158] width 109 height 28
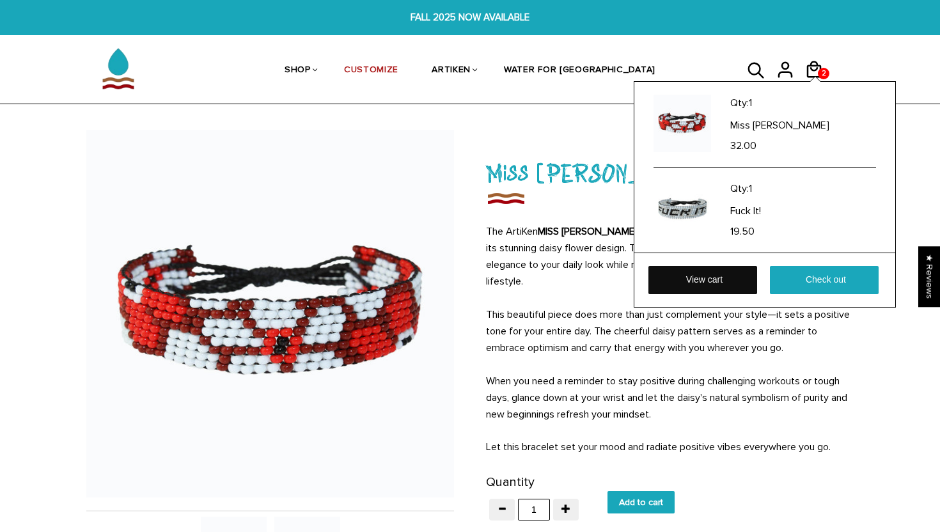
click at [740, 287] on link "View cart" at bounding box center [703, 280] width 109 height 28
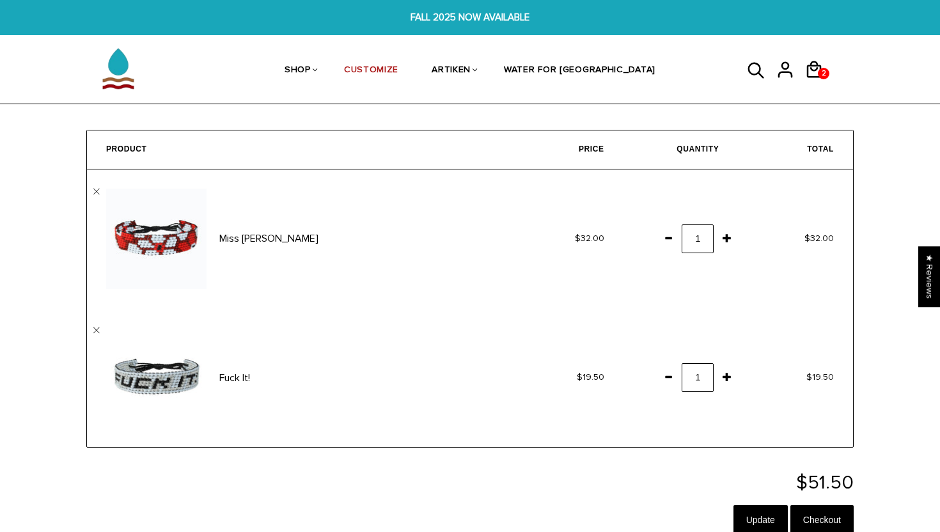
click at [670, 382] on span at bounding box center [669, 376] width 22 height 23
click at [767, 507] on input "Update" at bounding box center [761, 519] width 54 height 29
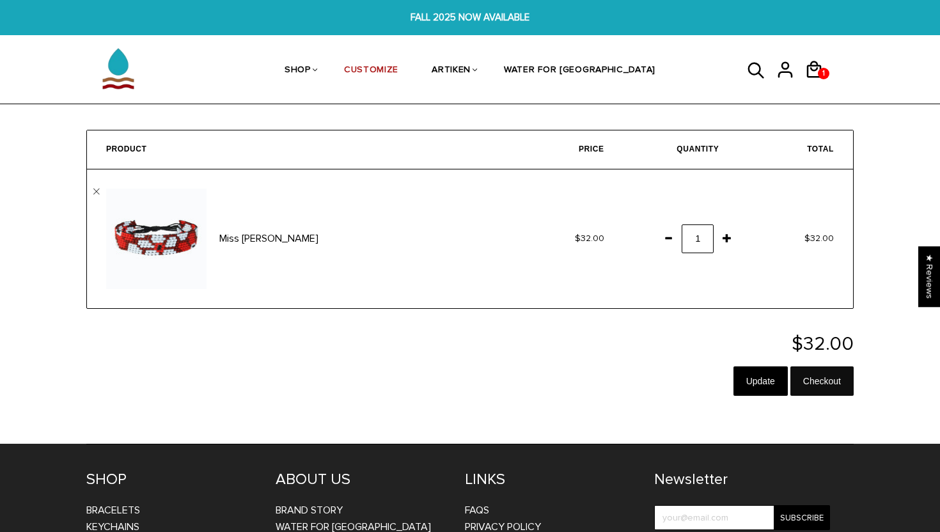
click at [822, 378] on input "Checkout" at bounding box center [822, 381] width 63 height 29
click at [847, 380] on input "Checkout" at bounding box center [822, 381] width 63 height 29
click at [789, 77] on div "Purchases Addresses Log out" at bounding box center [789, 106] width 91 height 59
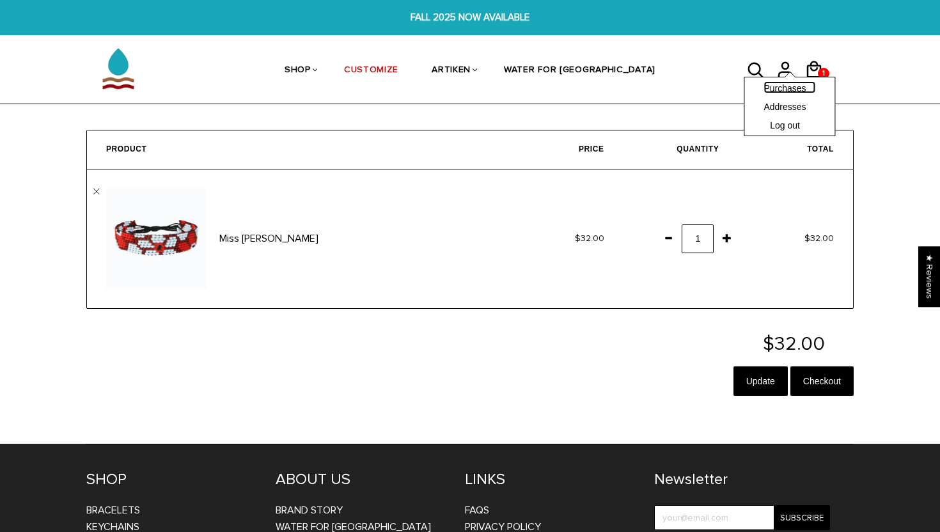
click at [785, 89] on link "Purchases" at bounding box center [790, 87] width 52 height 12
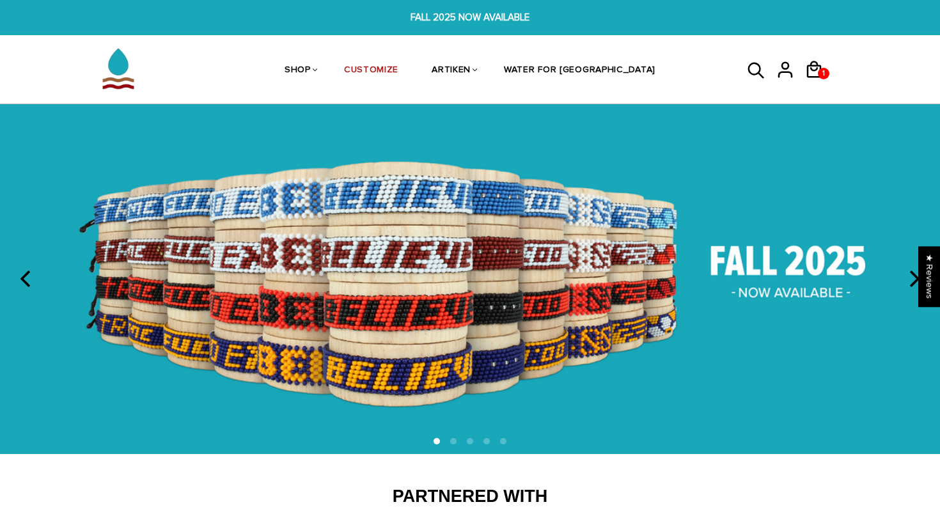
click at [764, 63] on icon at bounding box center [756, 71] width 19 height 31
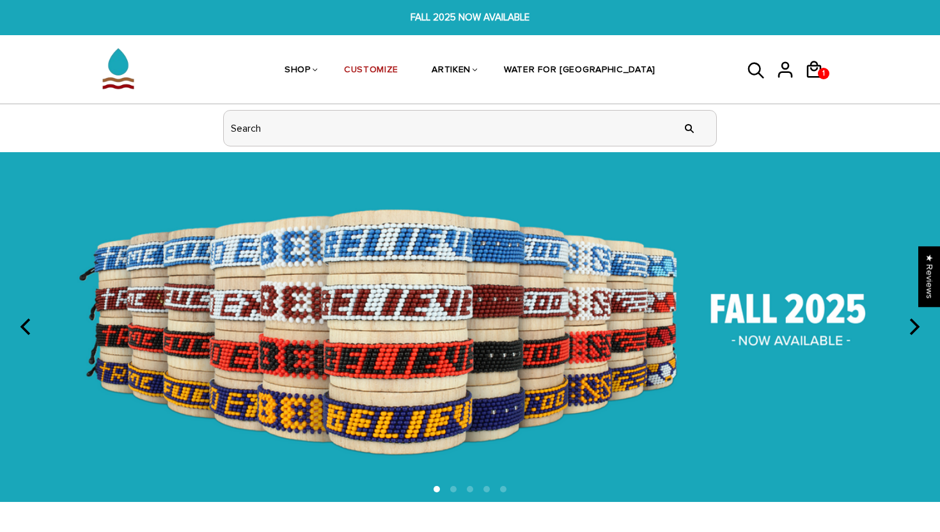
click at [603, 129] on input "header search" at bounding box center [470, 128] width 493 height 35
type input "FUCK"
click at [677, 104] on input "" at bounding box center [690, 128] width 26 height 48
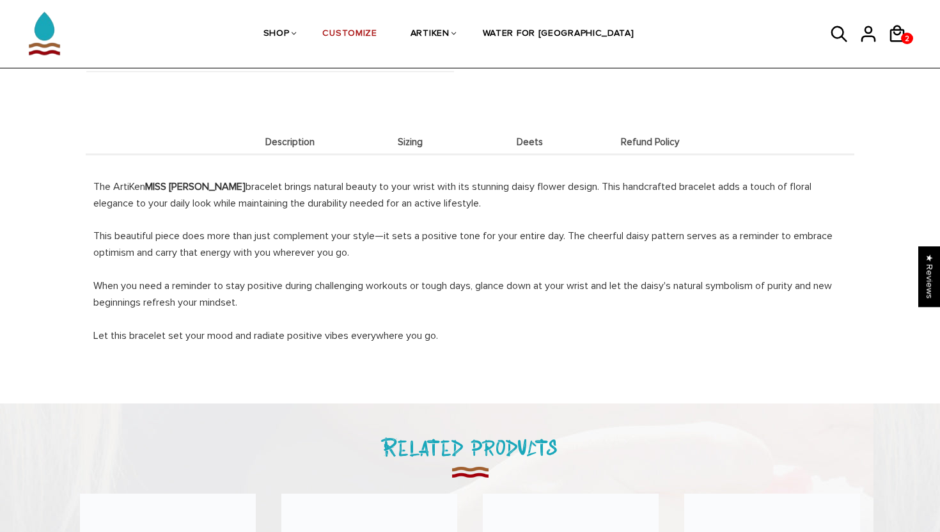
scroll to position [516, 0]
click at [420, 152] on li "Sizing" at bounding box center [411, 143] width 120 height 25
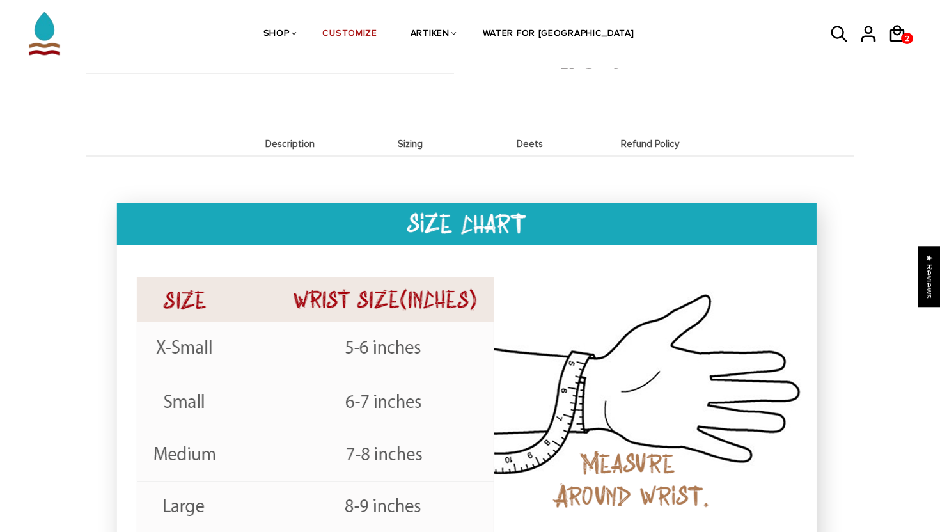
click at [489, 152] on li "Deets" at bounding box center [530, 143] width 120 height 25
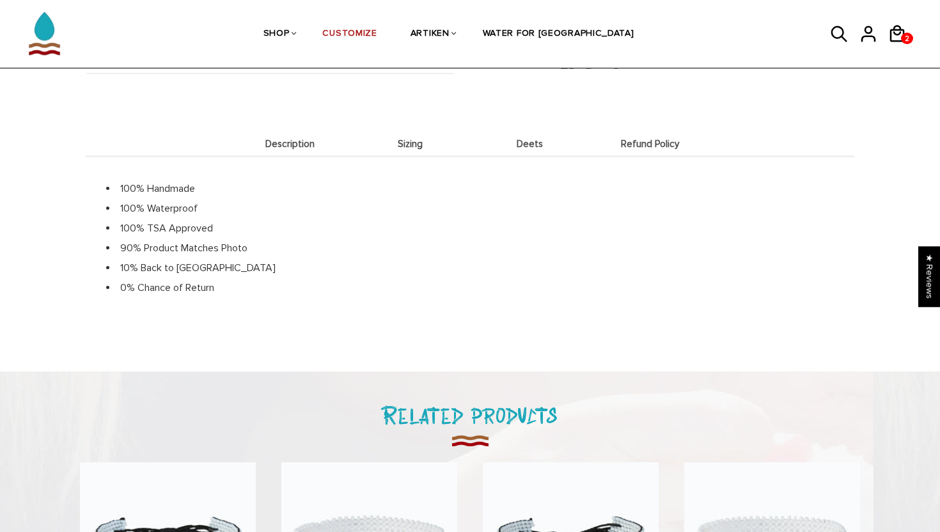
click at [402, 142] on span "Sizing" at bounding box center [411, 144] width 114 height 11
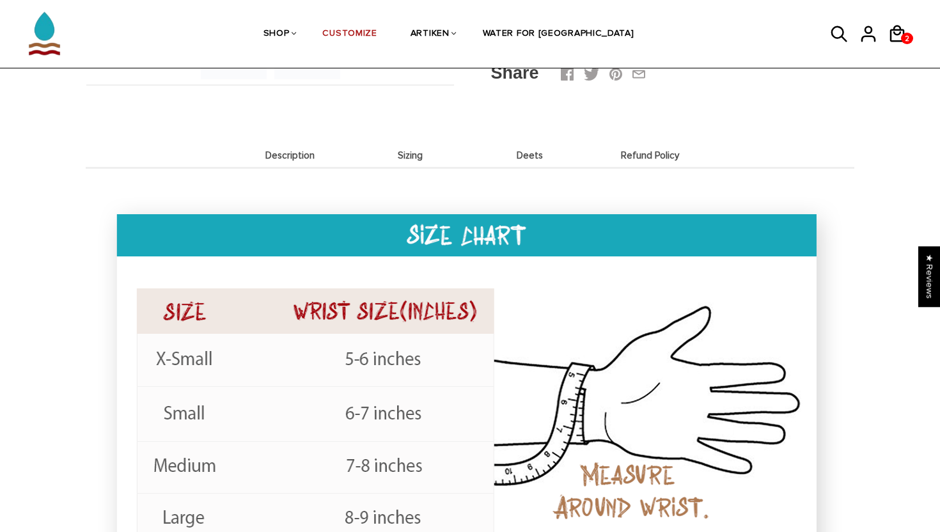
scroll to position [500, 0]
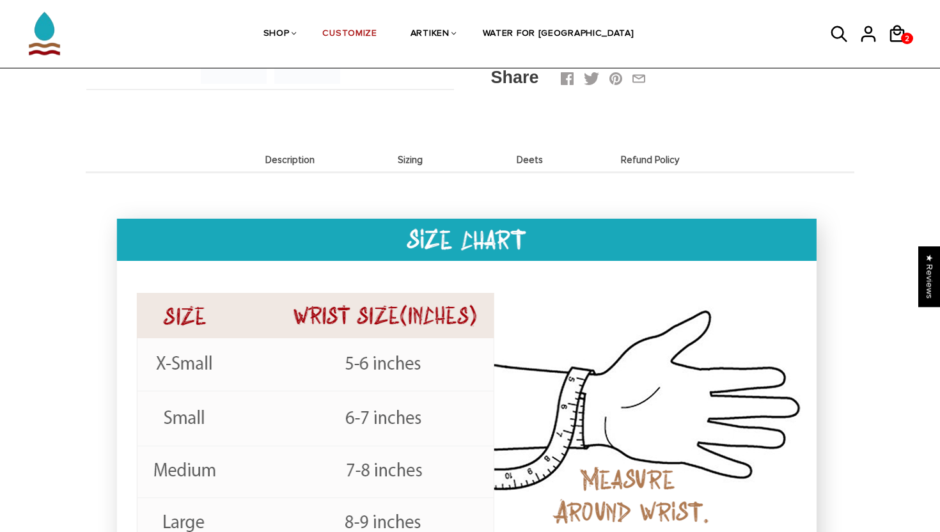
click at [519, 162] on span "Deets" at bounding box center [530, 160] width 114 height 11
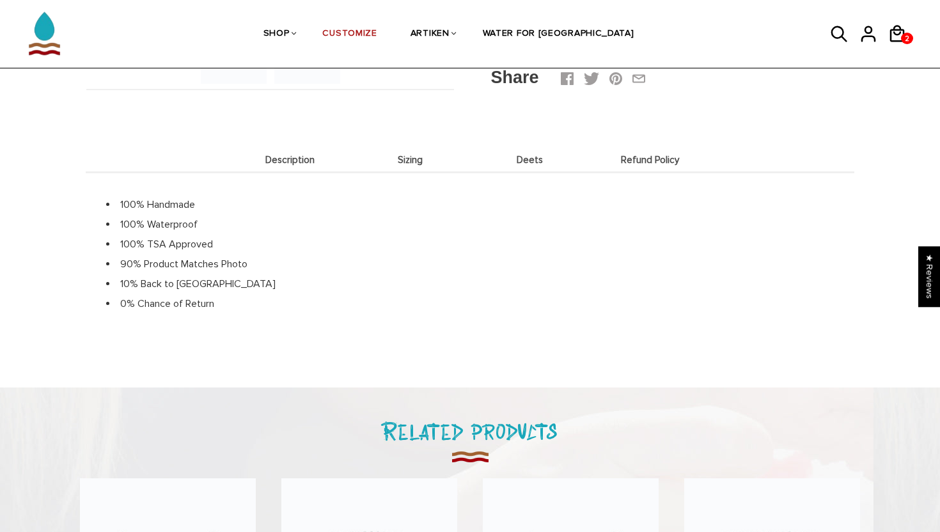
click at [438, 160] on span "Sizing" at bounding box center [411, 160] width 114 height 11
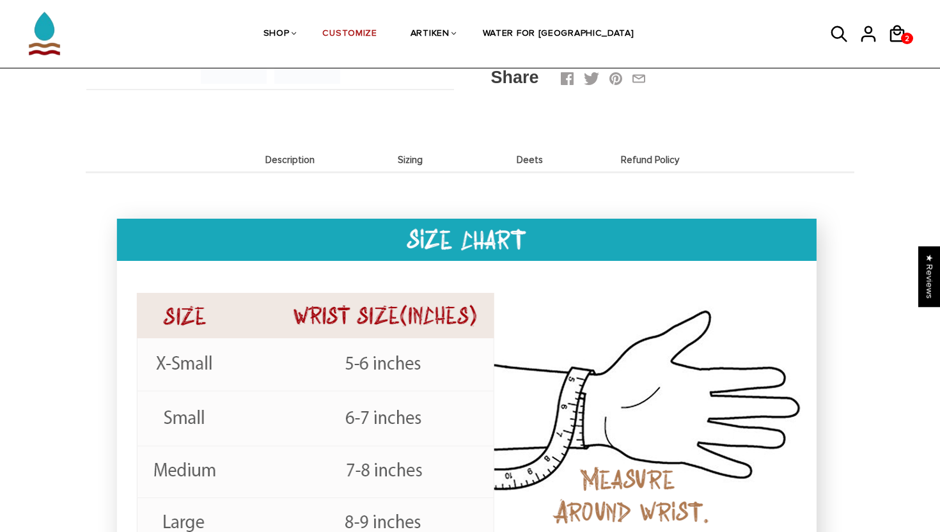
click at [514, 173] on div at bounding box center [470, 425] width 769 height 509
click at [518, 169] on li "Deets" at bounding box center [530, 159] width 120 height 25
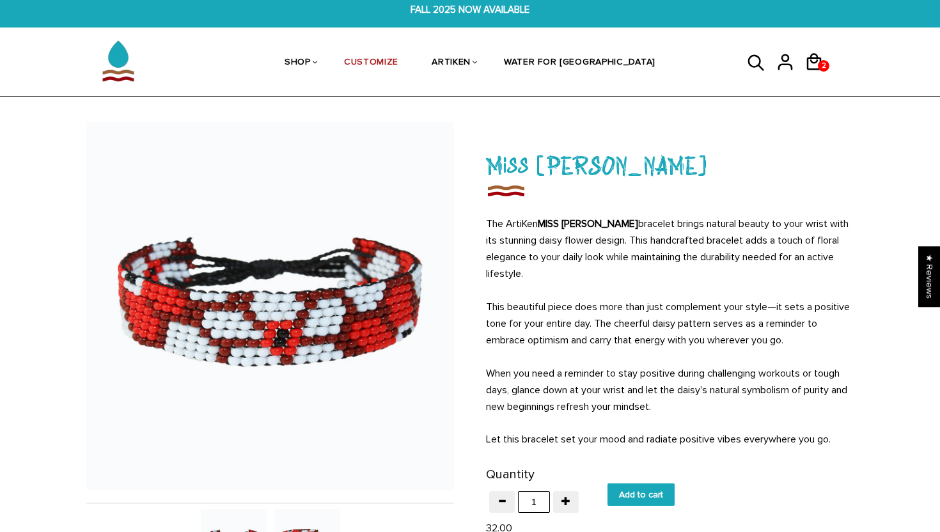
scroll to position [0, 0]
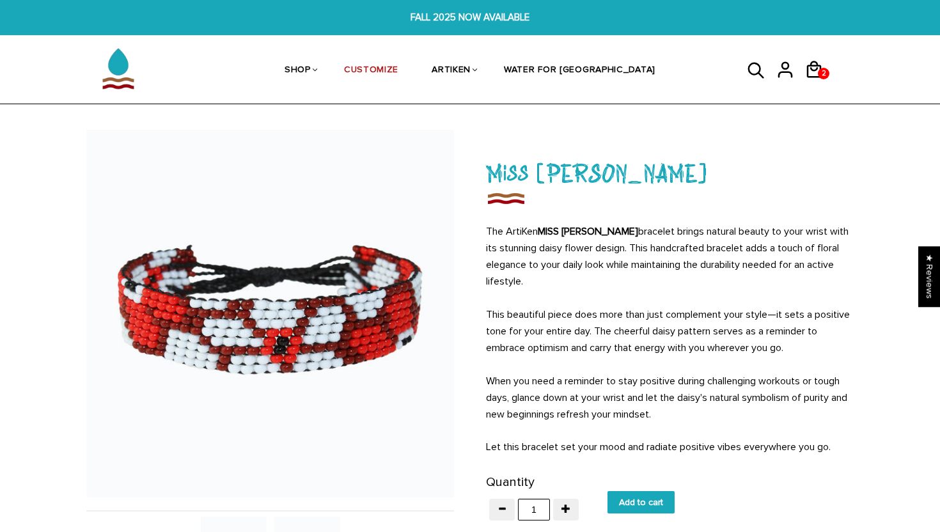
click at [664, 503] on input "Add to cart" at bounding box center [641, 502] width 67 height 22
type input "Add to cart"
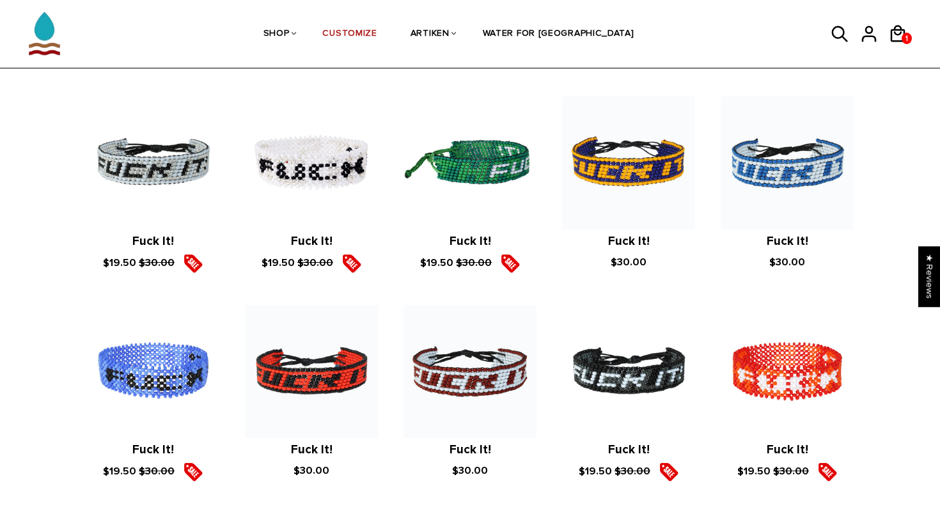
scroll to position [145, 0]
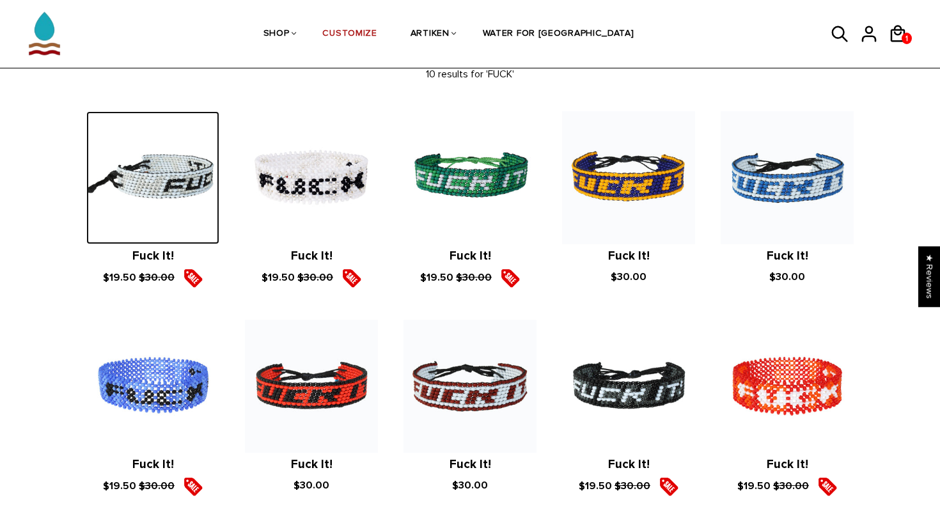
click at [159, 158] on img at bounding box center [152, 177] width 133 height 133
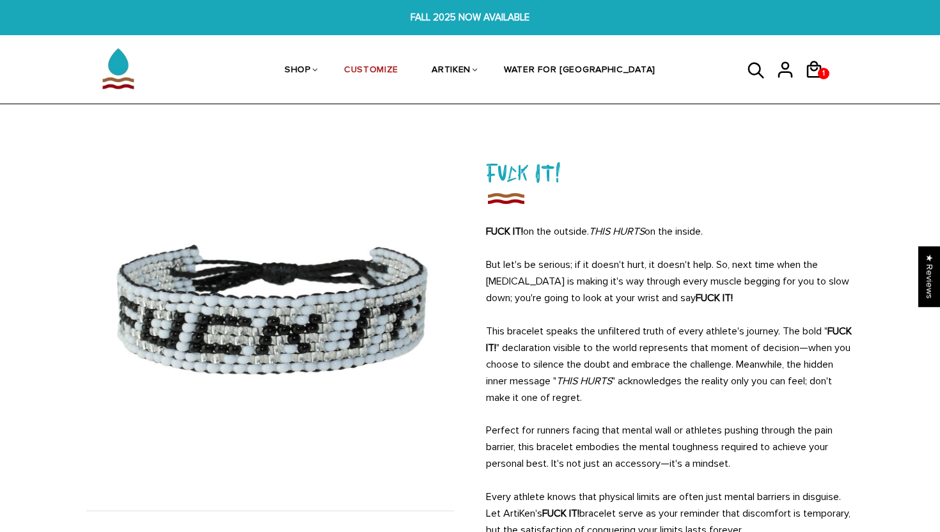
scroll to position [231, 0]
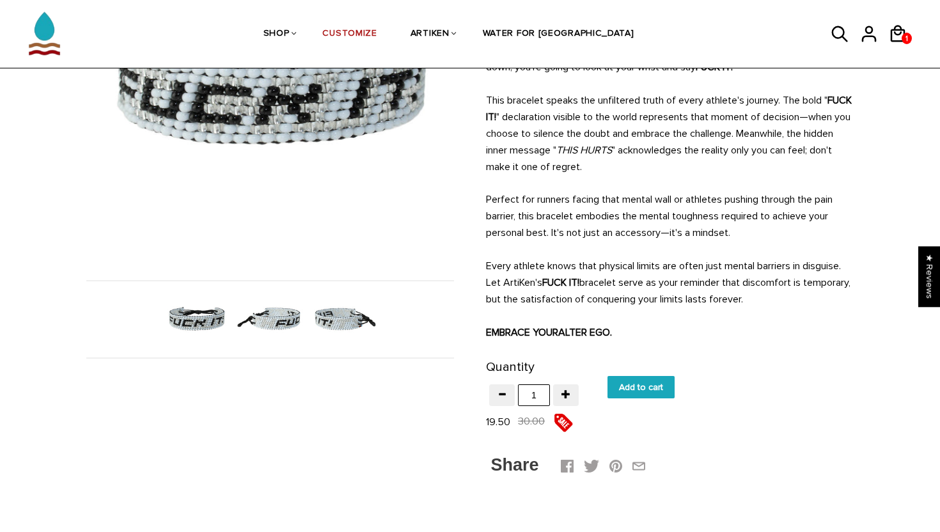
click at [642, 375] on form "Quantity test 1 Add to cart" at bounding box center [670, 378] width 368 height 42
click at [642, 385] on input "Add to cart" at bounding box center [641, 387] width 67 height 22
type input "Add to cart"
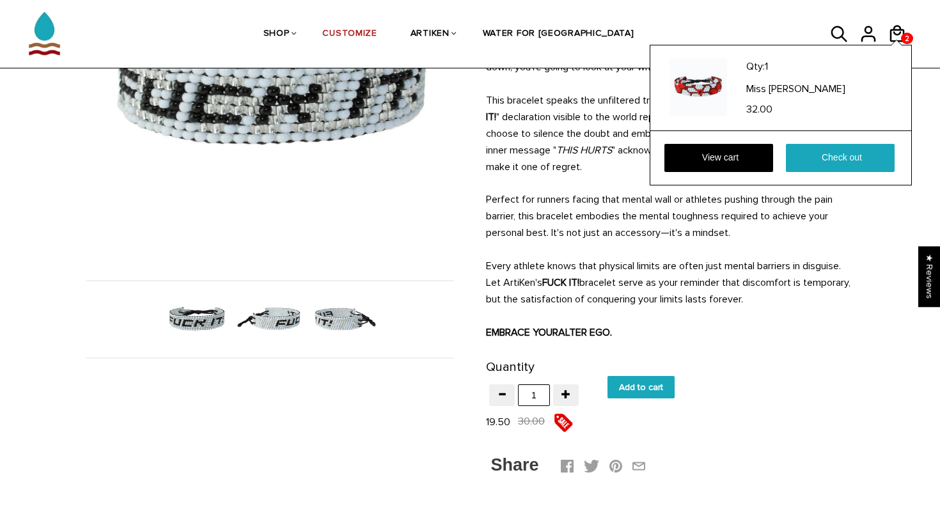
click at [889, 45] on div "Qty: 1 Miss Daisy 32.00 View cart Check out" at bounding box center [781, 115] width 262 height 141
click at [865, 152] on link "Check out" at bounding box center [840, 158] width 109 height 28
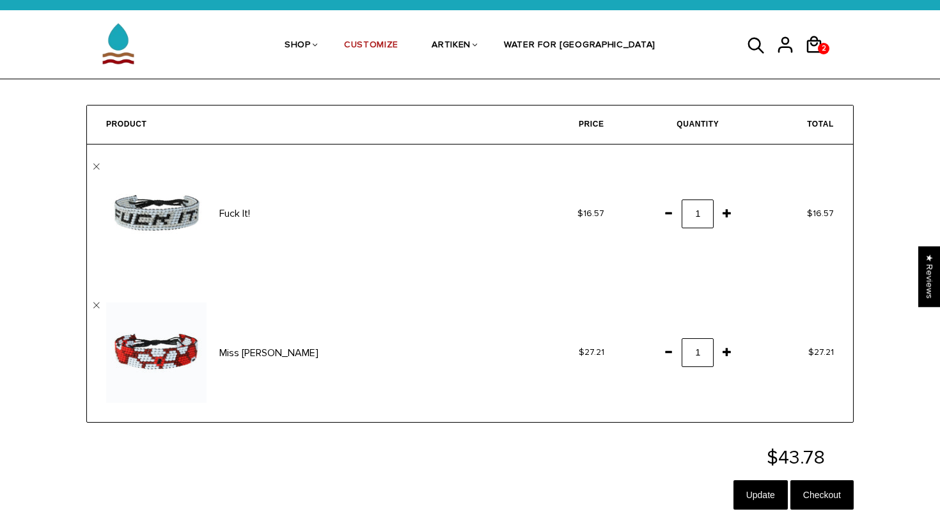
scroll to position [24, 0]
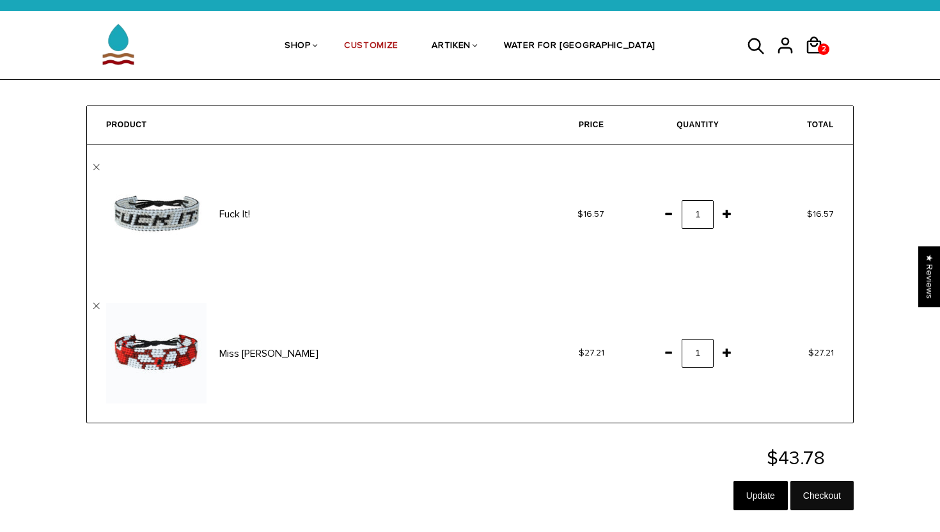
click at [810, 505] on input "Checkout" at bounding box center [822, 495] width 63 height 29
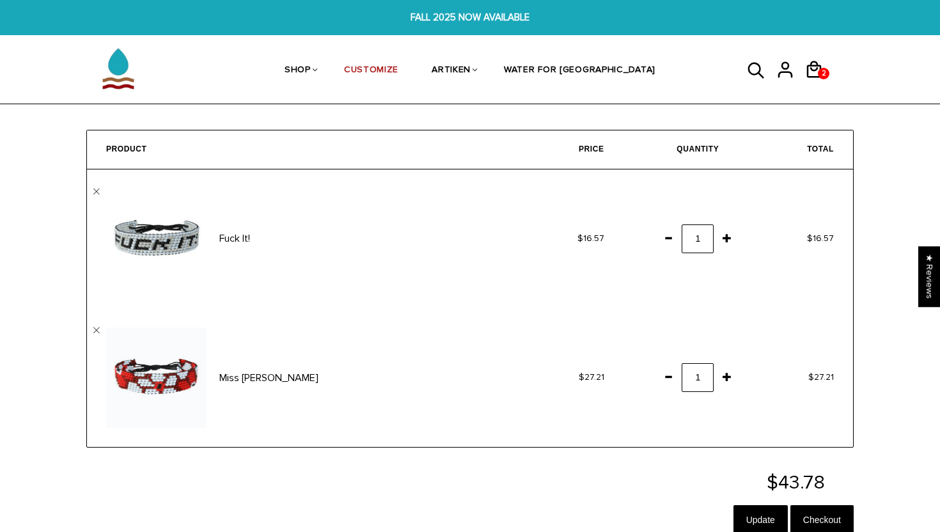
click at [667, 384] on span at bounding box center [669, 376] width 22 height 23
click at [766, 518] on input "Update" at bounding box center [761, 519] width 54 height 29
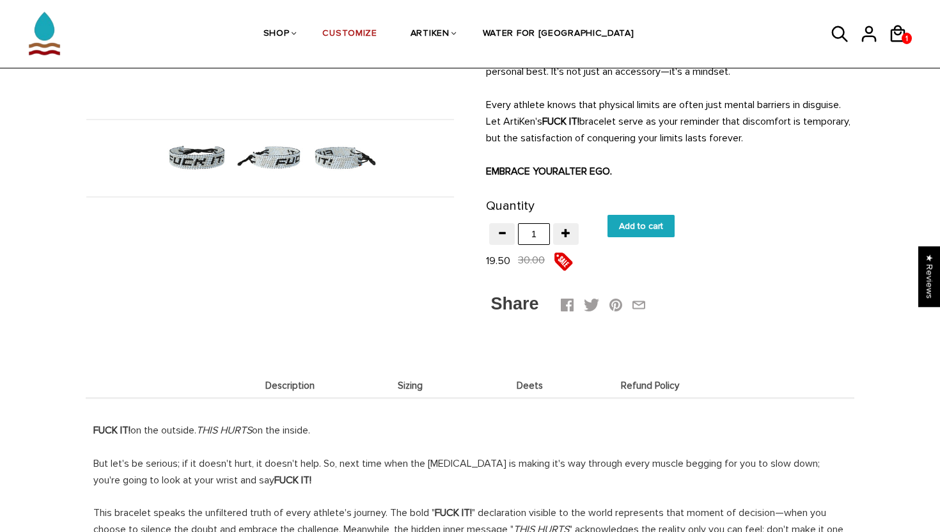
click at [533, 384] on span "Deets" at bounding box center [530, 386] width 114 height 11
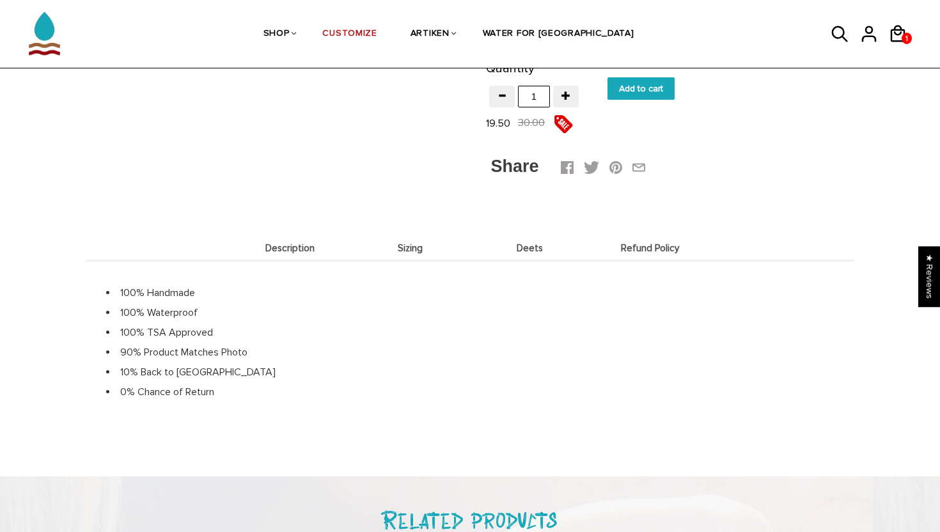
scroll to position [564, 0]
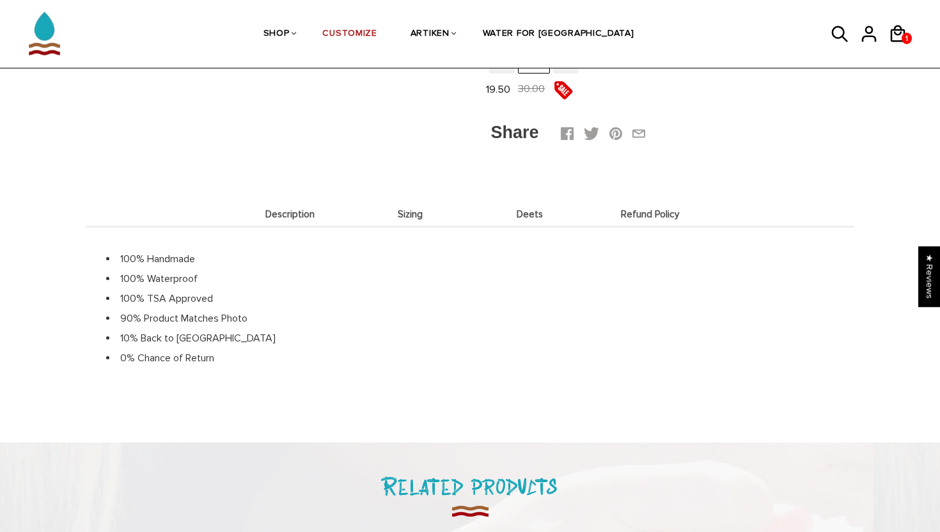
click at [428, 221] on li "Sizing" at bounding box center [411, 214] width 120 height 25
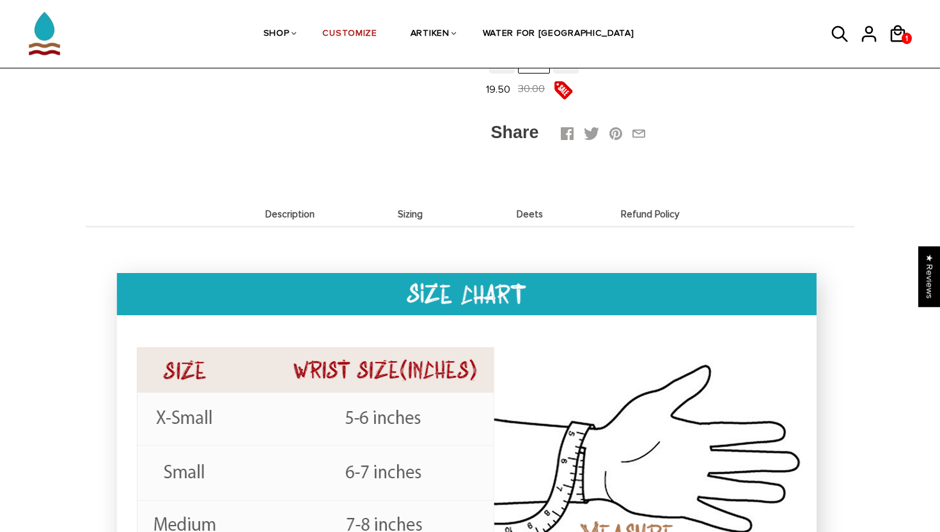
click at [713, 205] on div "Description Sizing Deets Refund Policy Description FUCK IT! on the outside. THI…" at bounding box center [470, 459] width 769 height 574
click at [663, 207] on li "Refund Policy" at bounding box center [650, 214] width 120 height 25
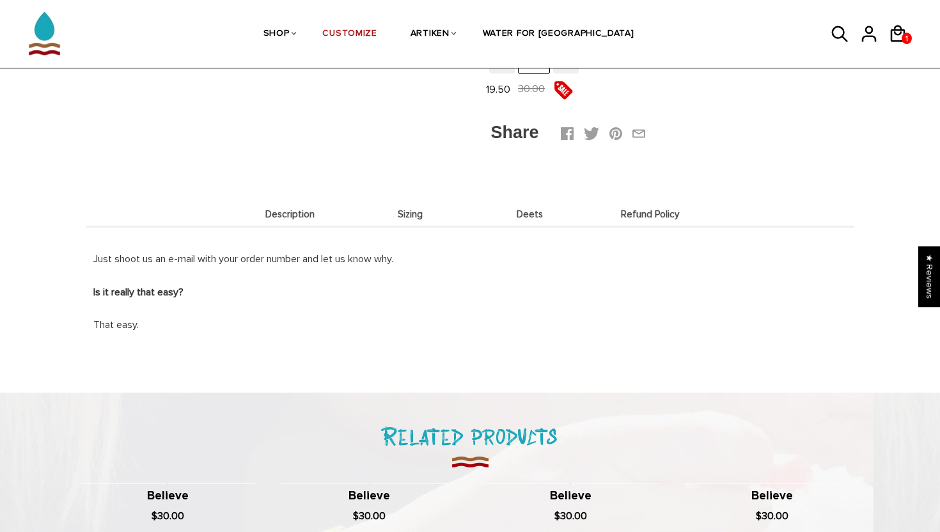
click at [557, 202] on li "Deets" at bounding box center [530, 214] width 120 height 25
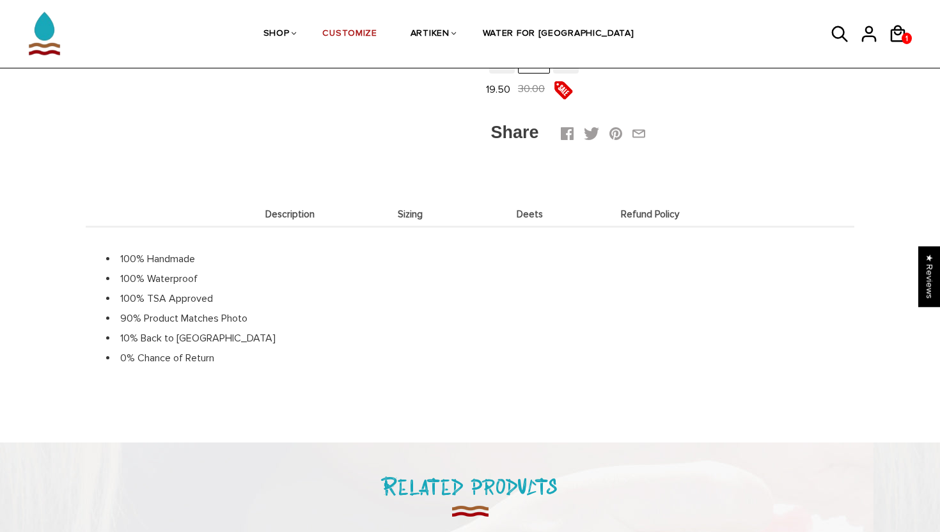
click at [404, 206] on li "Sizing" at bounding box center [411, 214] width 120 height 25
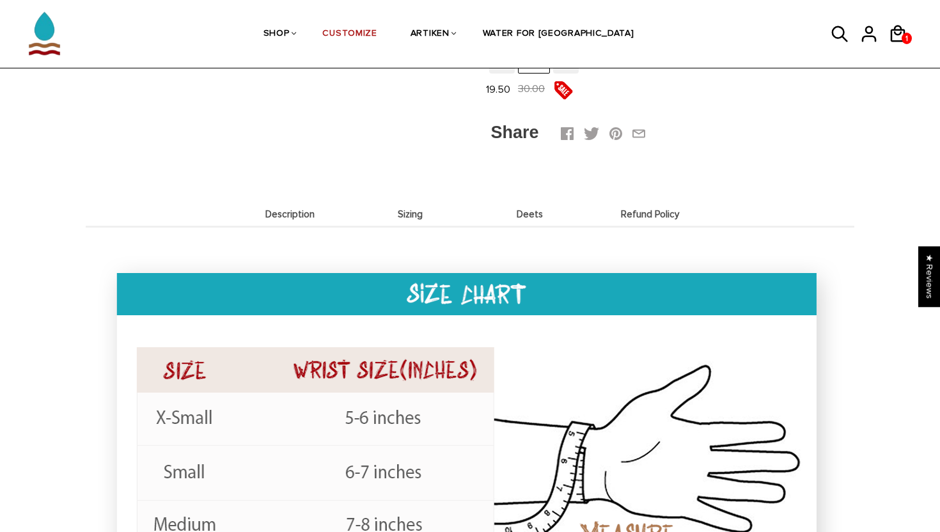
click at [286, 216] on span "Description" at bounding box center [290, 214] width 114 height 11
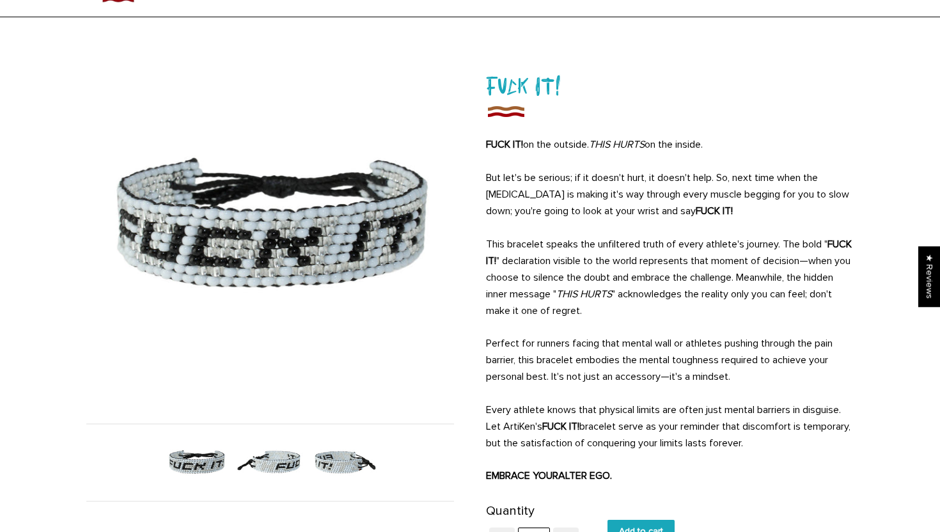
scroll to position [0, 0]
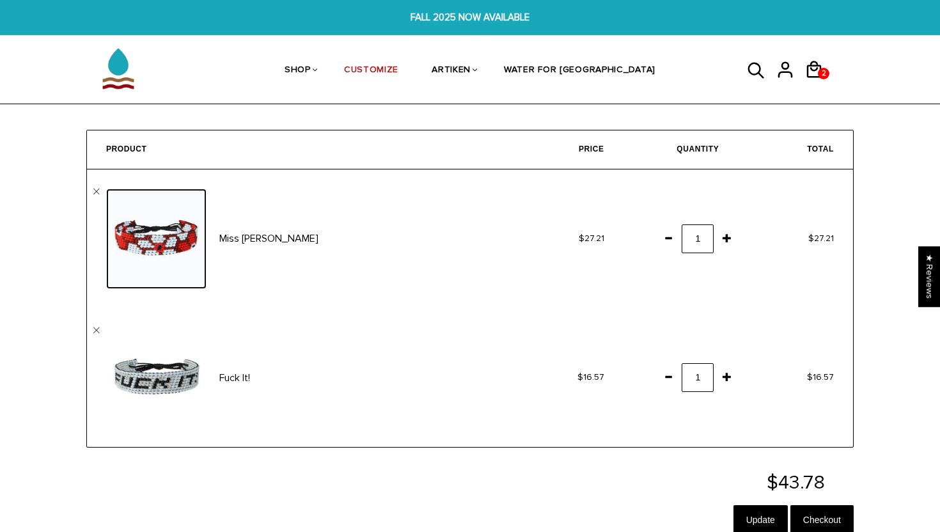
click at [152, 248] on img at bounding box center [156, 239] width 100 height 100
click at [671, 381] on span at bounding box center [669, 376] width 22 height 23
click at [774, 525] on input "Update" at bounding box center [761, 519] width 54 height 29
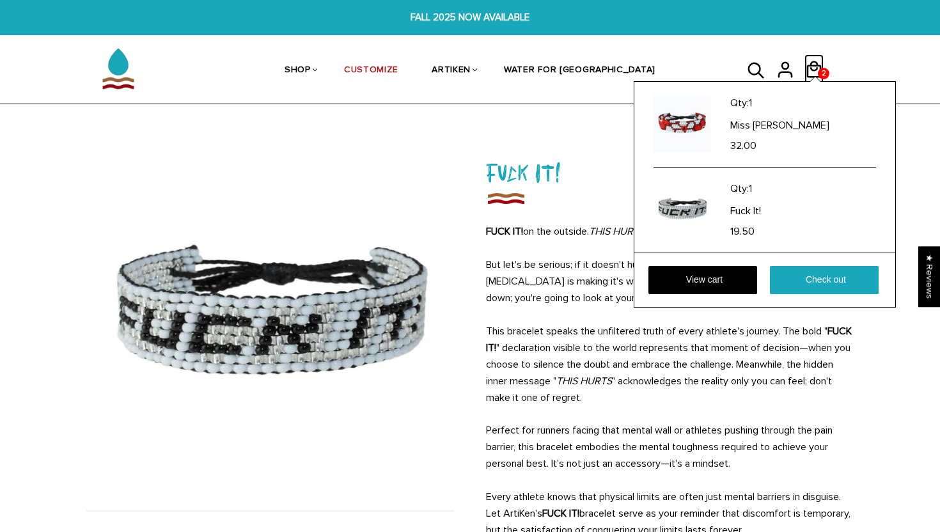
click at [815, 63] on icon at bounding box center [814, 69] width 19 height 31
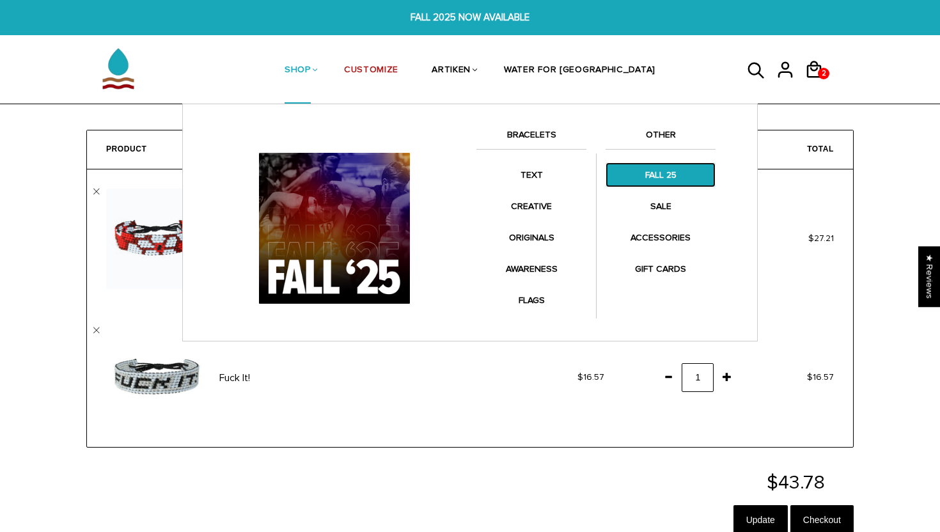
click at [651, 173] on link "FALL 25" at bounding box center [661, 174] width 110 height 25
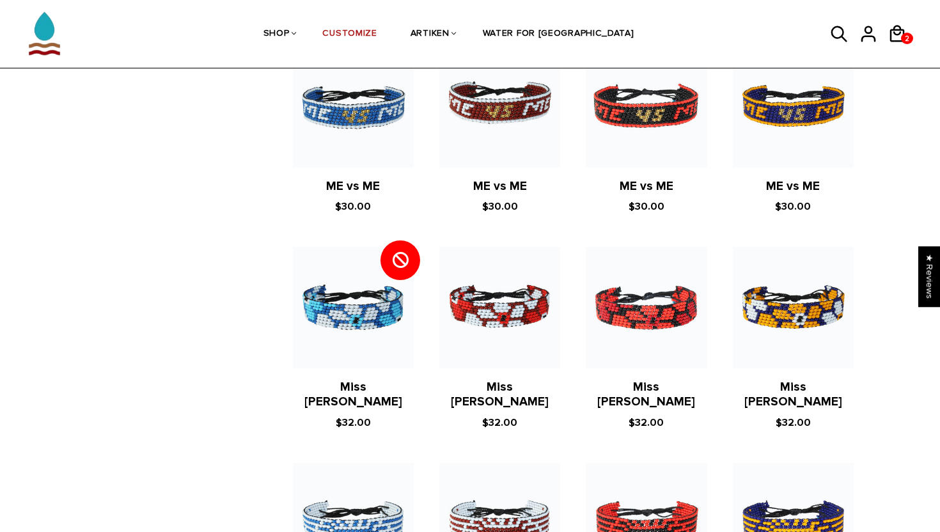
scroll to position [1732, 0]
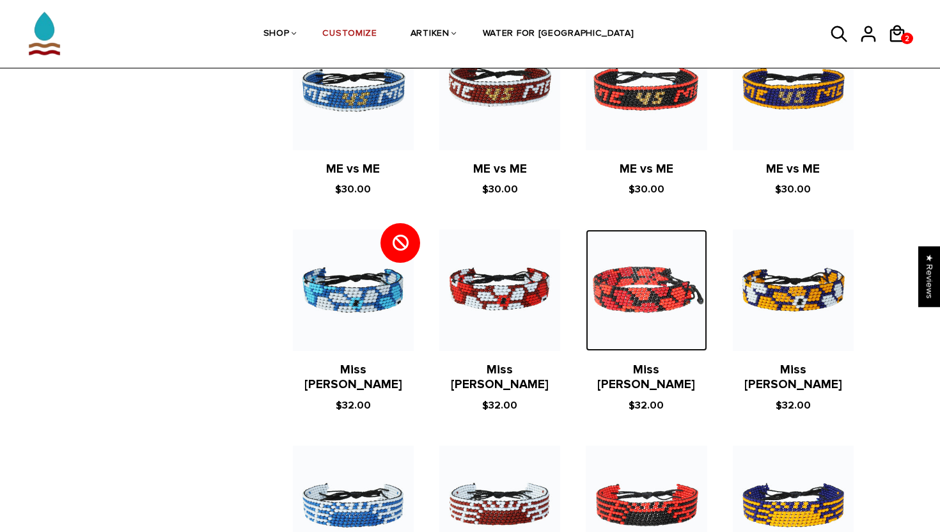
click at [600, 285] on img at bounding box center [646, 290] width 121 height 121
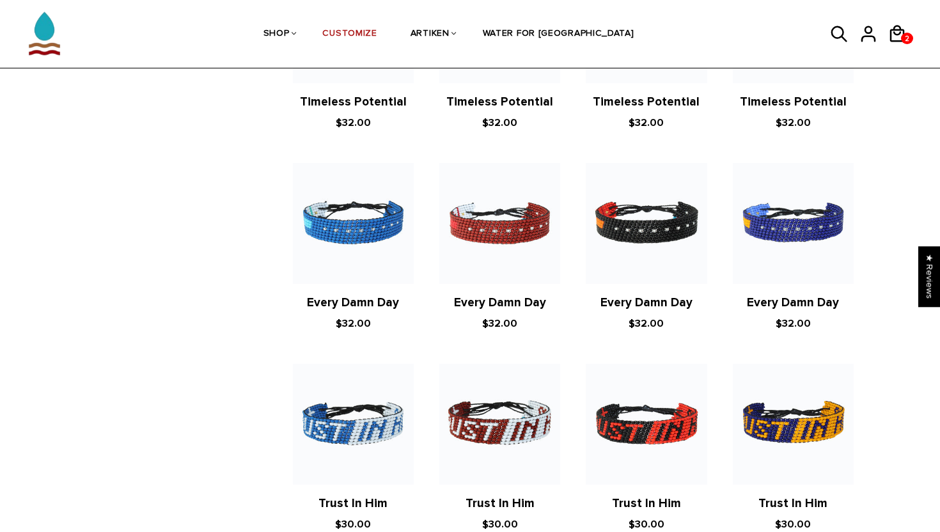
scroll to position [1195, 0]
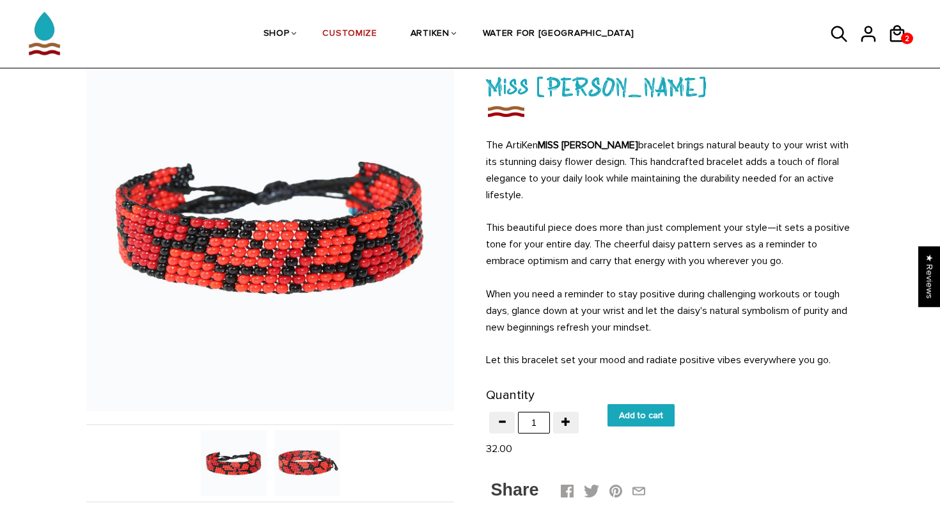
scroll to position [258, 0]
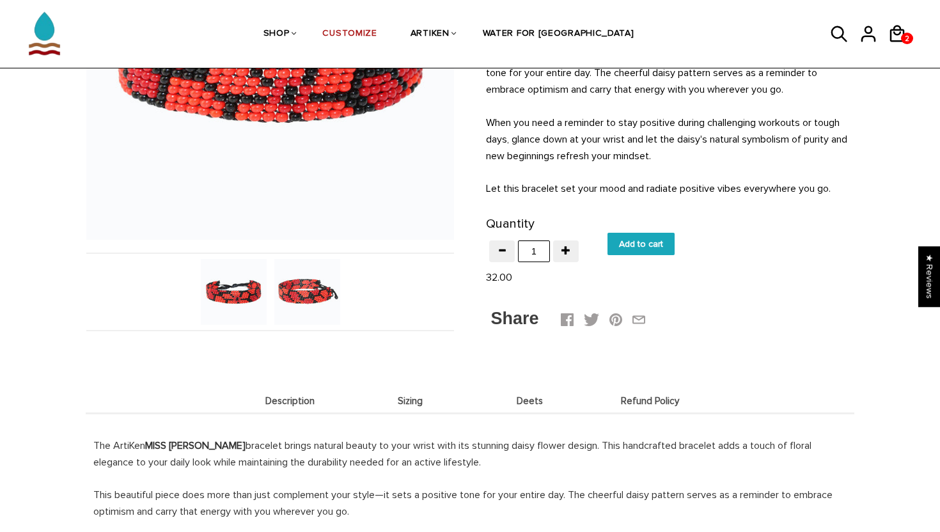
click at [319, 292] on img at bounding box center [307, 292] width 66 height 66
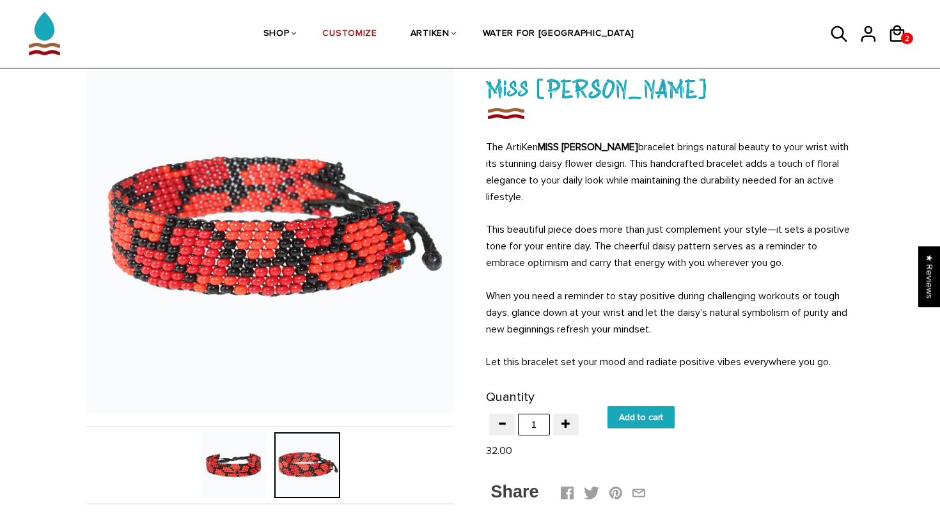
scroll to position [100, 0]
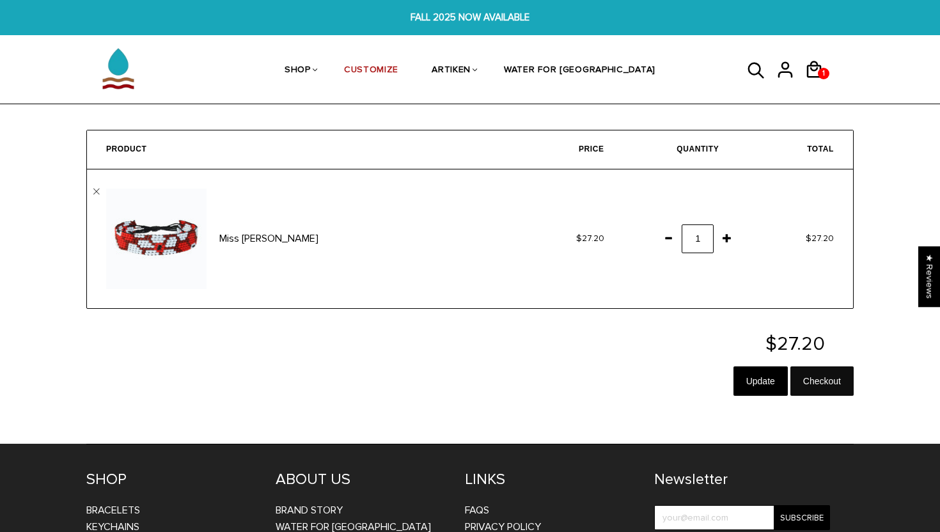
click at [807, 384] on input "Checkout" at bounding box center [822, 381] width 63 height 29
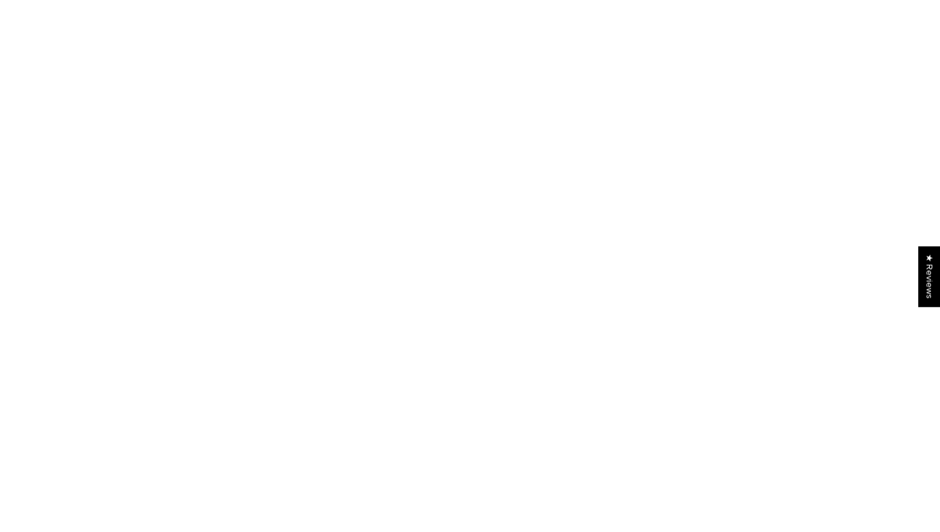
scroll to position [1195, 0]
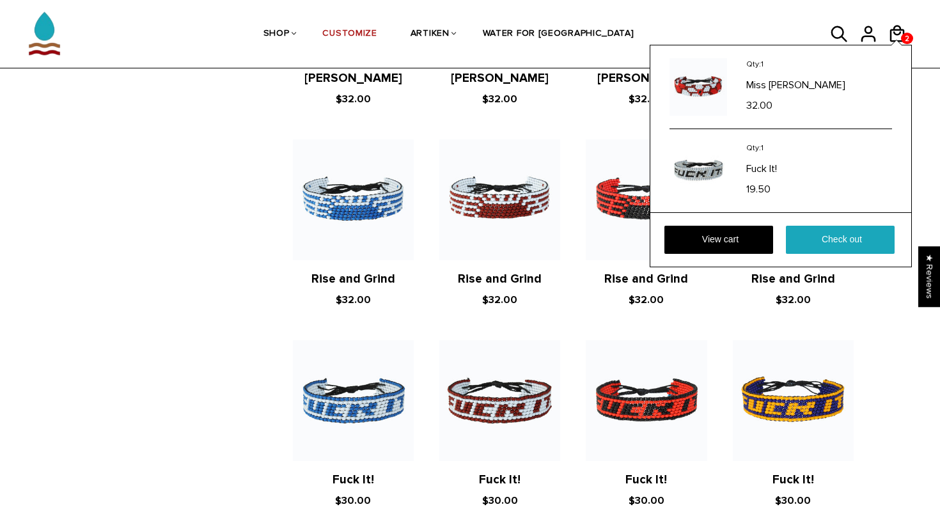
click at [898, 45] on div "Qty: 1 Miss [PERSON_NAME] 32.00 Qty: 1 Fuck It! 19.50 View cart Check out" at bounding box center [781, 156] width 262 height 223
click at [690, 168] on img at bounding box center [699, 171] width 58 height 58
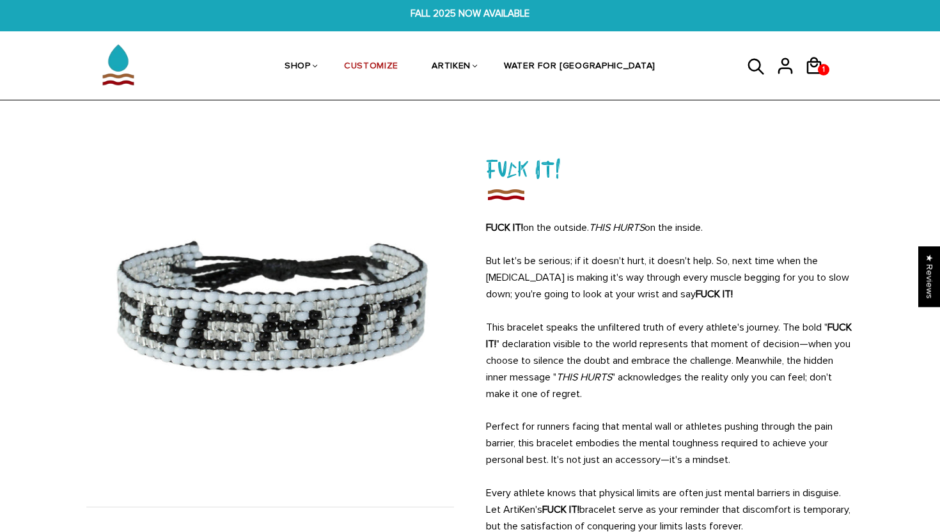
scroll to position [4, 0]
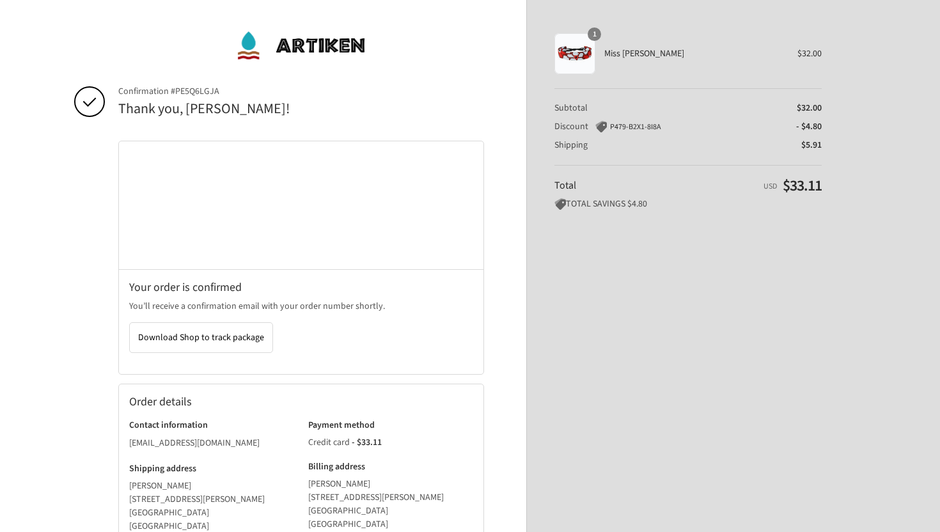
scroll to position [8, 0]
